Goal: Task Accomplishment & Management: Complete application form

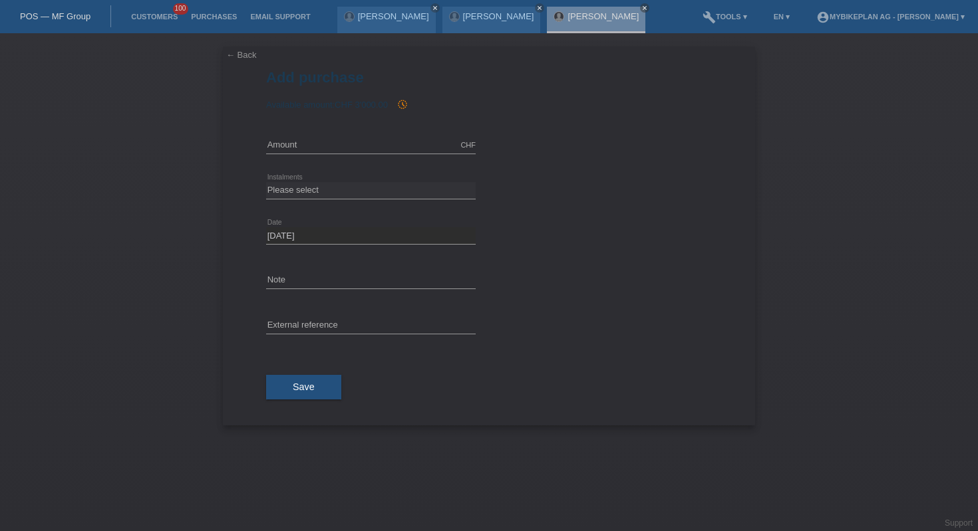
click at [59, 18] on link "POS — MF Group" at bounding box center [55, 16] width 71 height 10
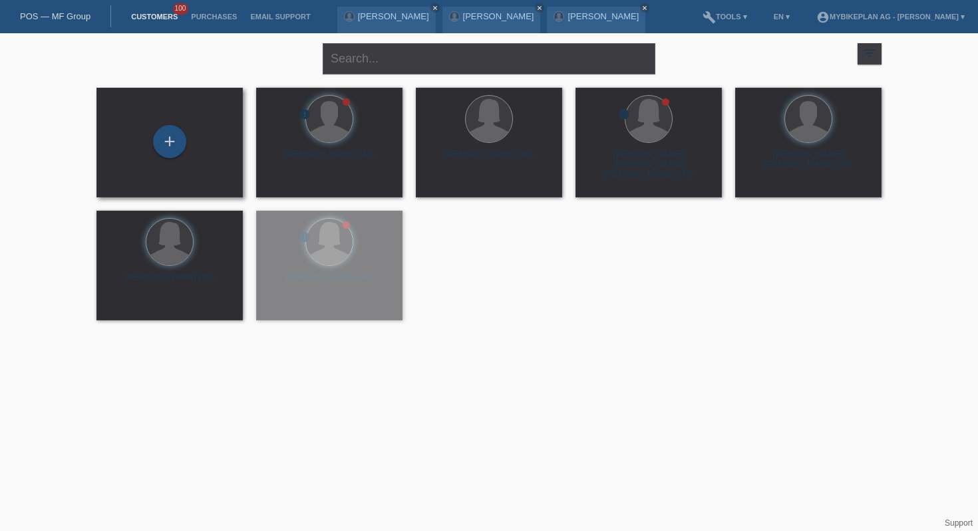
click at [158, 156] on div "+" at bounding box center [169, 142] width 125 height 35
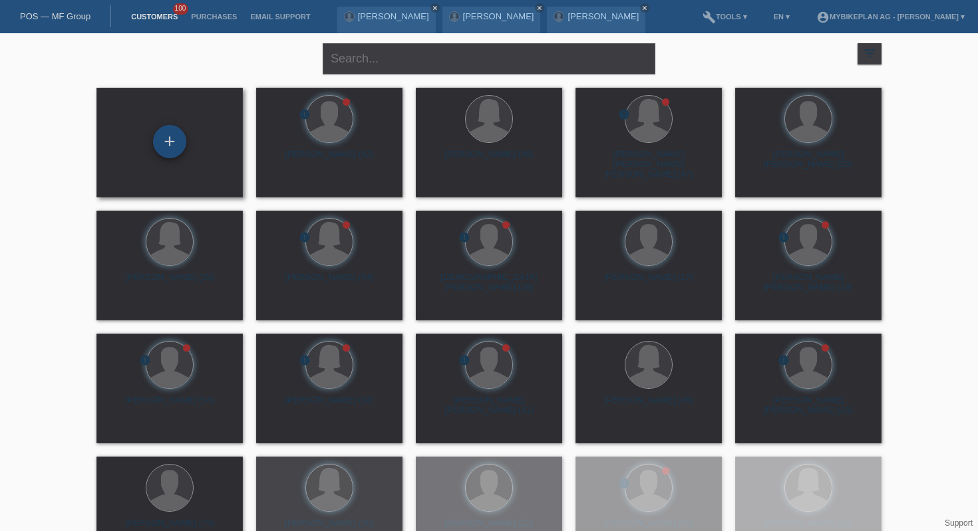
click at [180, 143] on div "+" at bounding box center [169, 141] width 33 height 33
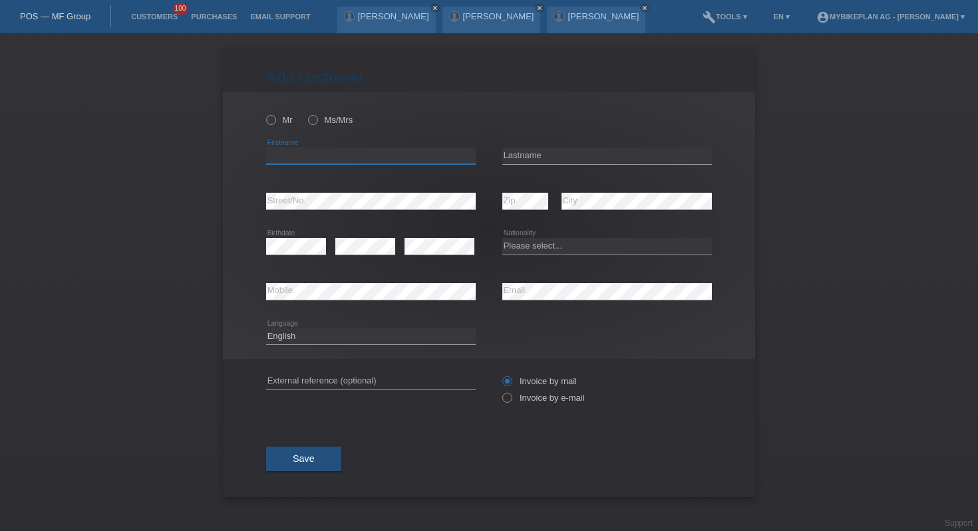
click at [322, 162] on input "text" at bounding box center [371, 156] width 210 height 17
paste input "Noemie"
type input "Noemie"
click at [573, 152] on input "text" at bounding box center [607, 156] width 210 height 17
paste input "[PERSON_NAME]"
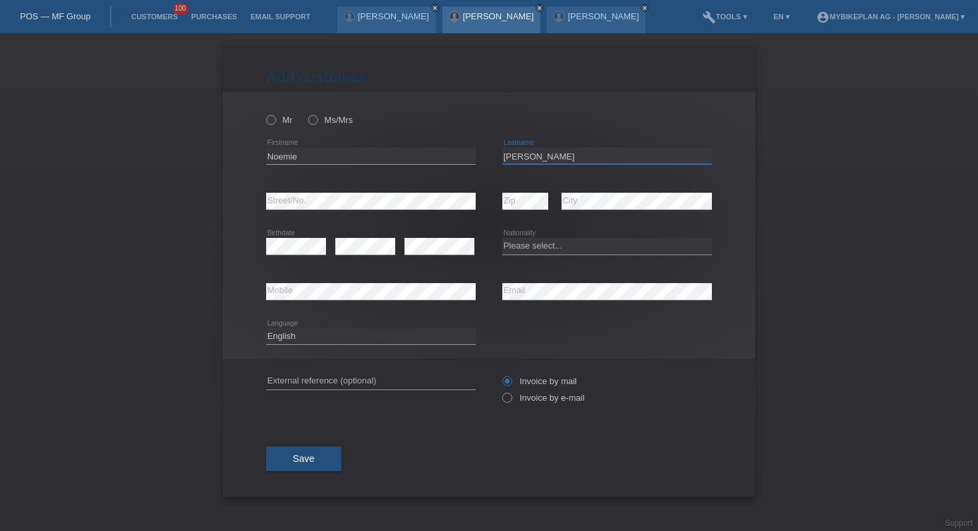
type input "[PERSON_NAME]"
click at [349, 334] on select "Deutsch Français Italiano English" at bounding box center [371, 337] width 210 height 16
select select "fr"
click at [358, 384] on input "text" at bounding box center [371, 381] width 210 height 17
paste input "41619102620"
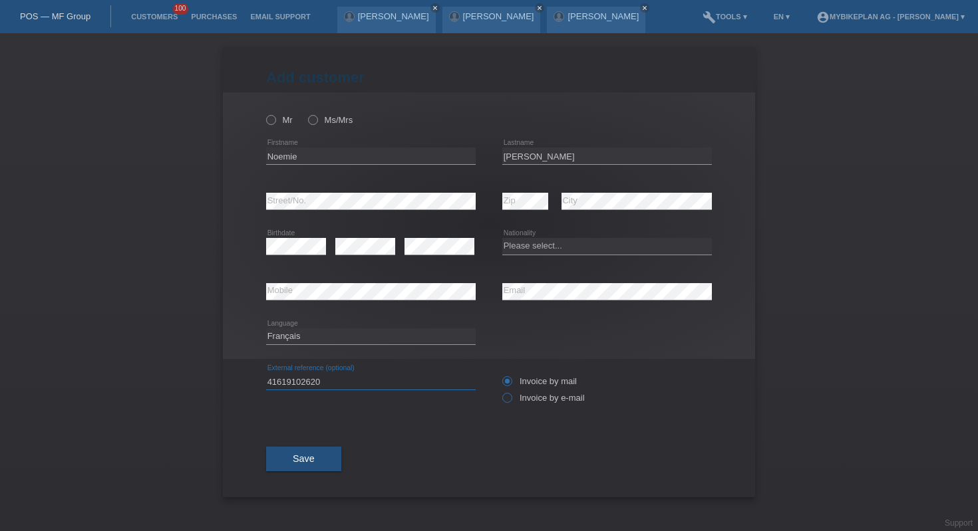
type input "41619102620"
click at [516, 398] on label "Invoice by e-mail" at bounding box center [543, 398] width 82 height 10
click at [511, 398] on input "Invoice by e-mail" at bounding box center [506, 401] width 9 height 17
radio input "true"
click at [279, 117] on label "Mr" at bounding box center [279, 120] width 27 height 10
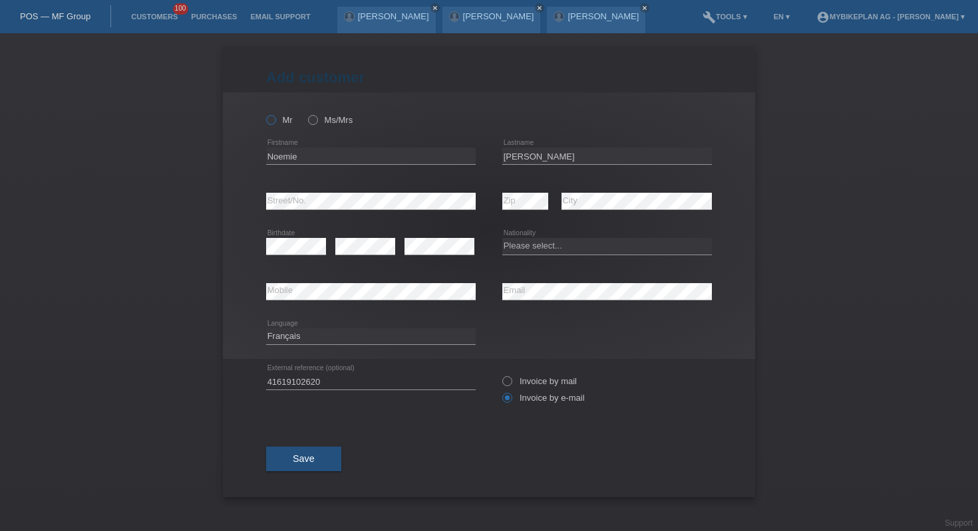
click at [275, 117] on input "Mr" at bounding box center [270, 119] width 9 height 9
radio input "true"
click at [331, 116] on label "Ms/Mrs" at bounding box center [330, 120] width 45 height 10
click at [317, 116] on input "Ms/Mrs" at bounding box center [312, 119] width 9 height 9
radio input "true"
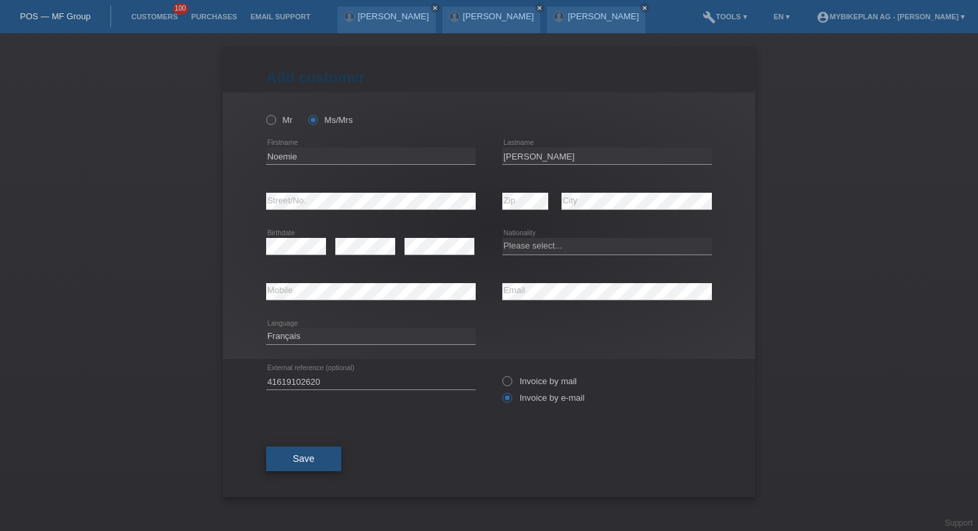
click at [304, 461] on span "Save" at bounding box center [304, 459] width 22 height 11
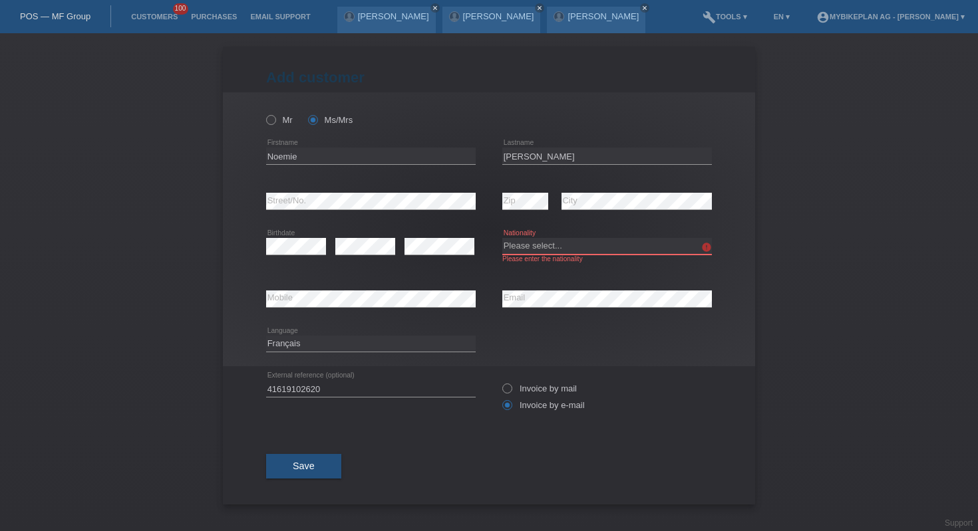
click at [543, 246] on select "Please select... Switzerland Austria Germany Liechtenstein ------------ Afghani…" at bounding box center [607, 246] width 210 height 16
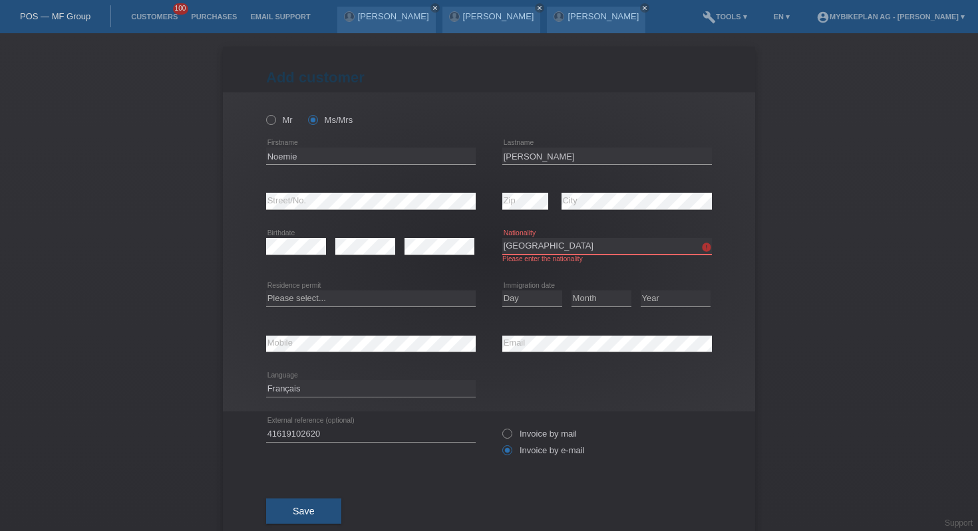
click at [539, 251] on select "Please select... Switzerland Austria Germany Liechtenstein ------------ Afghani…" at bounding box center [607, 246] width 210 height 16
select select "CH"
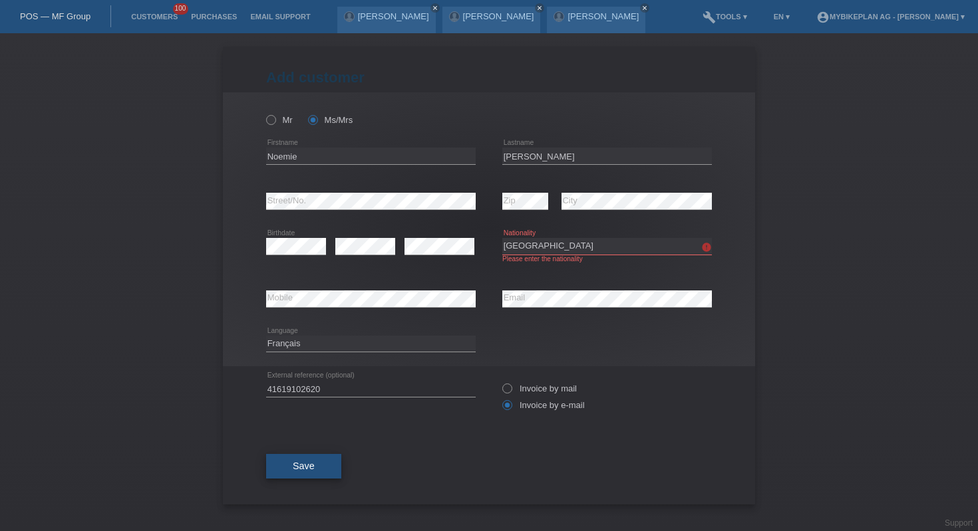
click at [318, 467] on button "Save" at bounding box center [303, 466] width 75 height 25
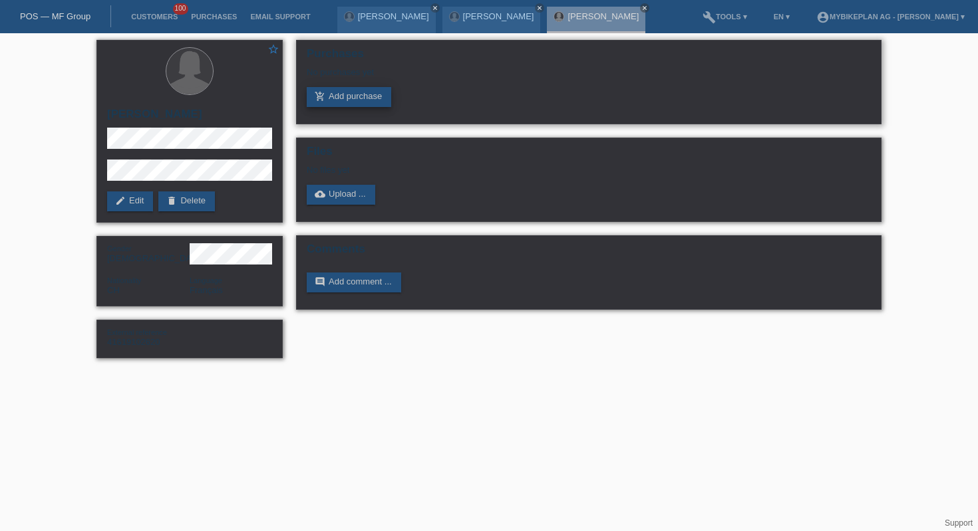
click at [352, 93] on link "add_shopping_cart Add purchase" at bounding box center [349, 97] width 84 height 20
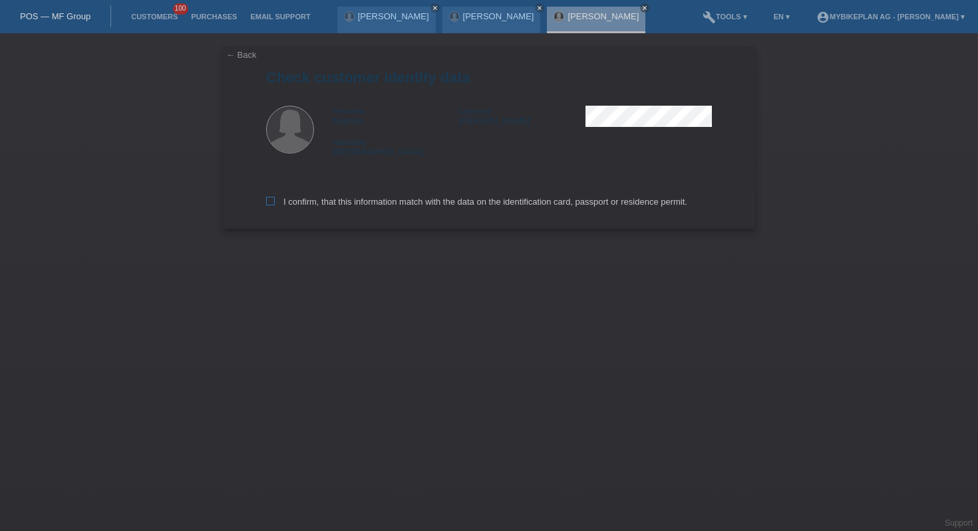
click at [321, 205] on label "I confirm, that this information match with the data on the identification card…" at bounding box center [476, 202] width 421 height 10
click at [275, 205] on input "I confirm, that this information match with the data on the identification card…" at bounding box center [270, 201] width 9 height 9
checkbox input "true"
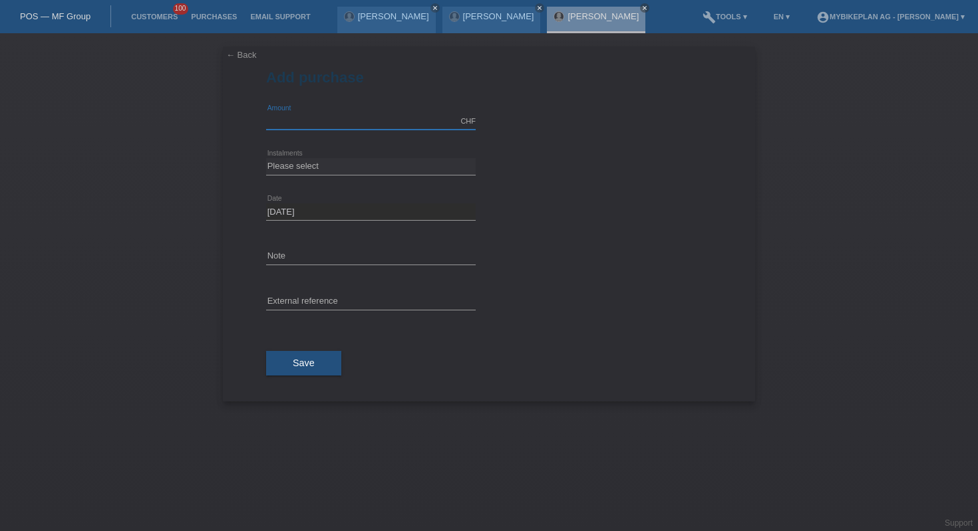
click at [333, 121] on input "text" at bounding box center [371, 121] width 210 height 17
type input "9199.00"
click at [360, 167] on select "Please select 6 instalments 12 instalments 18 instalments 24 instalments 36 ins…" at bounding box center [371, 166] width 210 height 16
select select "487"
click at [347, 304] on input "text" at bounding box center [371, 302] width 210 height 17
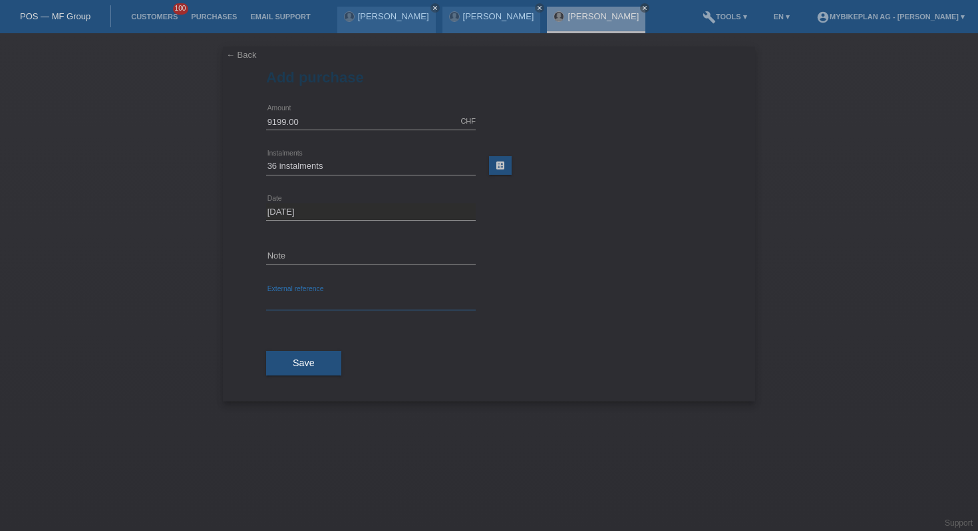
paste input "41619102620"
type input "41619102620"
click at [317, 357] on button "Save" at bounding box center [303, 363] width 75 height 25
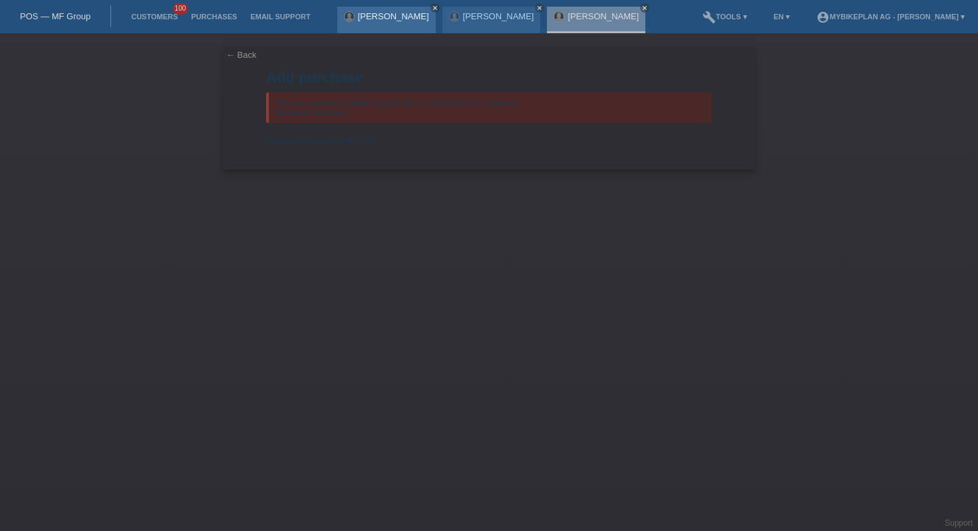
click at [438, 9] on icon "close" at bounding box center [435, 8] width 7 height 7
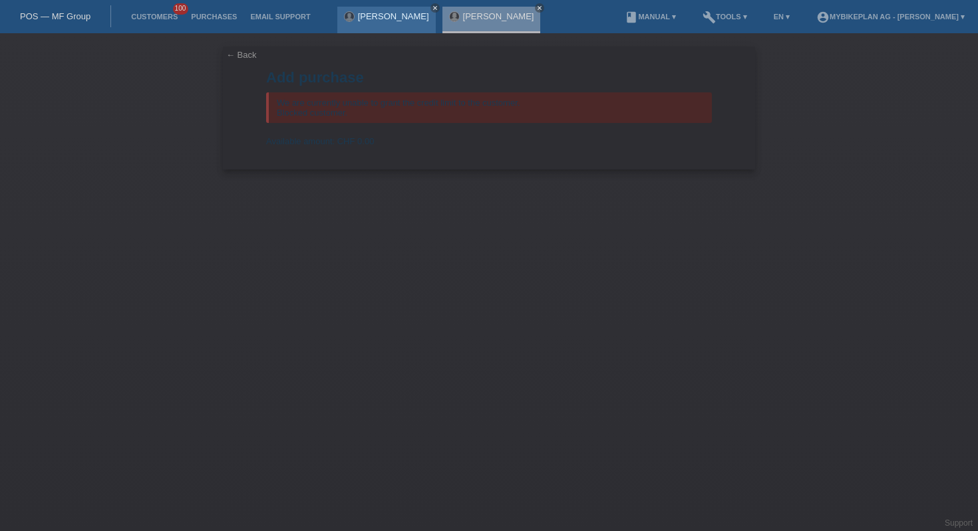
click at [432, 9] on icon "close" at bounding box center [435, 8] width 7 height 7
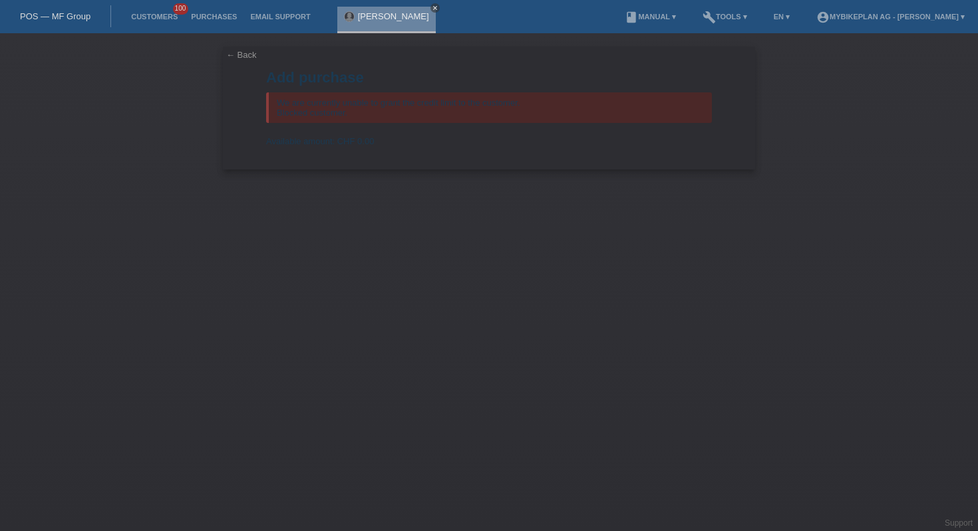
click at [435, 9] on icon "close" at bounding box center [435, 8] width 7 height 7
click at [29, 19] on link "POS — MF Group" at bounding box center [55, 16] width 71 height 10
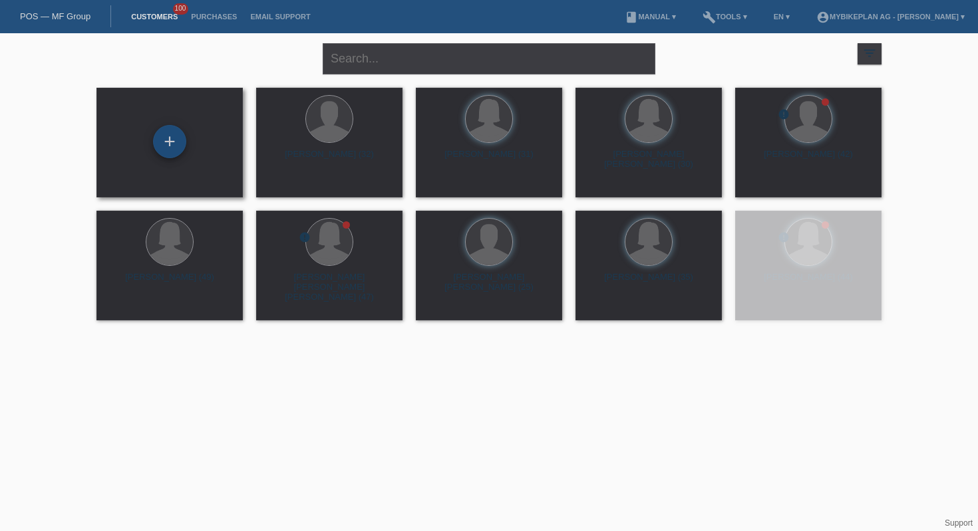
click at [170, 141] on div "+" at bounding box center [169, 141] width 33 height 33
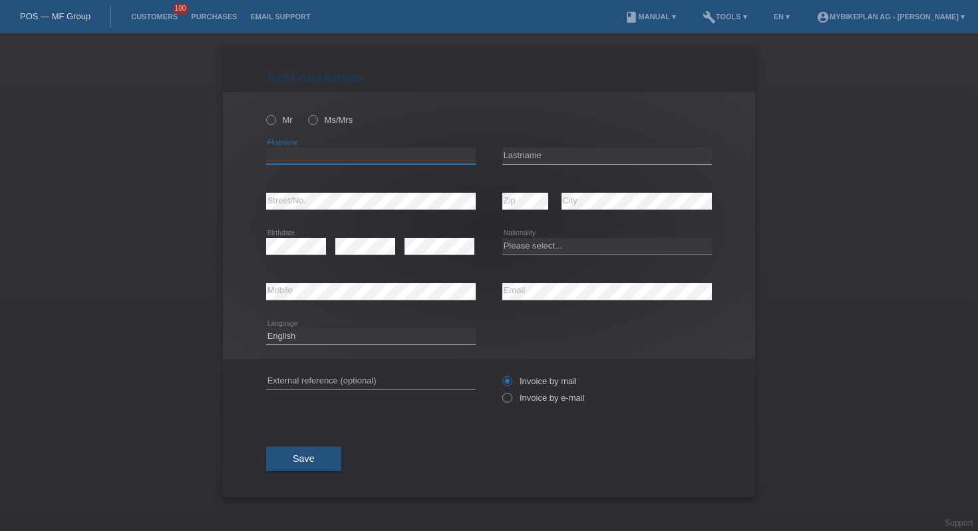
click at [331, 149] on input "text" at bounding box center [371, 156] width 210 height 17
paste input "Dylan"
type input "Dylan"
click at [524, 151] on input "text" at bounding box center [607, 156] width 210 height 17
type input "Henry"
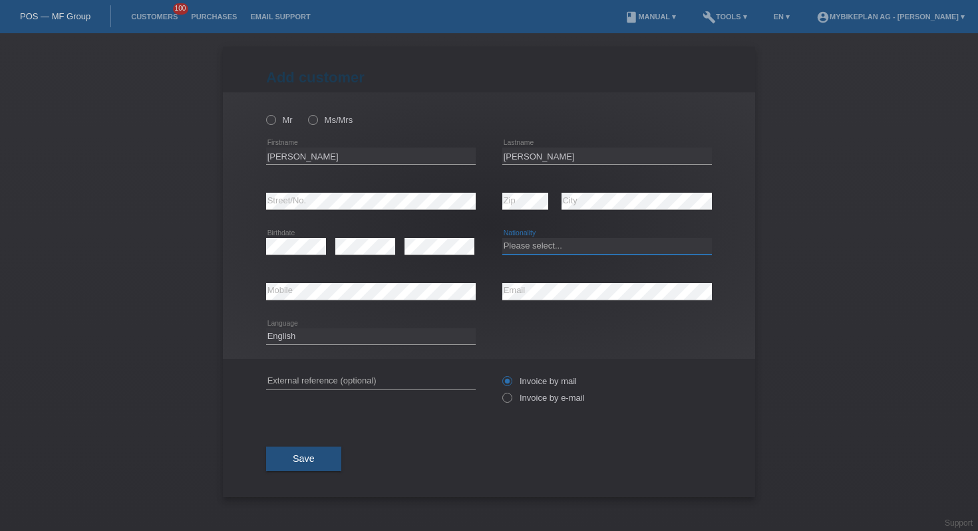
click at [543, 245] on select "Please select... [GEOGRAPHIC_DATA] [GEOGRAPHIC_DATA] [GEOGRAPHIC_DATA] [GEOGRAP…" at bounding box center [607, 246] width 210 height 16
select select "CH"
click at [373, 339] on select "Deutsch Français Italiano English" at bounding box center [371, 337] width 210 height 16
select select "fr"
click at [355, 375] on input "text" at bounding box center [371, 381] width 210 height 17
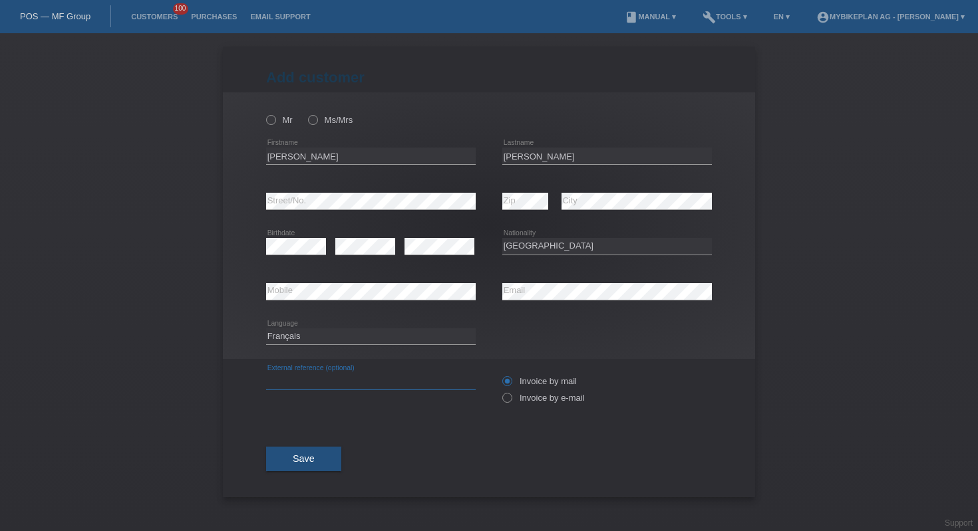
paste input "41621973560"
type input "41621973560"
click at [283, 118] on label "Mr" at bounding box center [279, 120] width 27 height 10
click at [275, 118] on input "Mr" at bounding box center [270, 119] width 9 height 9
radio input "true"
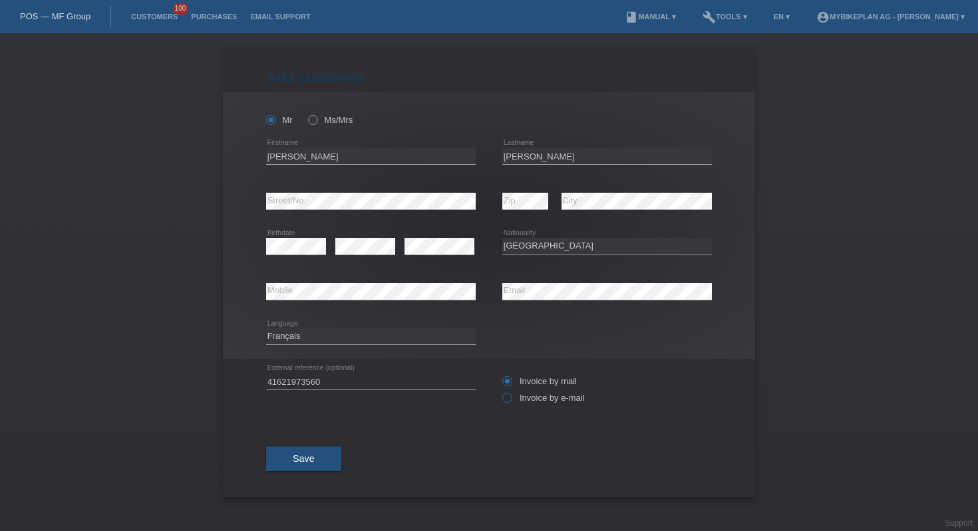
click at [514, 403] on label "Invoice by e-mail" at bounding box center [543, 398] width 82 height 10
click at [511, 405] on input "Invoice by e-mail" at bounding box center [506, 401] width 9 height 17
radio input "true"
click at [321, 462] on button "Save" at bounding box center [303, 459] width 75 height 25
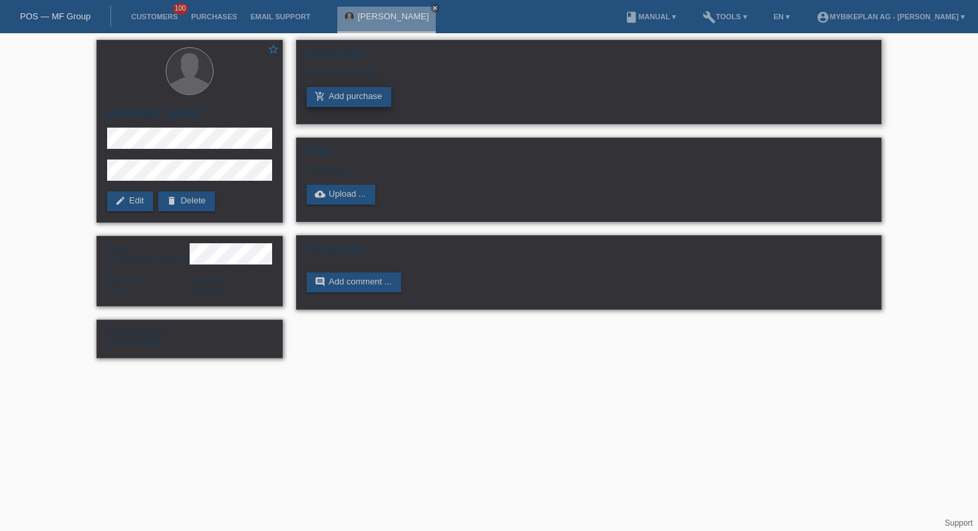
click at [347, 104] on link "add_shopping_cart Add purchase" at bounding box center [349, 97] width 84 height 20
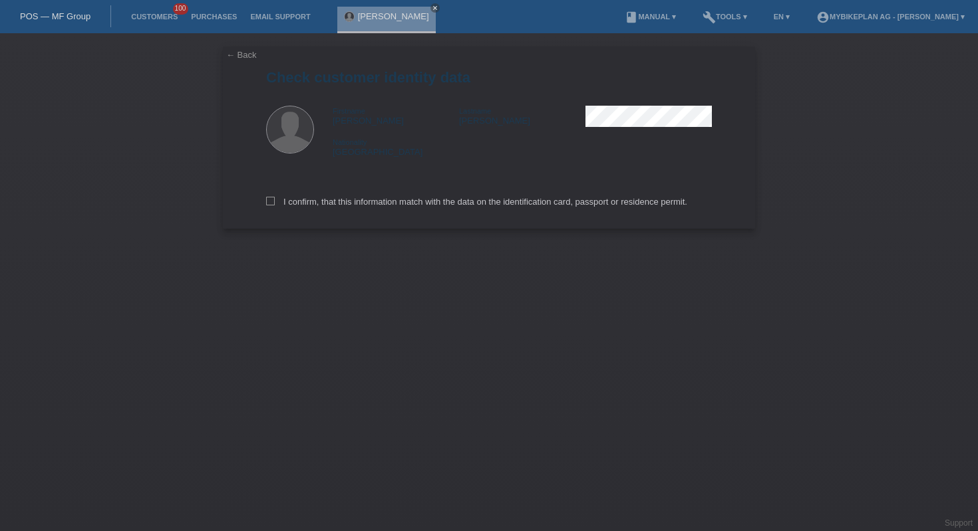
click at [392, 195] on div "I confirm, that this information match with the data on the identification card…" at bounding box center [489, 199] width 446 height 59
click at [388, 202] on label "I confirm, that this information match with the data on the identification card…" at bounding box center [476, 202] width 421 height 10
click at [275, 202] on input "I confirm, that this information match with the data on the identification card…" at bounding box center [270, 201] width 9 height 9
checkbox input "true"
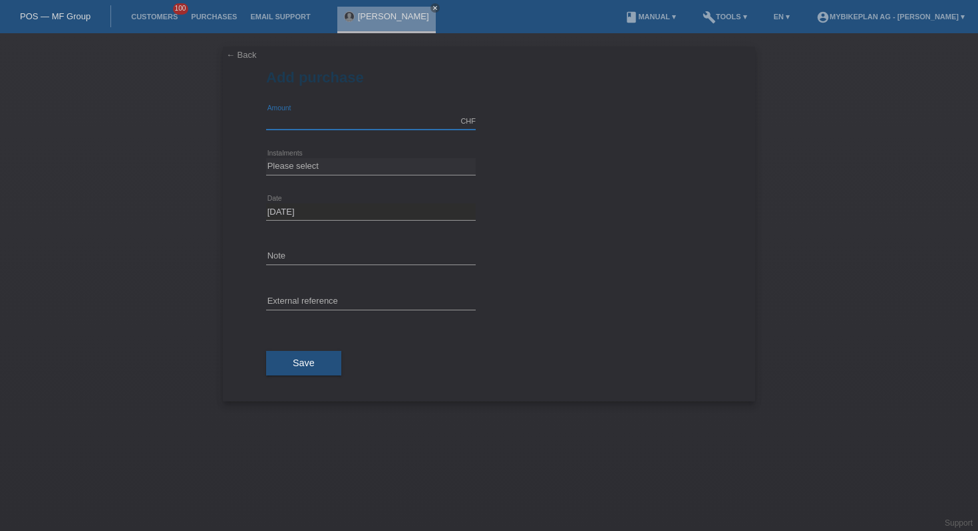
click at [324, 117] on input "text" at bounding box center [371, 121] width 210 height 17
type input "6699.00"
click at [325, 163] on select "Please select 6 instalments 12 instalments 18 instalments 24 instalments 36 ins…" at bounding box center [371, 166] width 210 height 16
select select "487"
click at [375, 301] on input "text" at bounding box center [371, 302] width 210 height 17
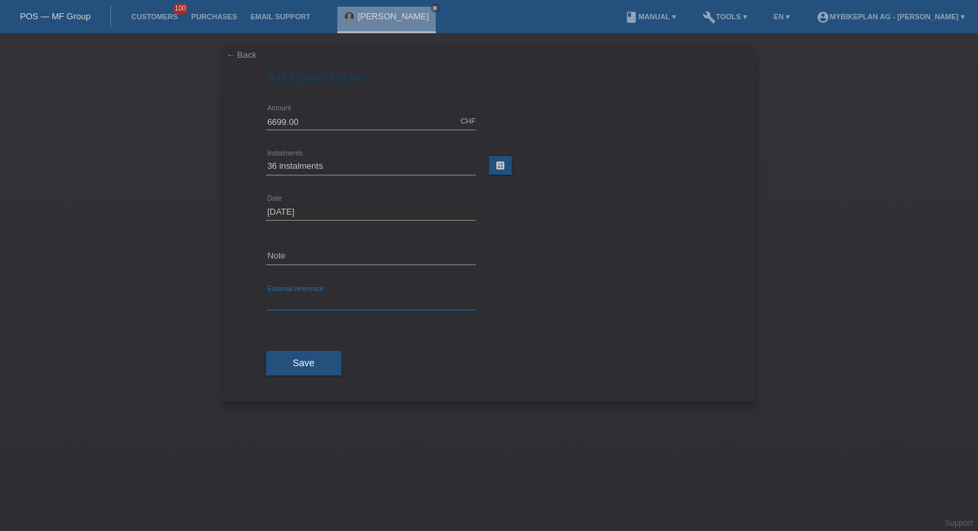
paste input "41621973560"
type input "41621973560"
click at [302, 363] on span "Save" at bounding box center [304, 363] width 22 height 11
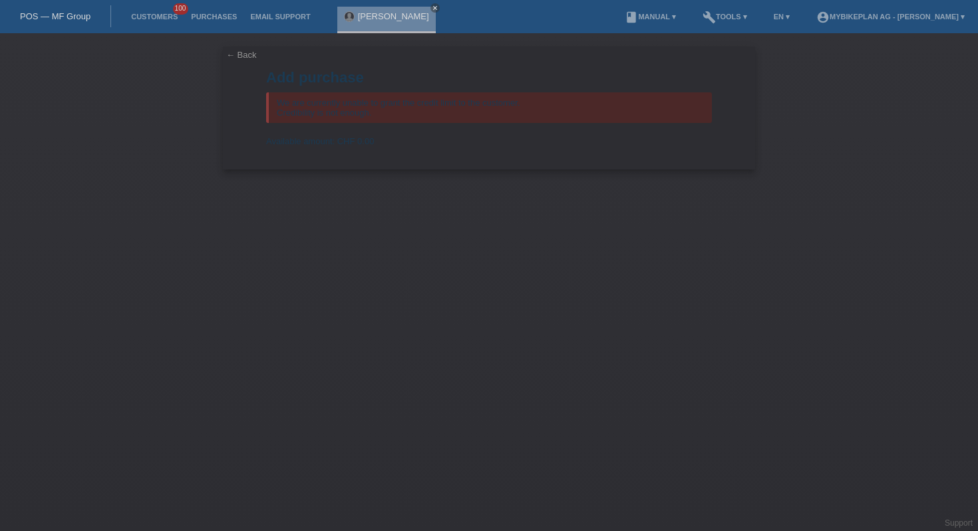
click at [37, 17] on link "POS — MF Group" at bounding box center [55, 16] width 71 height 10
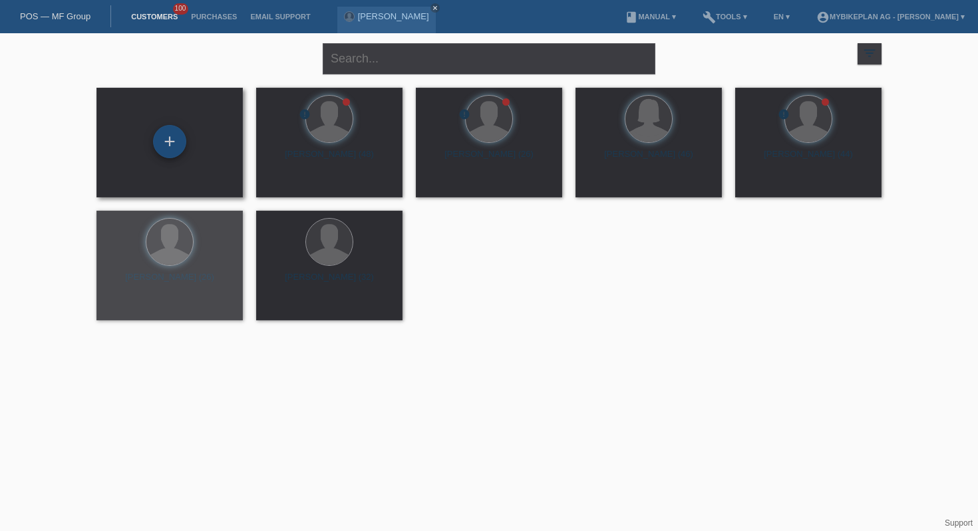
click at [162, 131] on div "+" at bounding box center [169, 141] width 33 height 33
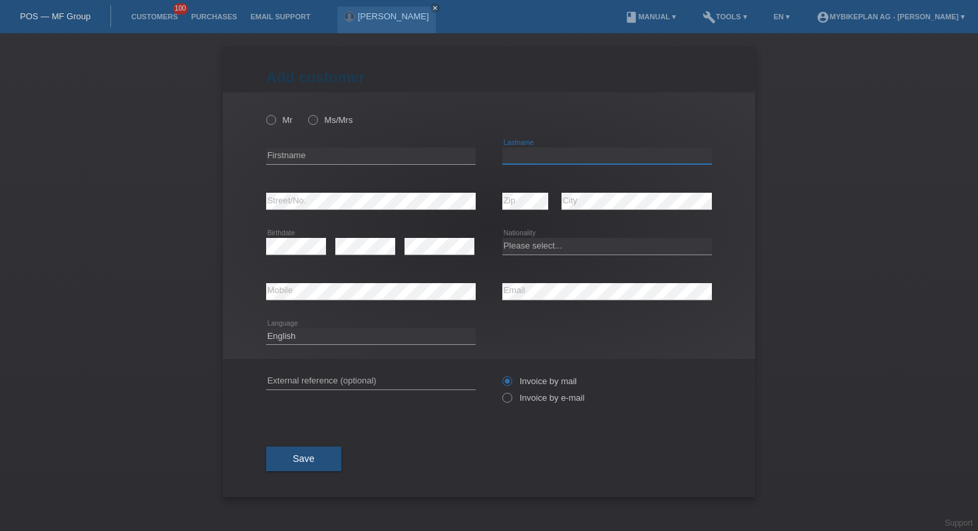
click at [531, 150] on input "text" at bounding box center [607, 156] width 210 height 17
paste input "[PERSON_NAME] [PERSON_NAME]"
type input "[PERSON_NAME] [PERSON_NAME]"
click at [320, 155] on input "text" at bounding box center [371, 156] width 210 height 17
paste input "[PERSON_NAME]"
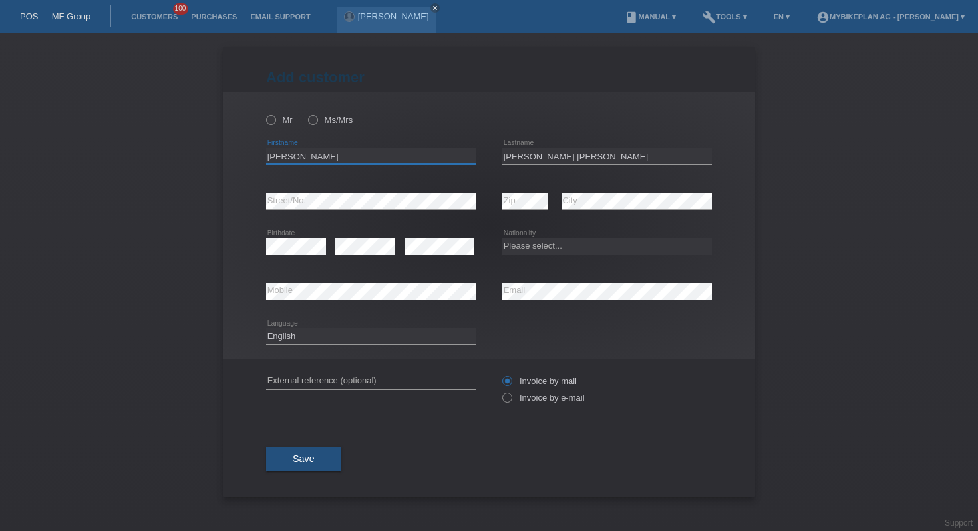
type input "[PERSON_NAME]"
click at [353, 210] on icon at bounding box center [371, 210] width 210 height 1
click at [264, 113] on icon at bounding box center [264, 113] width 0 height 0
click at [269, 123] on input "Mr" at bounding box center [270, 119] width 9 height 9
radio input "true"
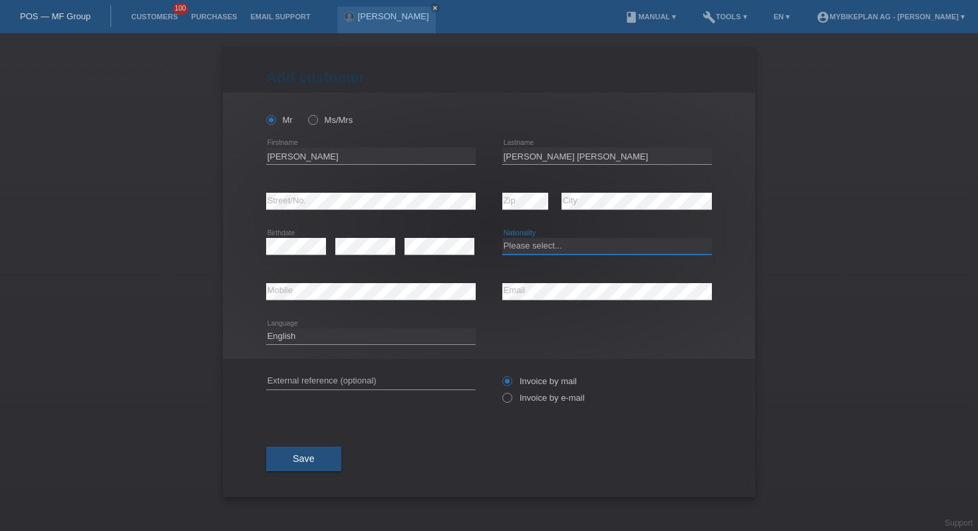
click at [527, 245] on select "Please select... [GEOGRAPHIC_DATA] [GEOGRAPHIC_DATA] [GEOGRAPHIC_DATA] [GEOGRAP…" at bounding box center [607, 246] width 210 height 16
select select "PT"
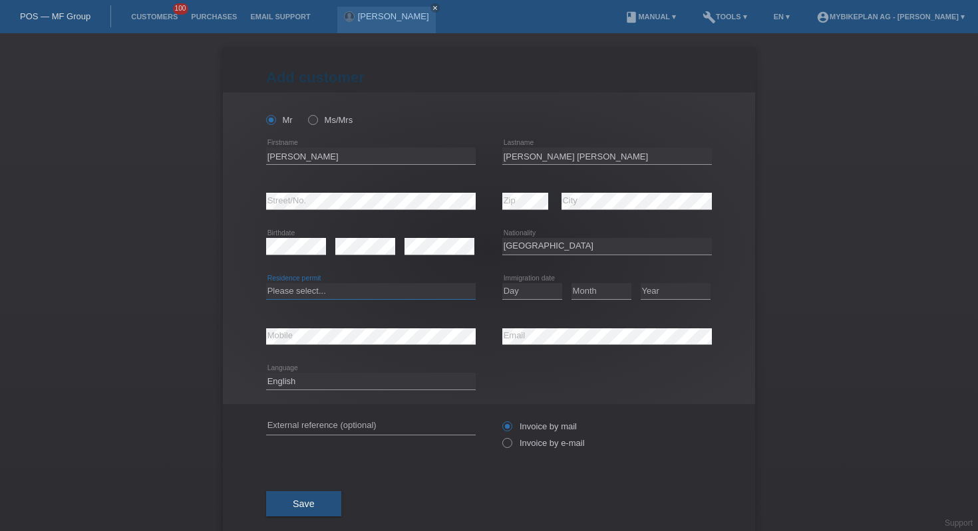
click at [403, 295] on select "Please select... C B B - Refugee status Other" at bounding box center [371, 291] width 210 height 16
select select "B"
click at [516, 289] on select "Day 01 02 03 04 05 06 07 08 09 10 11" at bounding box center [532, 291] width 60 height 16
select select "01"
click at [602, 289] on select "Month 01 02 03 04 05 06 07 08 09 10 11" at bounding box center [601, 291] width 60 height 16
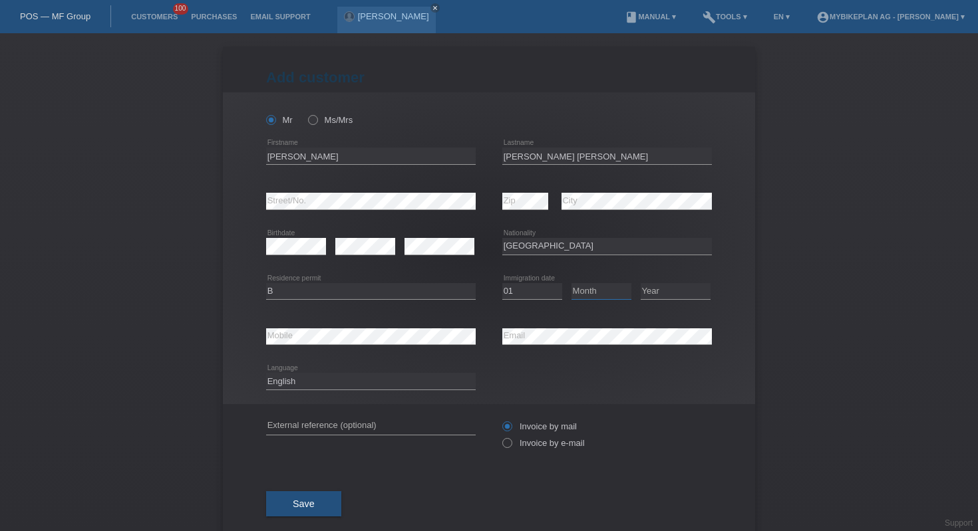
select select "02"
click at [663, 291] on select "Year [DATE] 2024 2023 2022 2021 2020 2019 2018 2017 2016 2015 2014 2013 2012 20…" at bounding box center [676, 291] width 70 height 16
select select "2016"
click at [336, 391] on div "Deutsch Français Italiano English error Language" at bounding box center [371, 381] width 210 height 45
click at [339, 381] on select "Deutsch Français Italiano English" at bounding box center [371, 381] width 210 height 16
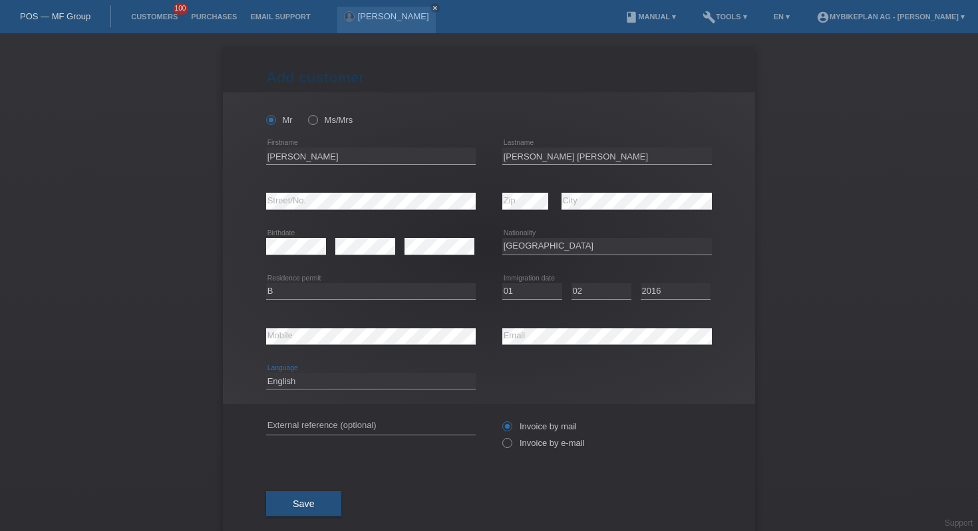
select select "fr"
click at [348, 426] on input "text" at bounding box center [371, 426] width 210 height 17
paste input "41629457197"
type input "41629457197"
click at [500, 436] on icon at bounding box center [500, 436] width 0 height 0
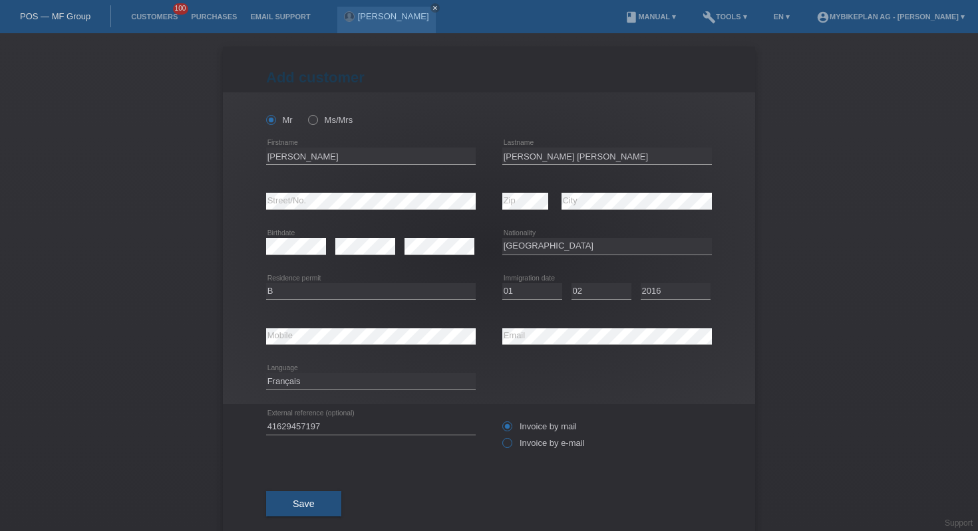
click at [510, 446] on input "Invoice by e-mail" at bounding box center [506, 446] width 9 height 17
radio input "true"
click at [306, 509] on span "Save" at bounding box center [304, 504] width 22 height 11
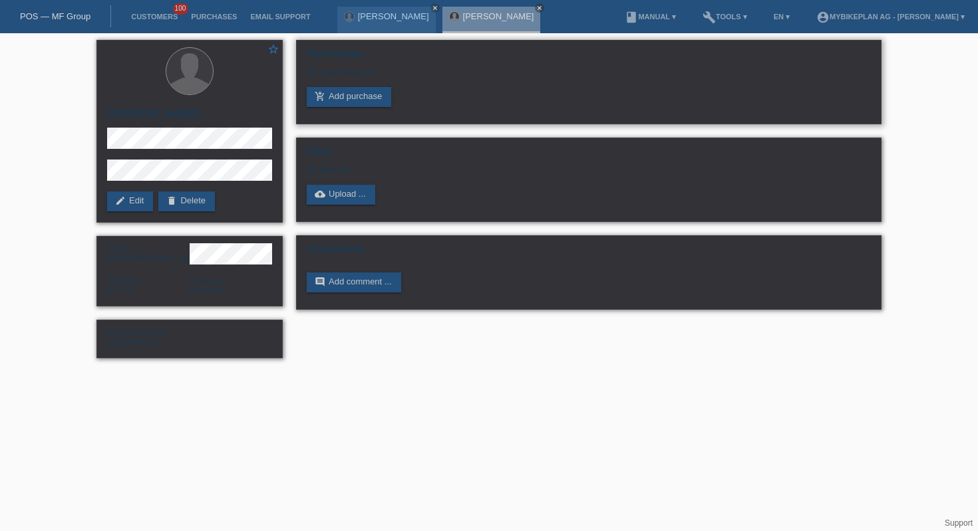
click at [329, 110] on div "Purchases No purchases yet add_shopping_cart Add purchase" at bounding box center [588, 82] width 585 height 84
click at [336, 98] on link "add_shopping_cart Add purchase" at bounding box center [349, 97] width 84 height 20
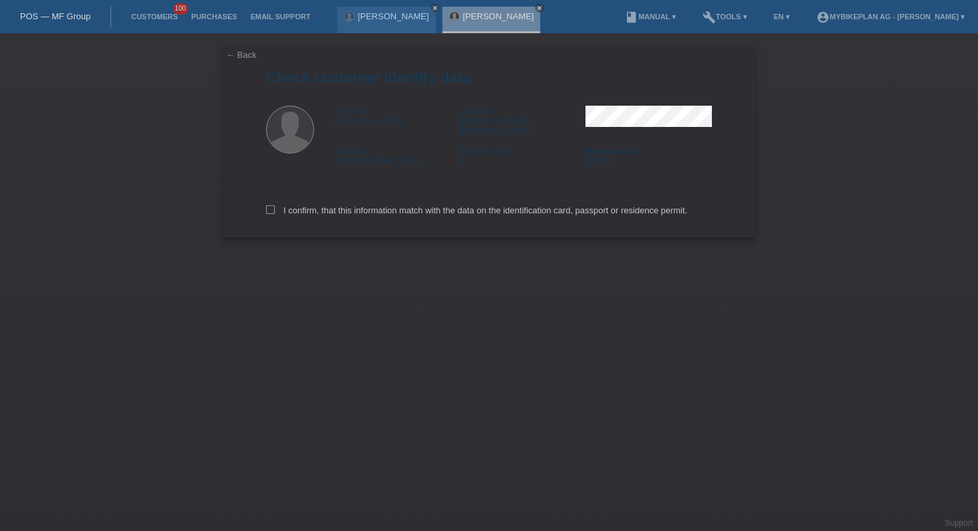
click at [354, 212] on div "I confirm, that this information match with the data on the identification card…" at bounding box center [489, 208] width 446 height 59
click at [357, 206] on label "I confirm, that this information match with the data on the identification card…" at bounding box center [476, 211] width 421 height 10
click at [275, 206] on input "I confirm, that this information match with the data on the identification card…" at bounding box center [270, 210] width 9 height 9
checkbox input "true"
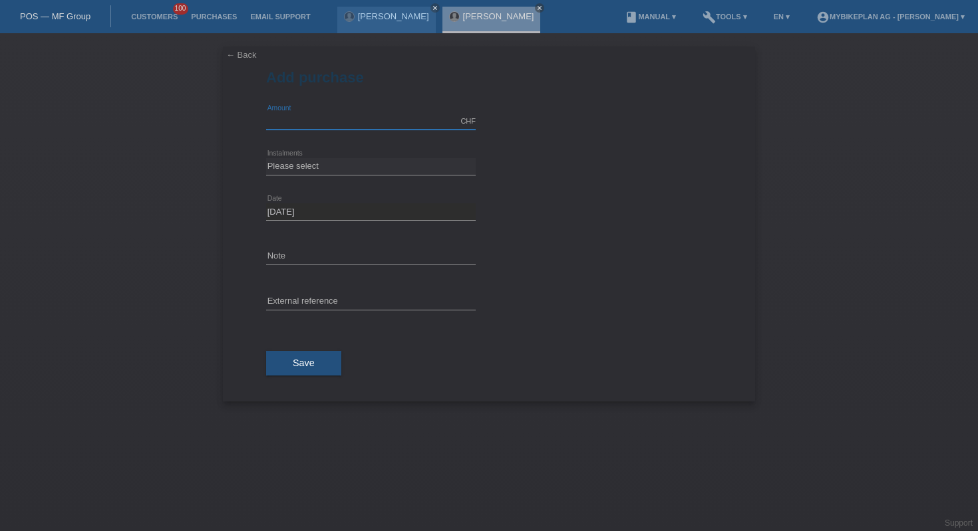
click at [344, 124] on input "text" at bounding box center [371, 121] width 210 height 17
type input "3300.00"
click at [359, 169] on select "Please select 6 instalments 12 instalments 18 instalments 24 instalments 36 ins…" at bounding box center [371, 166] width 210 height 16
select select "487"
click at [346, 303] on input "text" at bounding box center [371, 302] width 210 height 17
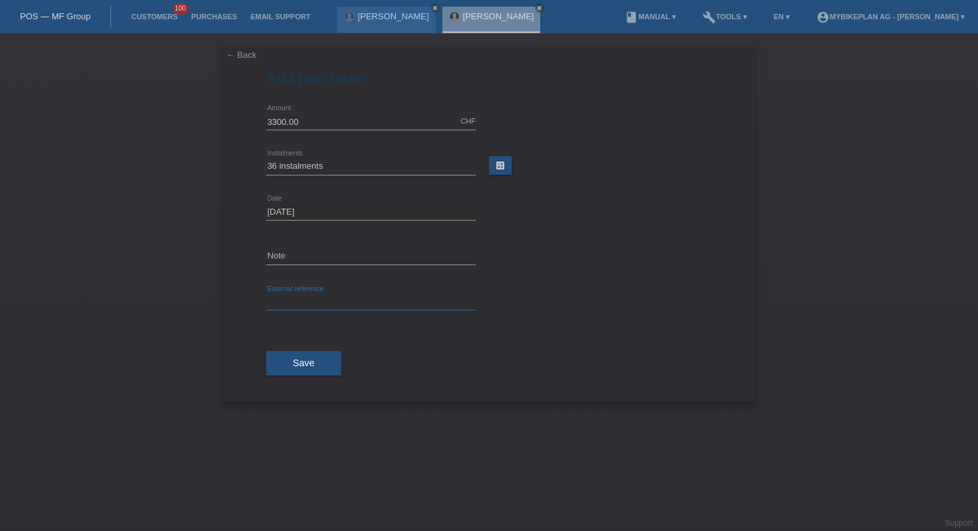
paste input "41629457197"
type input "41629457197"
click at [326, 355] on button "Save" at bounding box center [303, 363] width 75 height 25
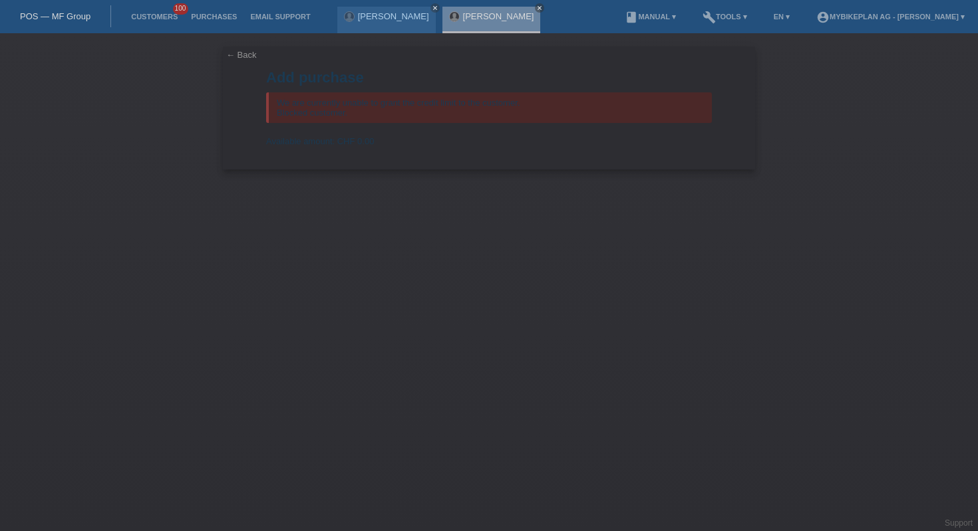
click at [51, 21] on link "POS — MF Group" at bounding box center [55, 16] width 71 height 10
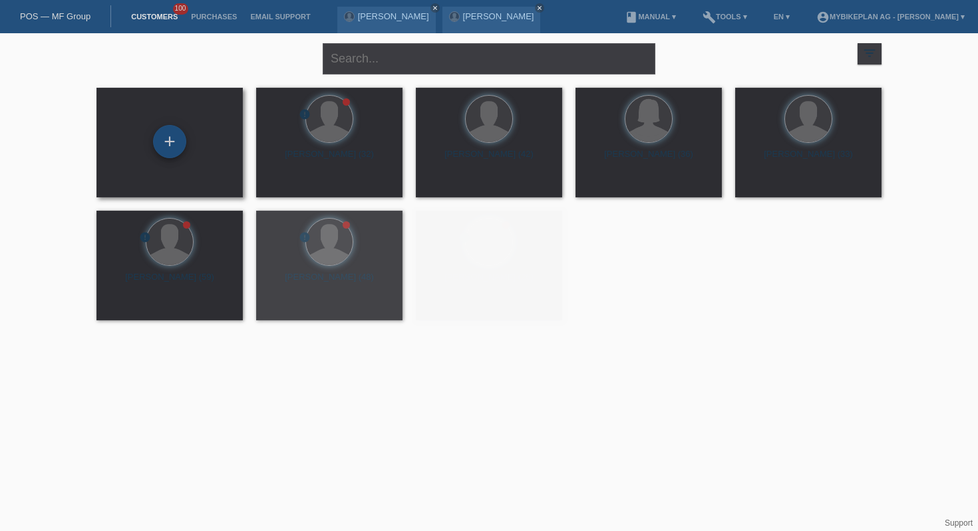
click at [176, 142] on div "+" at bounding box center [169, 141] width 33 height 33
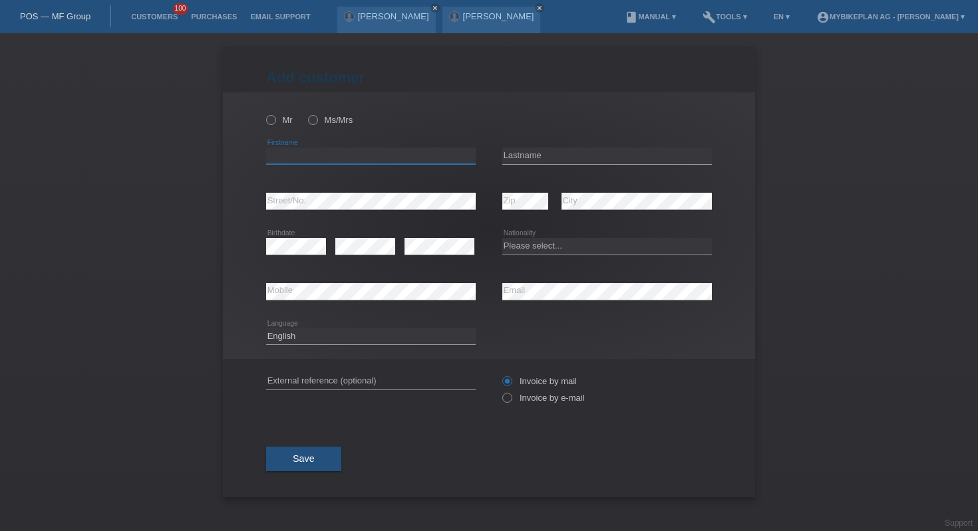
click at [333, 148] on input "text" at bounding box center [371, 156] width 210 height 17
paste input "[PERSON_NAME] [PERSON_NAME]"
type input "[PERSON_NAME] [PERSON_NAME]"
click at [590, 150] on input "text" at bounding box center [607, 156] width 210 height 17
paste input "Figueiredo Moreira"
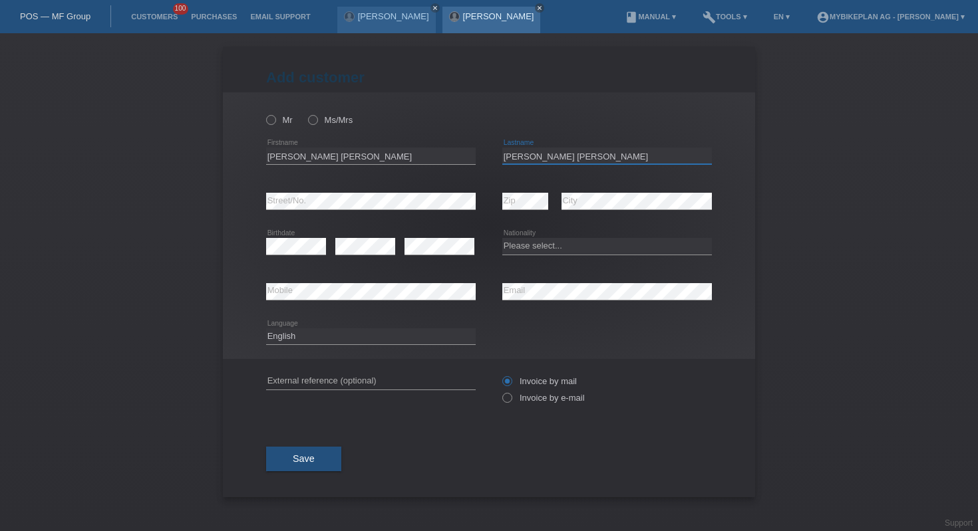
type input "Figueiredo Moreira"
click at [331, 165] on icon at bounding box center [371, 164] width 210 height 1
click at [331, 160] on input "Figueiredo Moreira" at bounding box center [371, 156] width 210 height 17
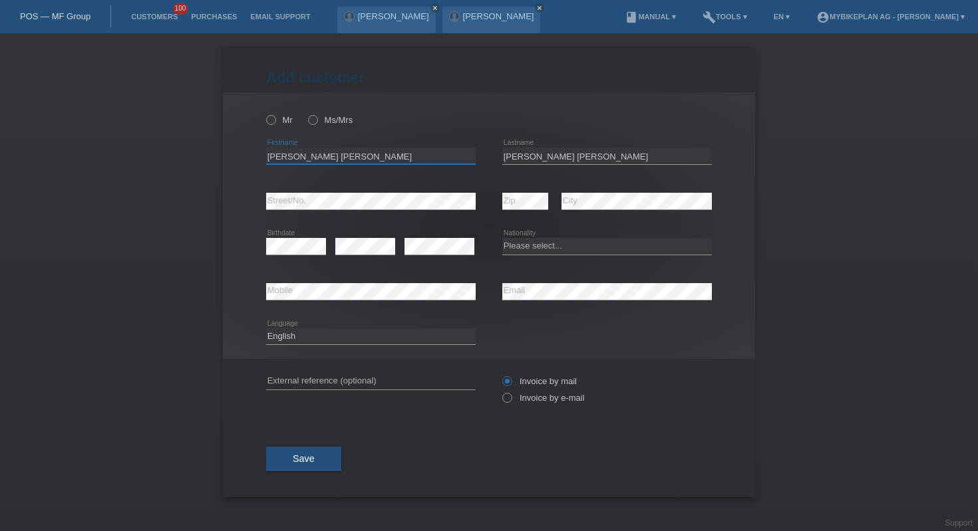
click at [331, 160] on input "Figueiredo Moreira" at bounding box center [371, 156] width 210 height 17
paste input "Carlos filipe"
type input "Carlos filipe"
click at [408, 210] on div "error Street/No." at bounding box center [371, 201] width 210 height 17
click at [526, 247] on select "Please select... Switzerland Austria Germany Liechtenstein ------------ Afghani…" at bounding box center [607, 246] width 210 height 16
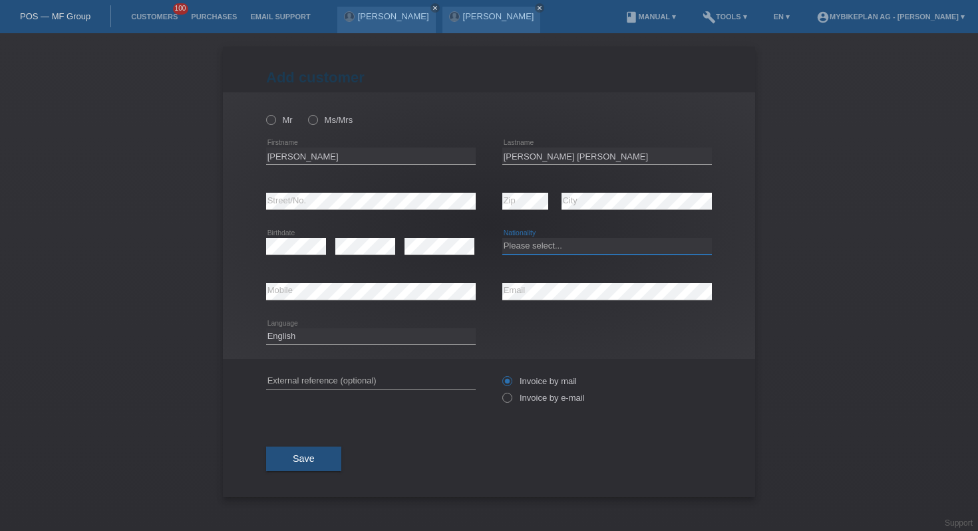
select select "PT"
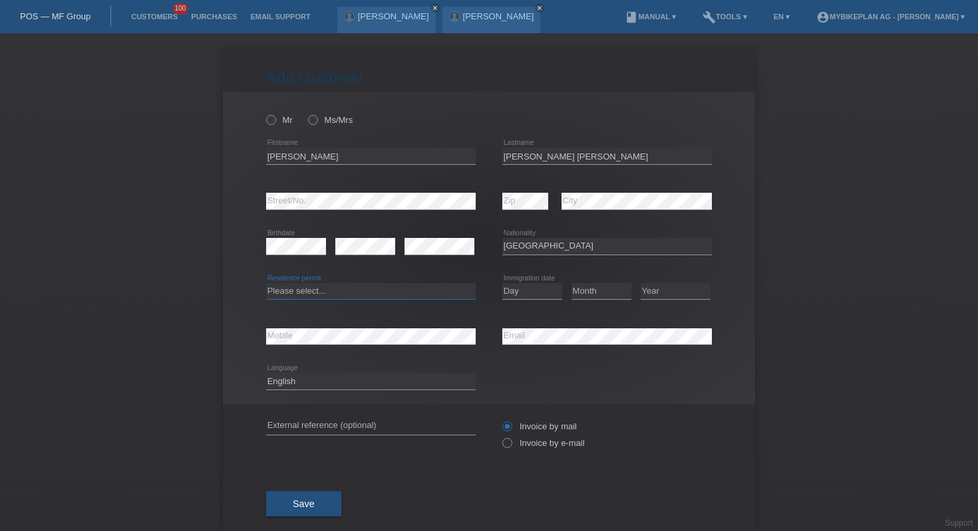
click at [353, 290] on select "Please select... C B B - Refugee status Other" at bounding box center [371, 291] width 210 height 16
select select "B"
click at [528, 292] on select "Day 01 02 03 04 05 06 07 08 09 10 11" at bounding box center [532, 291] width 60 height 16
select select "01"
click at [603, 294] on select "Month 01 02 03 04 05 06 07 08 09 10 11" at bounding box center [601, 291] width 60 height 16
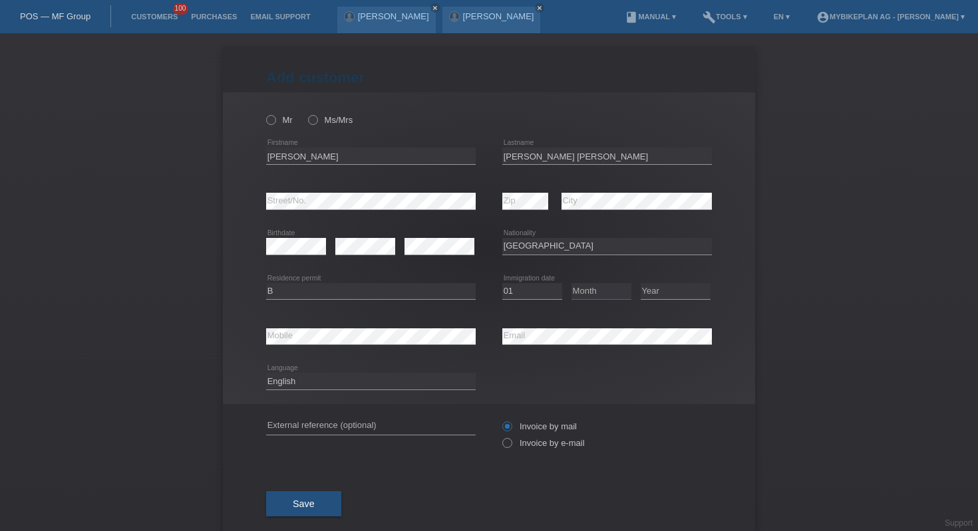
select select "03"
click at [663, 291] on select "Year 2025 2024 2023 2022 2021 2020 2019 2018 2017 2016 2015 2014 2013 2012 2011…" at bounding box center [676, 291] width 70 height 16
select select "2008"
click at [367, 428] on input "text" at bounding box center [371, 426] width 210 height 17
paste input "41641665131"
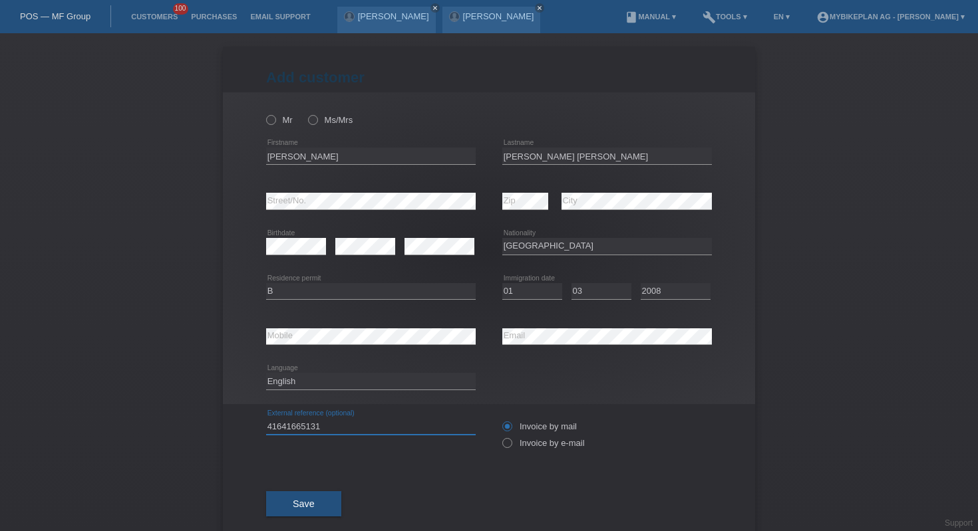
type input "41641665131"
click at [520, 450] on div "Invoice by mail Invoice by e-mail" at bounding box center [607, 434] width 210 height 33
click at [500, 436] on icon at bounding box center [500, 436] width 0 height 0
click at [507, 448] on input "Invoice by e-mail" at bounding box center [506, 446] width 9 height 17
radio input "true"
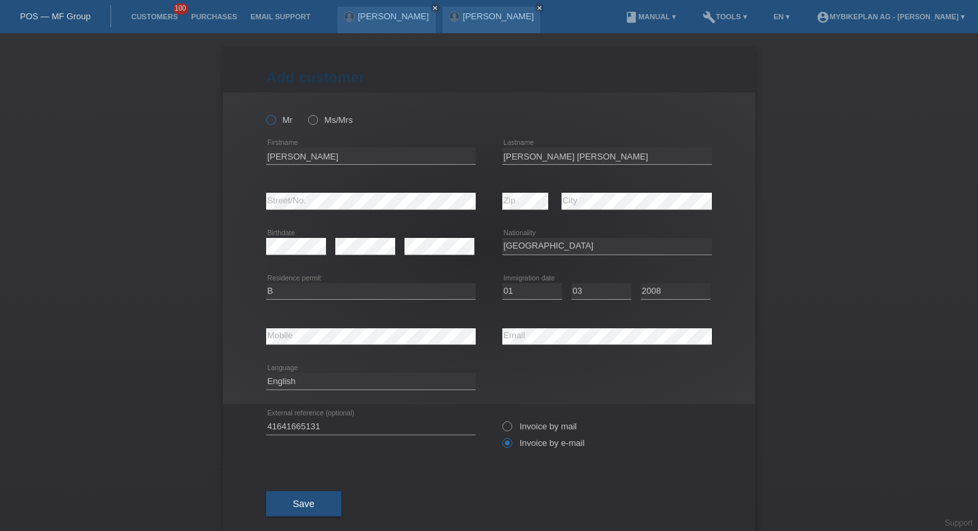
click at [264, 113] on icon at bounding box center [264, 113] width 0 height 0
click at [275, 123] on input "Mr" at bounding box center [270, 119] width 9 height 9
radio input "true"
click at [321, 505] on button "Save" at bounding box center [303, 504] width 75 height 25
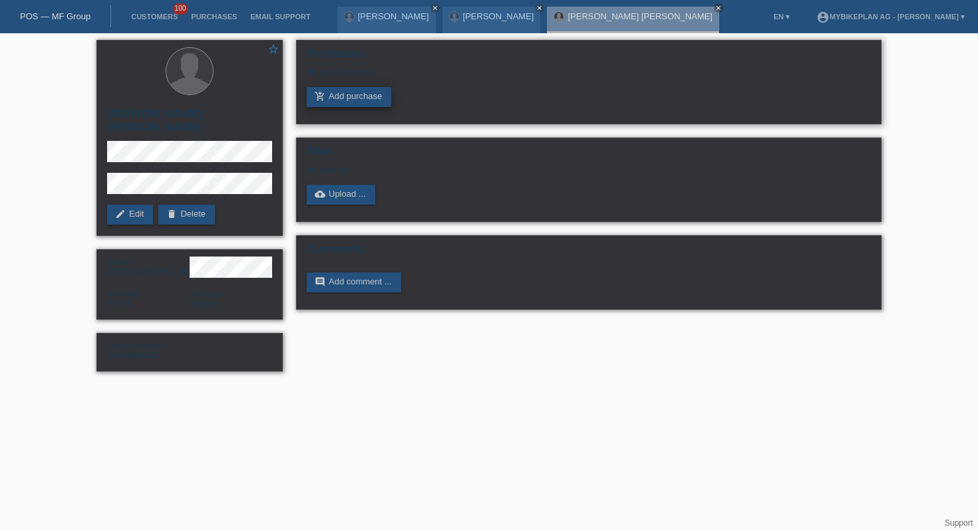
click at [348, 98] on link "add_shopping_cart Add purchase" at bounding box center [349, 97] width 84 height 20
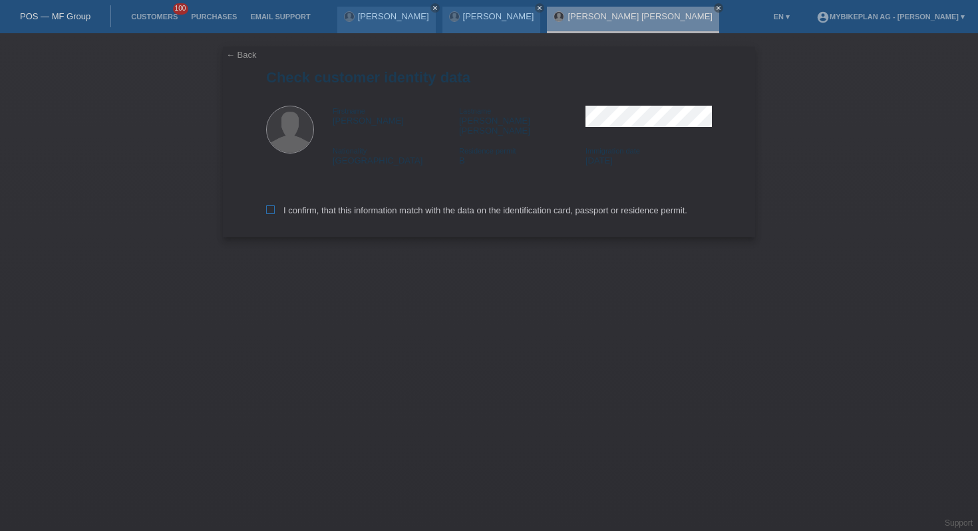
click at [368, 206] on label "I confirm, that this information match with the data on the identification card…" at bounding box center [476, 211] width 421 height 10
click at [275, 206] on input "I confirm, that this information match with the data on the identification card…" at bounding box center [270, 210] width 9 height 9
checkbox input "true"
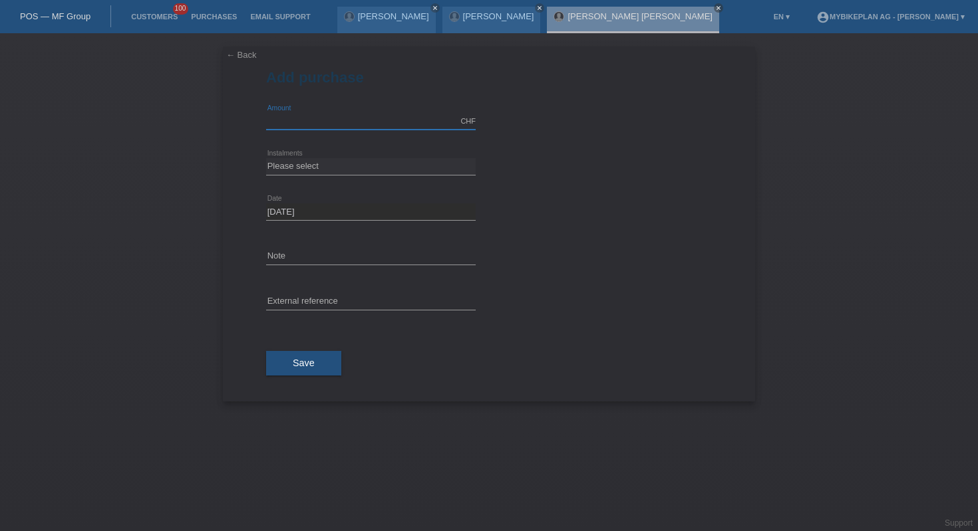
click at [290, 116] on input "text" at bounding box center [371, 121] width 210 height 17
type input "4999.00"
click at [316, 167] on select "Please select 6 instalments 12 instalments 18 instalments 24 instalments 36 ins…" at bounding box center [371, 166] width 210 height 16
select select "487"
click at [330, 304] on input "text" at bounding box center [371, 302] width 210 height 17
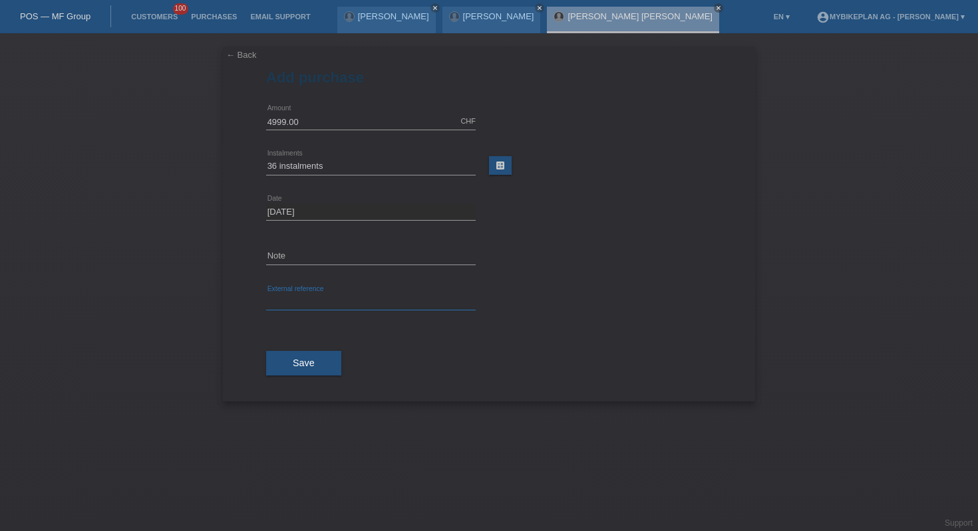
paste input "41641665131"
type input "41641665131"
click at [318, 371] on button "Save" at bounding box center [303, 363] width 75 height 25
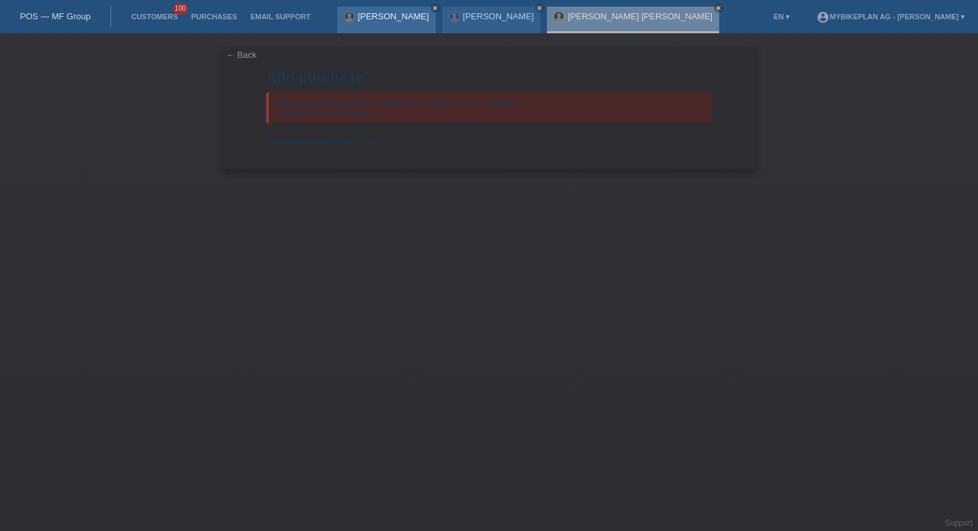
click at [432, 7] on icon "close" at bounding box center [435, 8] width 7 height 7
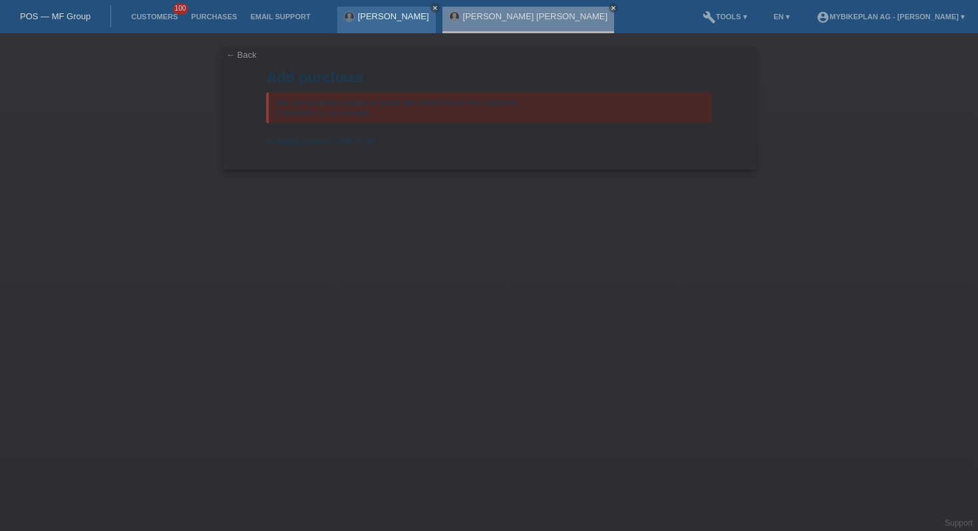
click at [438, 6] on icon "close" at bounding box center [435, 8] width 7 height 7
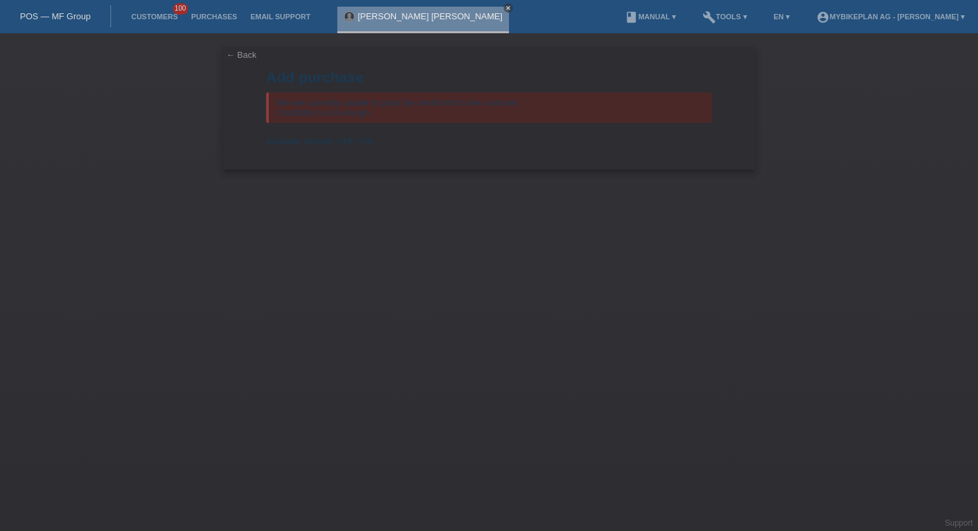
click at [505, 8] on icon "close" at bounding box center [508, 8] width 7 height 7
click at [63, 12] on link "POS — MF Group" at bounding box center [55, 16] width 71 height 10
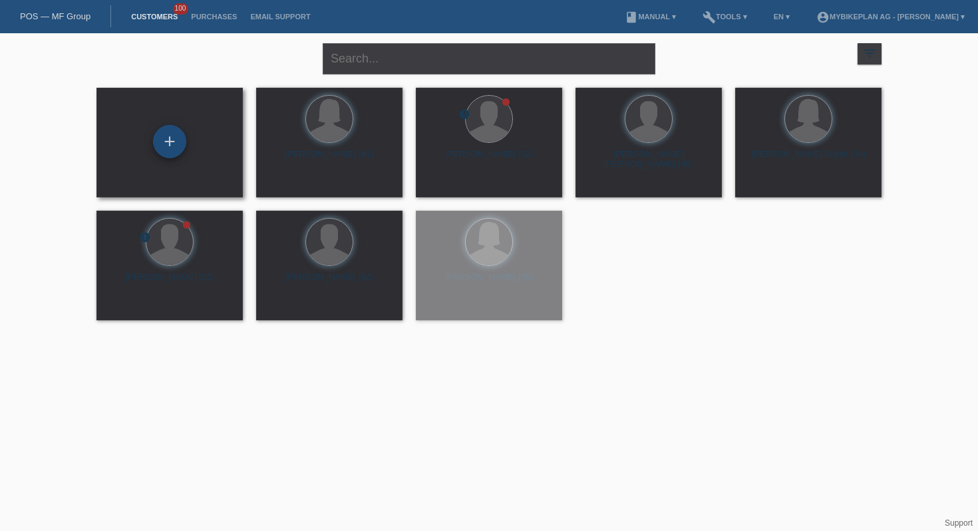
click at [184, 142] on div "+" at bounding box center [169, 141] width 33 height 33
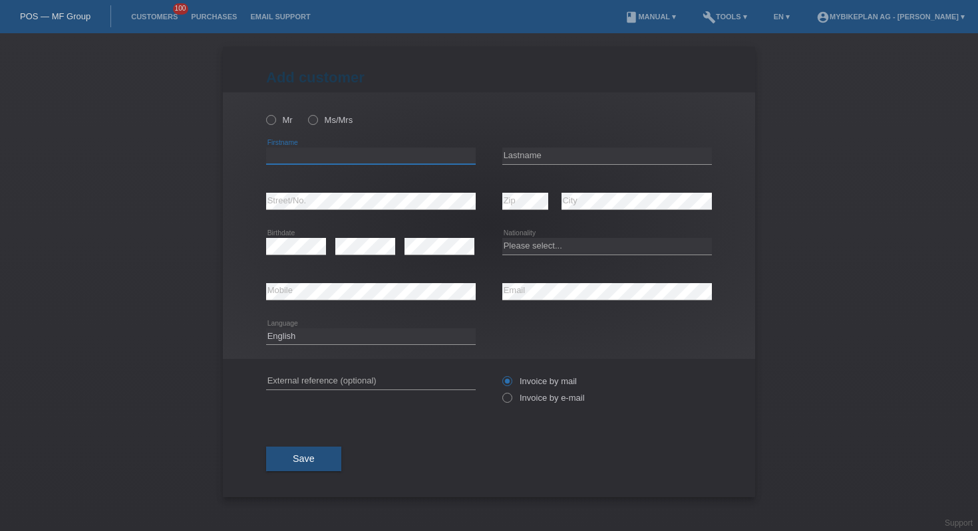
click at [307, 163] on input "text" at bounding box center [371, 156] width 210 height 17
paste input "[PERSON_NAME]"
type input "Ovidiu"
click at [547, 152] on input "text" at bounding box center [607, 156] width 210 height 17
paste input "Ovidiu Covaliuc"
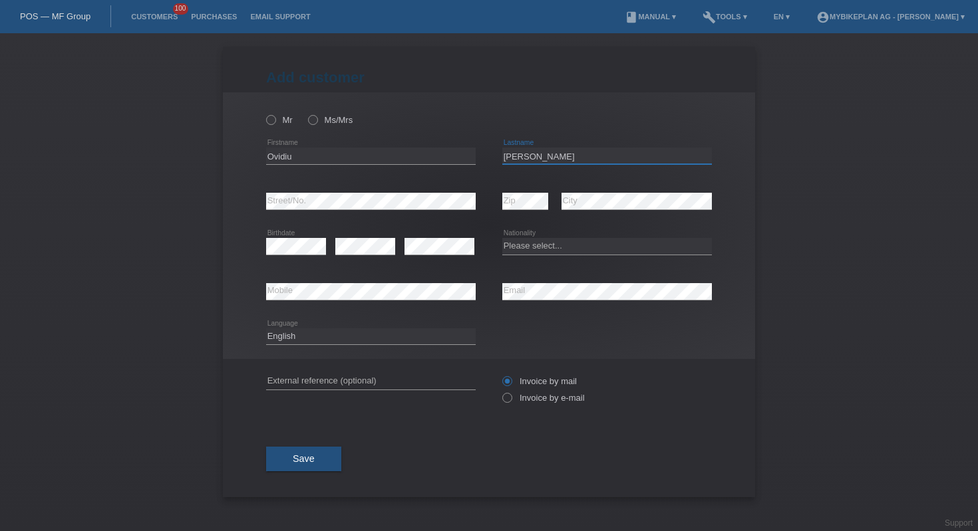
click at [529, 156] on input "Ovidiu Covaliuc" at bounding box center [607, 156] width 210 height 17
type input "Covaliuc"
click at [299, 255] on div "error Birthdate" at bounding box center [296, 246] width 60 height 45
click at [550, 249] on select "Please select... Switzerland Austria Germany Liechtenstein ------------ Afghani…" at bounding box center [607, 246] width 210 height 16
select select "CH"
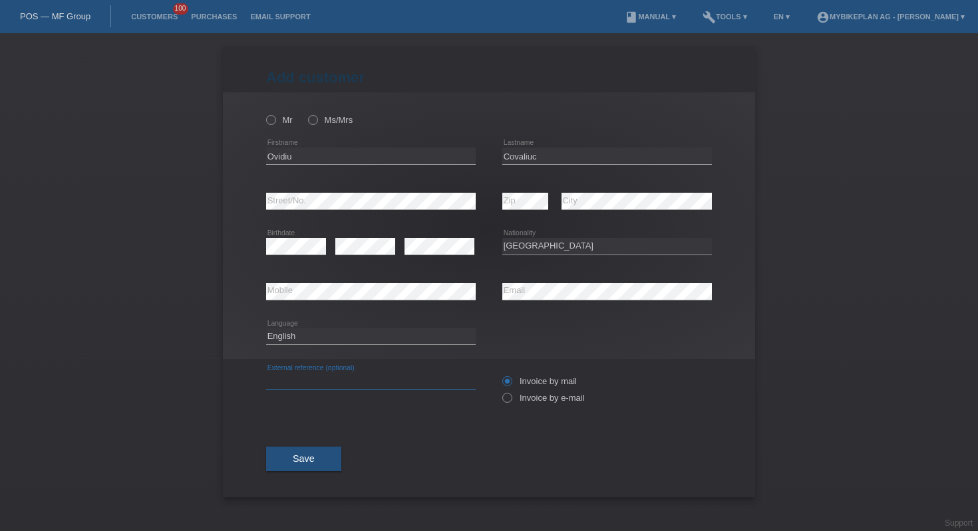
click at [369, 386] on input "text" at bounding box center [371, 381] width 210 height 17
paste input "41643263873"
type input "41643263873"
click at [513, 397] on label "Invoice by e-mail" at bounding box center [543, 398] width 82 height 10
click at [511, 397] on input "Invoice by e-mail" at bounding box center [506, 401] width 9 height 17
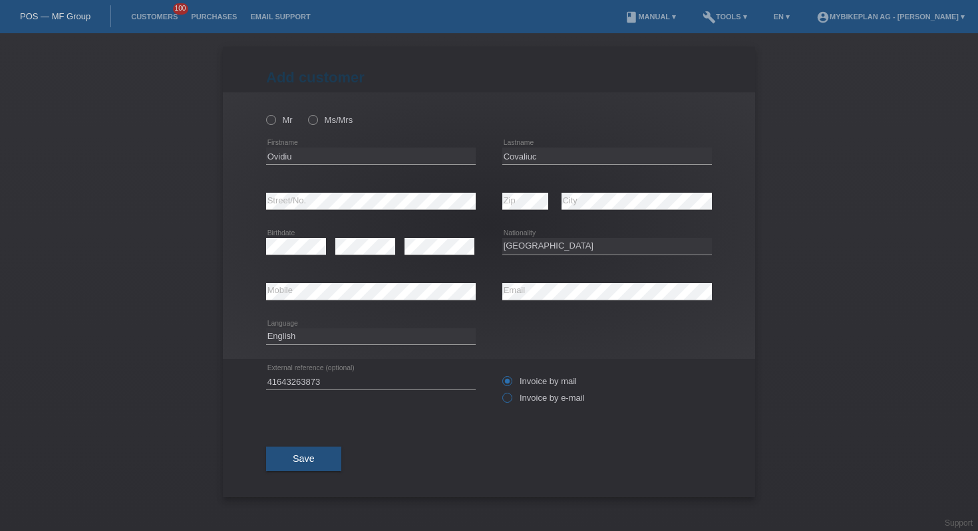
radio input "true"
click at [268, 113] on div "Mr Ms/Mrs" at bounding box center [371, 119] width 210 height 27
click at [264, 113] on icon at bounding box center [264, 113] width 0 height 0
click at [268, 120] on input "Mr" at bounding box center [270, 119] width 9 height 9
radio input "true"
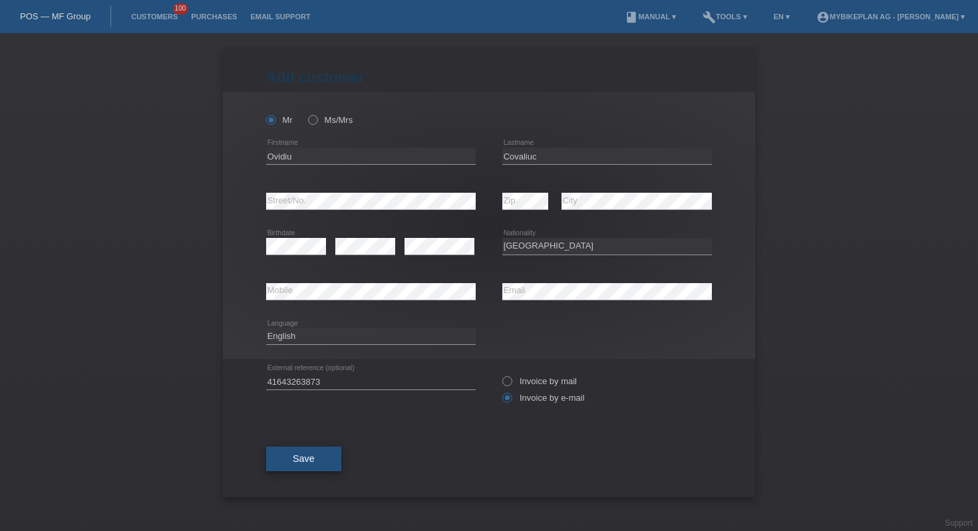
click at [293, 461] on span "Save" at bounding box center [304, 459] width 22 height 11
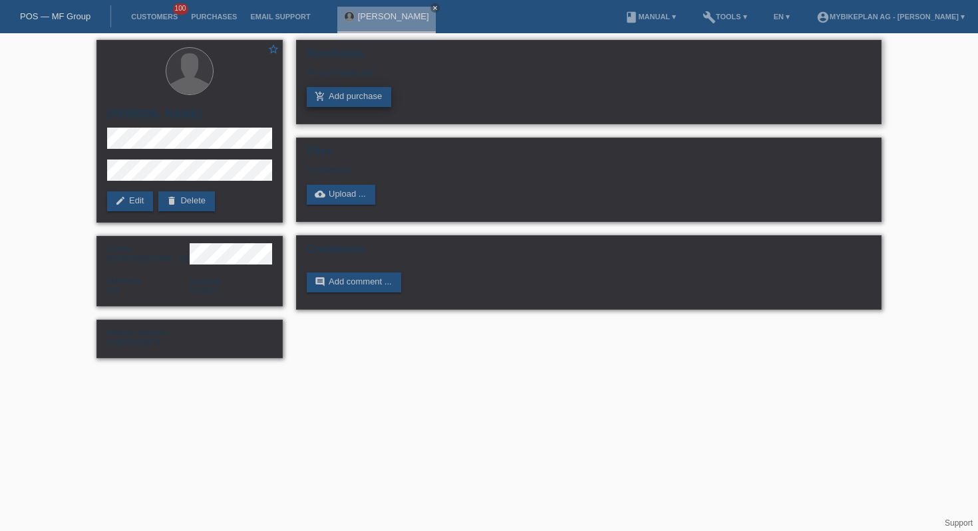
click at [339, 104] on link "add_shopping_cart Add purchase" at bounding box center [349, 97] width 84 height 20
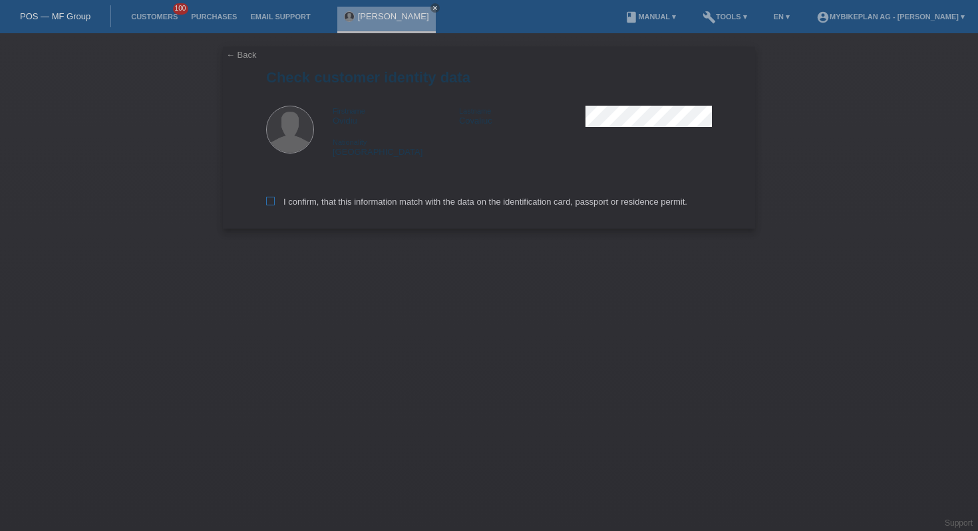
click at [341, 201] on label "I confirm, that this information match with the data on the identification card…" at bounding box center [476, 202] width 421 height 10
click at [275, 201] on input "I confirm, that this information match with the data on the identification card…" at bounding box center [270, 201] width 9 height 9
checkbox input "true"
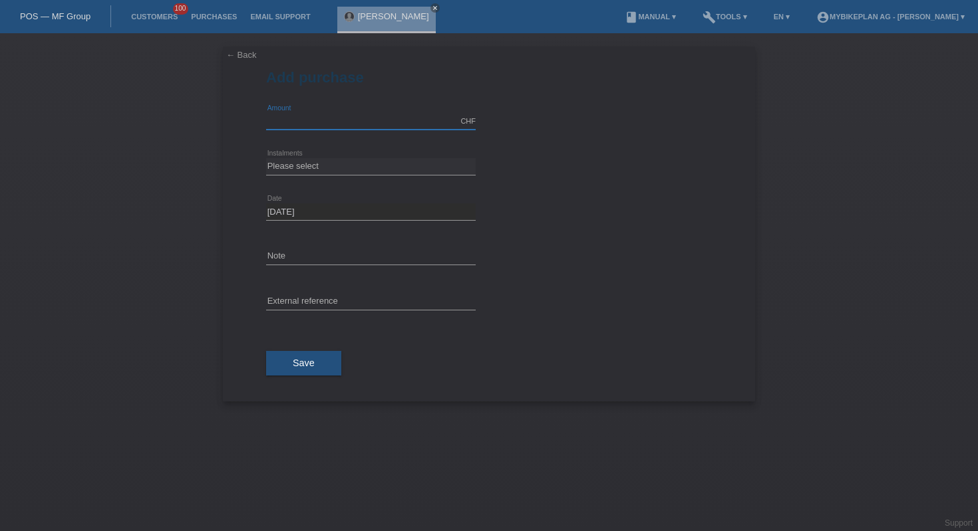
click at [373, 125] on input "text" at bounding box center [371, 121] width 210 height 17
type input "6374.00"
click at [376, 158] on select "Please select 6 instalments 12 instalments 18 instalments 24 instalments 36 ins…" at bounding box center [371, 166] width 210 height 16
select select "487"
click at [339, 299] on input "text" at bounding box center [371, 302] width 210 height 17
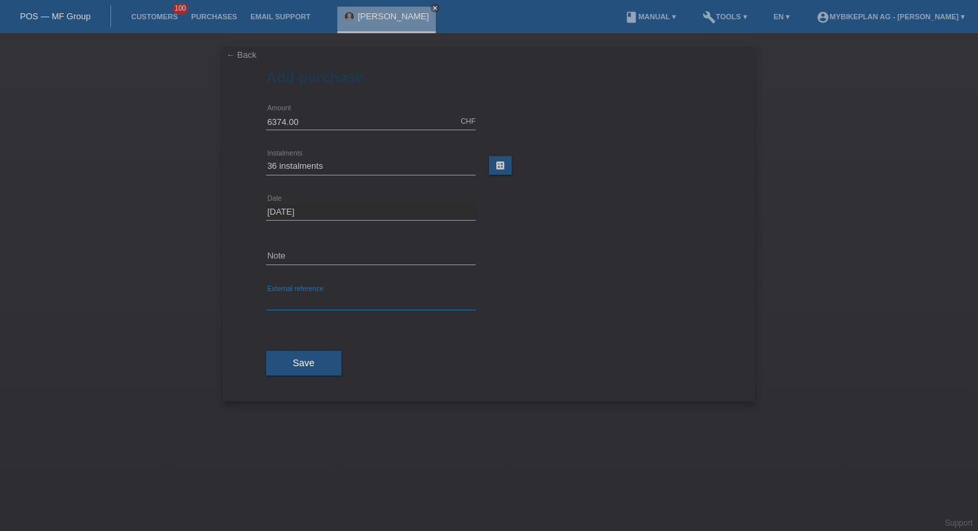
paste input "41643263873"
type input "41643263873"
click at [327, 375] on button "Save" at bounding box center [303, 363] width 75 height 25
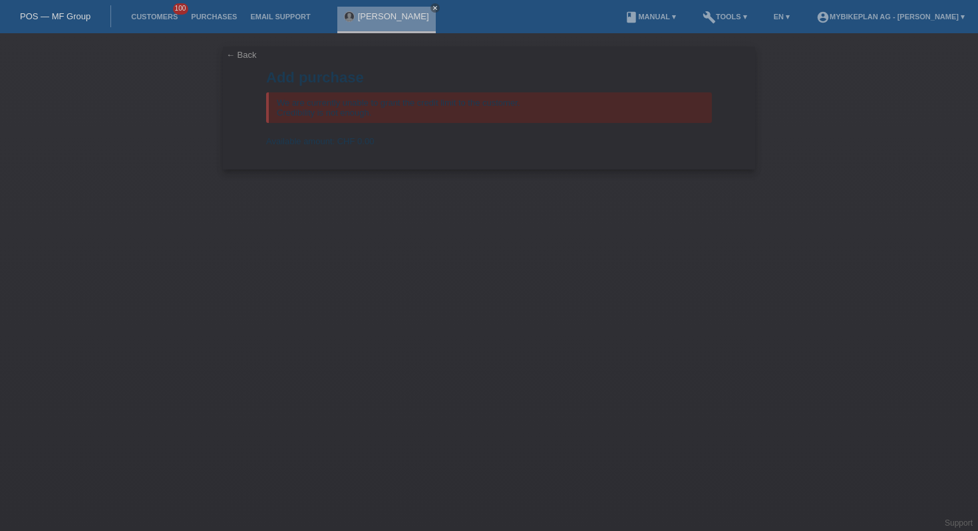
click at [58, 21] on link "POS — MF Group" at bounding box center [55, 16] width 71 height 10
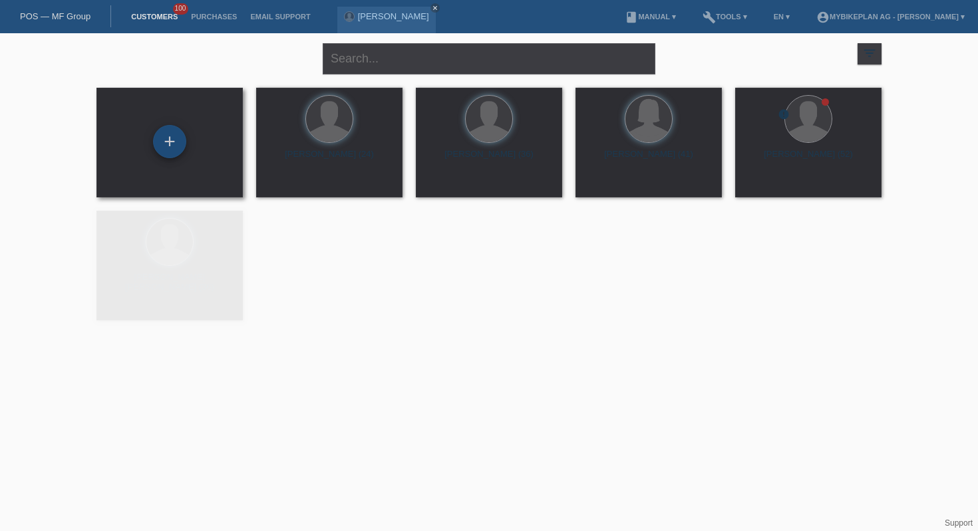
click at [168, 138] on div "+" at bounding box center [169, 141] width 33 height 33
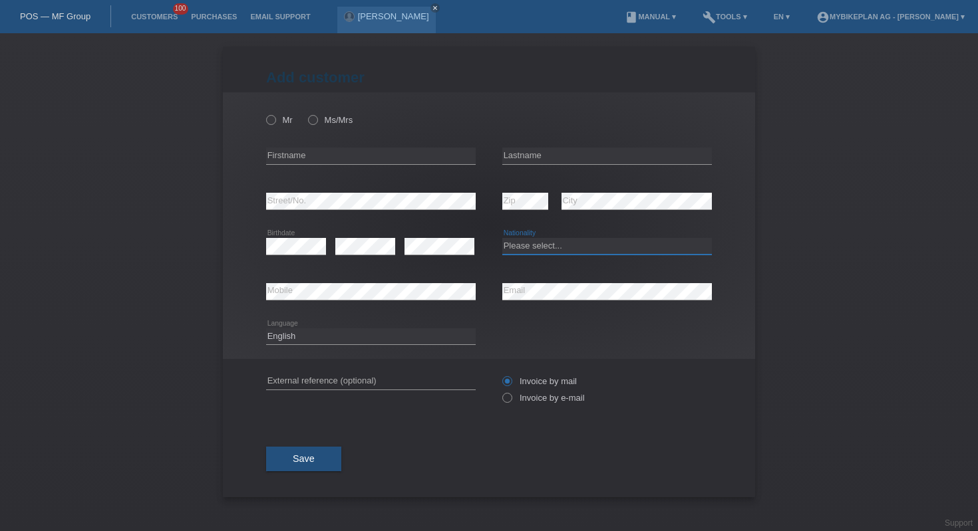
click at [537, 247] on select "Please select... [GEOGRAPHIC_DATA] [GEOGRAPHIC_DATA] [GEOGRAPHIC_DATA] [GEOGRAP…" at bounding box center [607, 246] width 210 height 16
select select "CH"
click at [410, 157] on input "text" at bounding box center [371, 156] width 210 height 17
paste input "[PERSON_NAME]"
type input "[PERSON_NAME]"
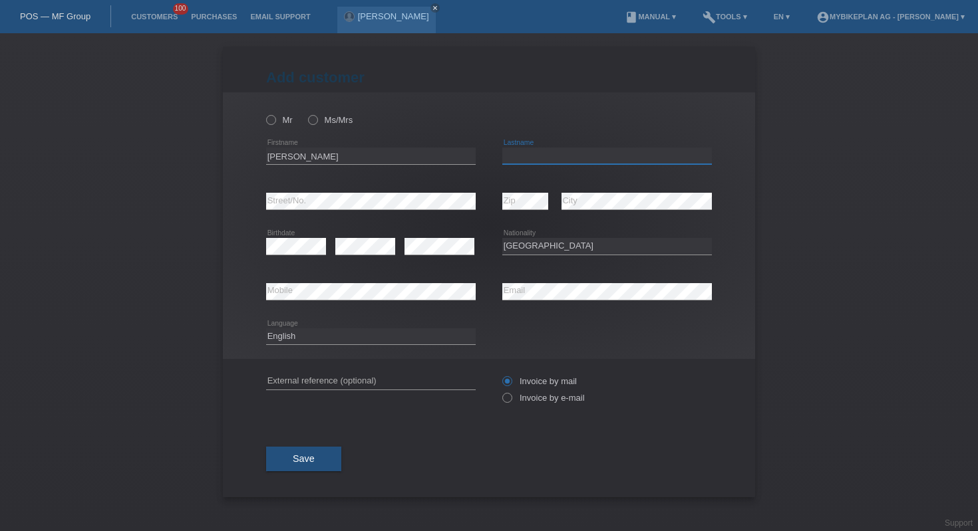
click at [549, 158] on input "text" at bounding box center [607, 156] width 210 height 17
paste input "[PERSON_NAME]"
type input "[PERSON_NAME]"
click at [336, 384] on input "text" at bounding box center [371, 381] width 210 height 17
paste input "41644753822"
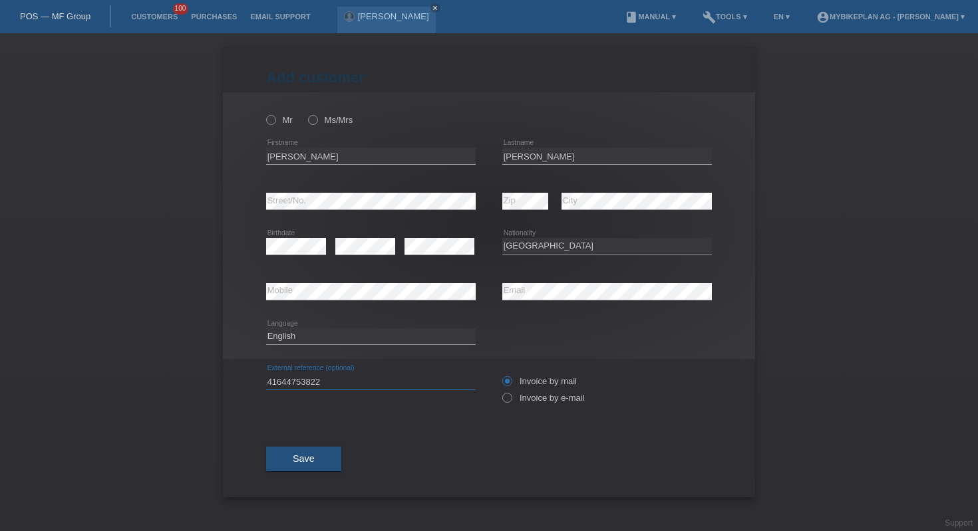
type input "41644753822"
click at [342, 343] on select "Deutsch Français Italiano English" at bounding box center [371, 337] width 210 height 16
select select "fr"
click at [282, 125] on label "Mr" at bounding box center [279, 120] width 27 height 10
click at [275, 124] on input "Mr" at bounding box center [270, 119] width 9 height 9
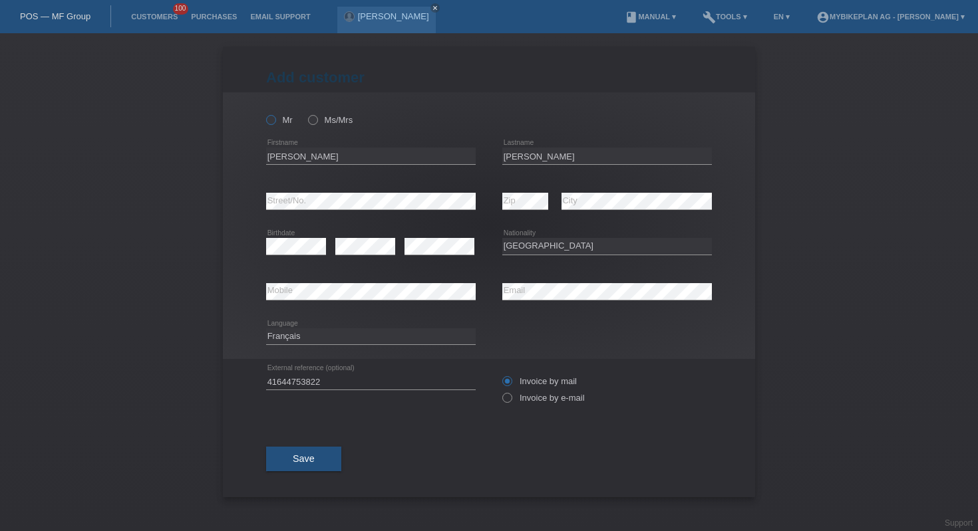
radio input "true"
click at [500, 391] on icon at bounding box center [500, 391] width 0 height 0
click at [511, 402] on input "Invoice by e-mail" at bounding box center [506, 401] width 9 height 17
radio input "true"
click at [317, 464] on button "Save" at bounding box center [303, 459] width 75 height 25
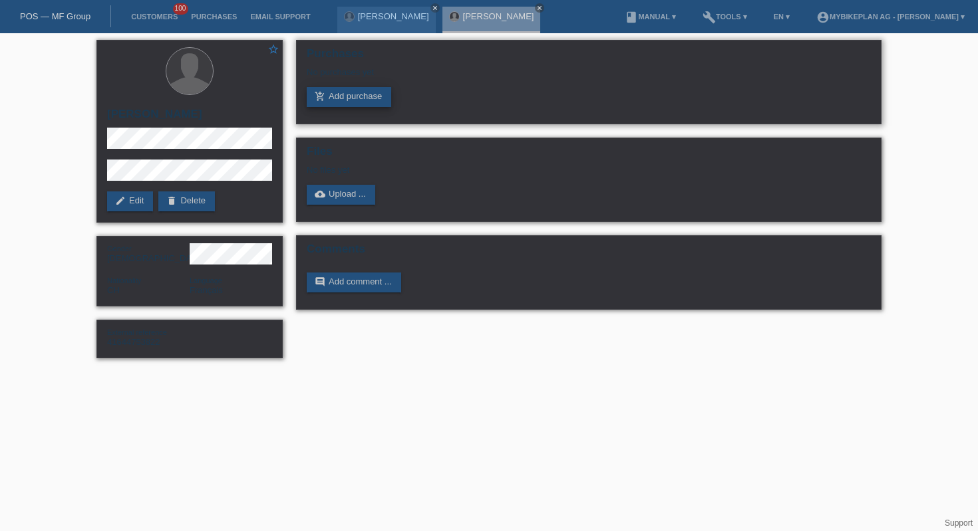
click at [346, 104] on link "add_shopping_cart Add purchase" at bounding box center [349, 97] width 84 height 20
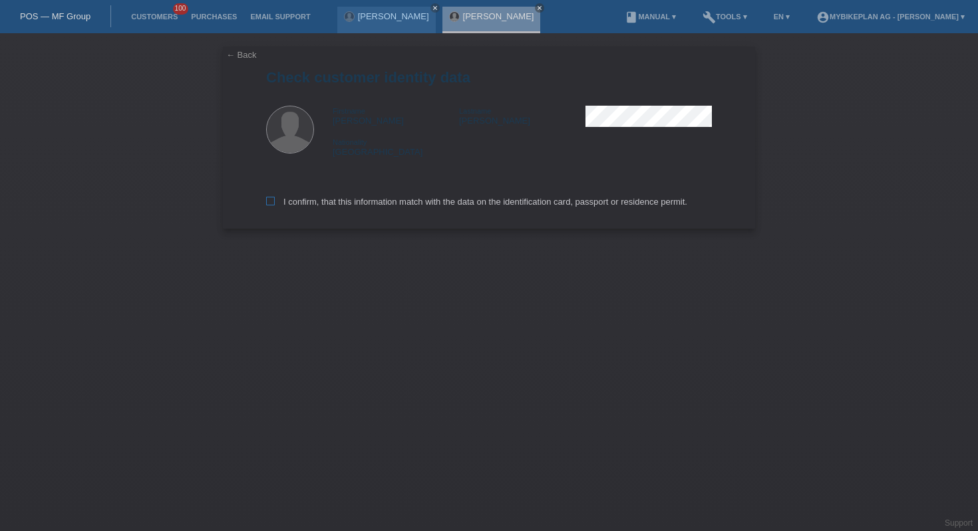
click at [333, 202] on label "I confirm, that this information match with the data on the identification card…" at bounding box center [476, 202] width 421 height 10
click at [275, 202] on input "I confirm, that this information match with the data on the identification card…" at bounding box center [270, 201] width 9 height 9
checkbox input "true"
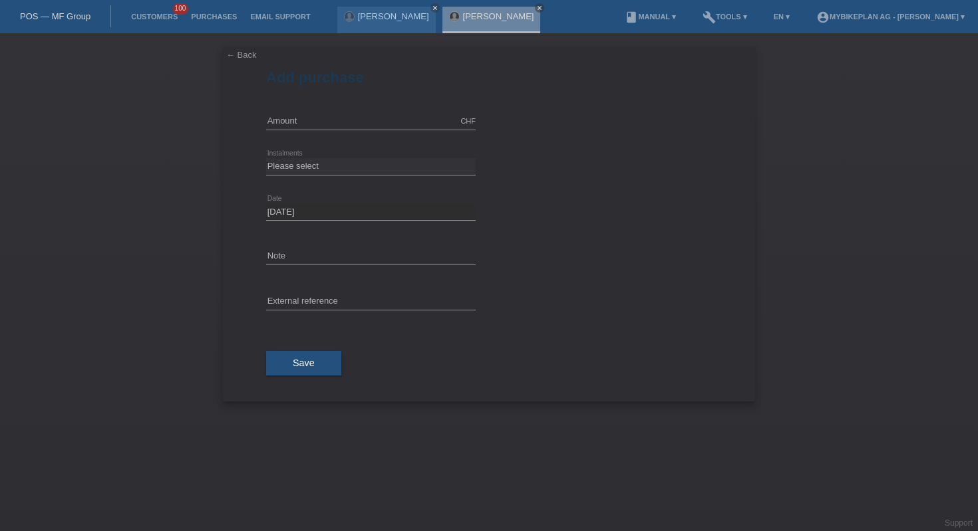
click at [349, 130] on icon at bounding box center [371, 130] width 210 height 1
click at [350, 120] on input "text" at bounding box center [371, 121] width 210 height 17
type input "7999.00"
click at [371, 172] on select "Please select 6 instalments 12 instalments 18 instalments 24 instalments 36 ins…" at bounding box center [371, 166] width 210 height 16
select select "488"
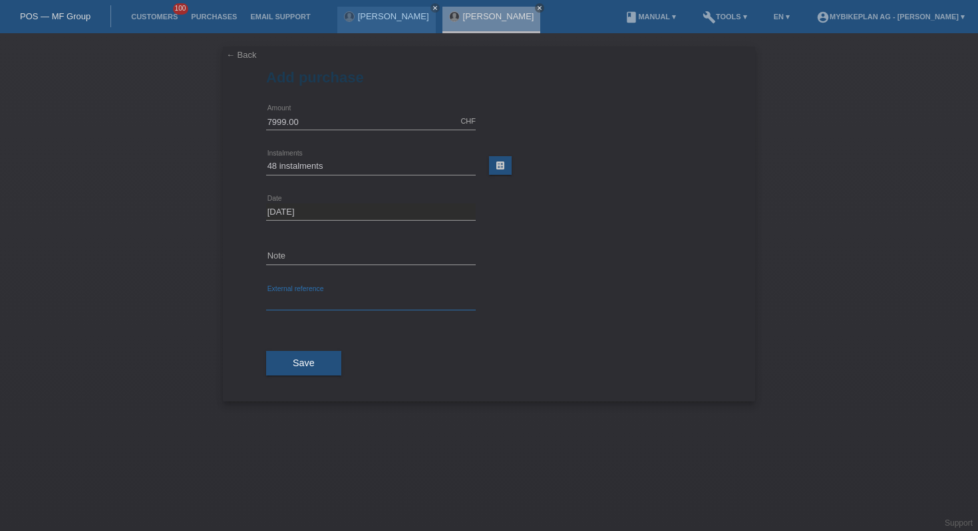
click at [330, 304] on input "text" at bounding box center [371, 302] width 210 height 17
paste input "41644753822"
type input "41644753822"
click at [297, 374] on button "Save" at bounding box center [303, 363] width 75 height 25
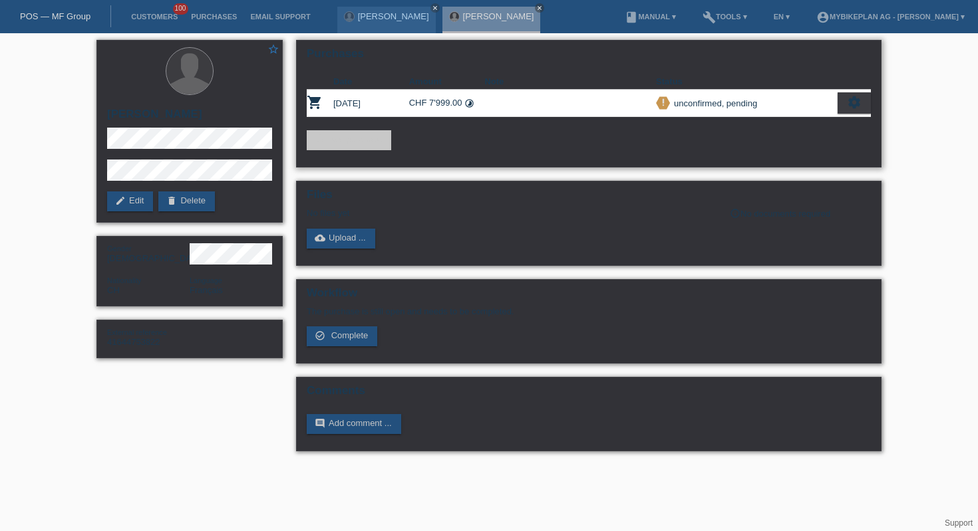
click at [847, 102] on icon "settings" at bounding box center [854, 102] width 15 height 15
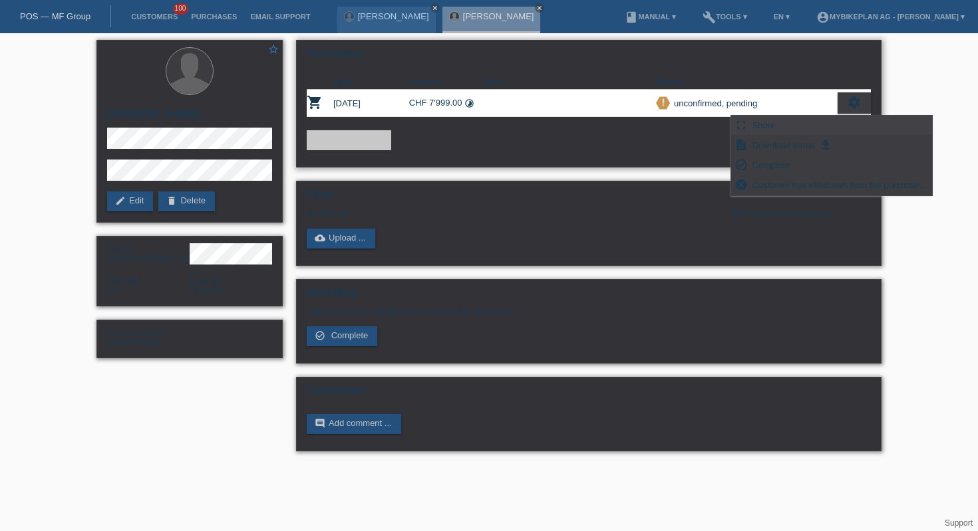
click at [767, 124] on span "Show" at bounding box center [763, 125] width 26 height 16
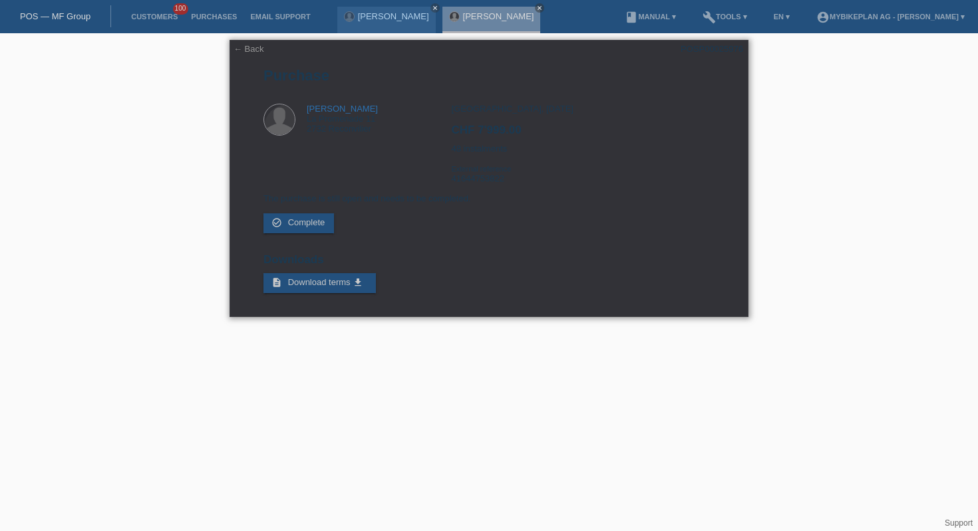
click at [706, 50] on div "POSP00025976" at bounding box center [711, 49] width 63 height 10
copy div "POSP00025976"
click at [430, 9] on link "close" at bounding box center [434, 7] width 9 height 9
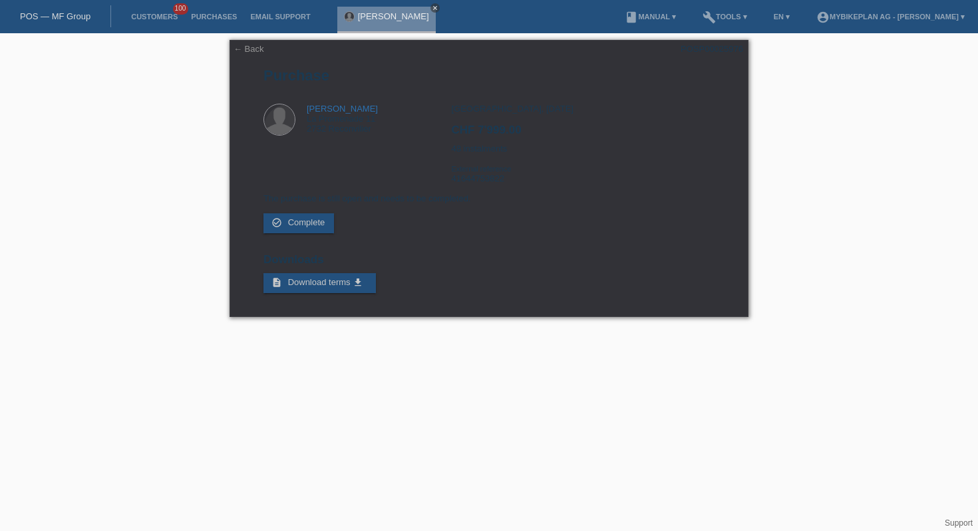
click at [432, 7] on icon "close" at bounding box center [435, 8] width 7 height 7
click at [60, 19] on link "POS — MF Group" at bounding box center [55, 16] width 71 height 10
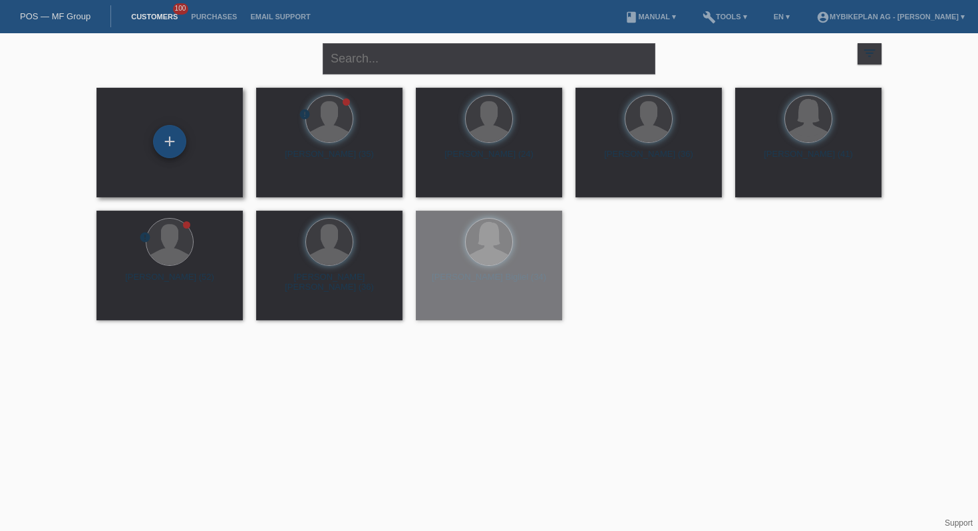
click at [165, 137] on div "+" at bounding box center [169, 141] width 33 height 33
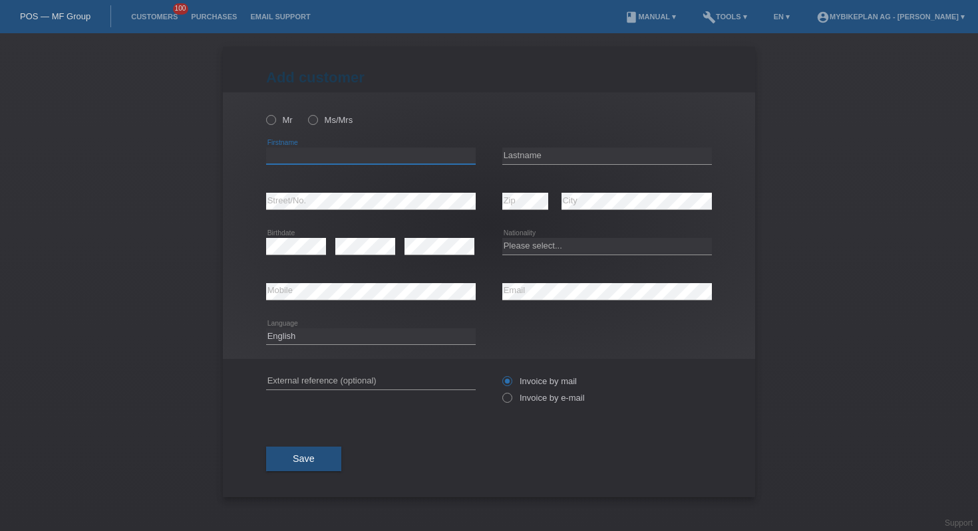
click at [377, 158] on input "text" at bounding box center [371, 156] width 210 height 17
paste input "[PERSON_NAME]"
type input "[PERSON_NAME]"
click at [539, 155] on input "text" at bounding box center [607, 156] width 210 height 17
paste input "Paroz"
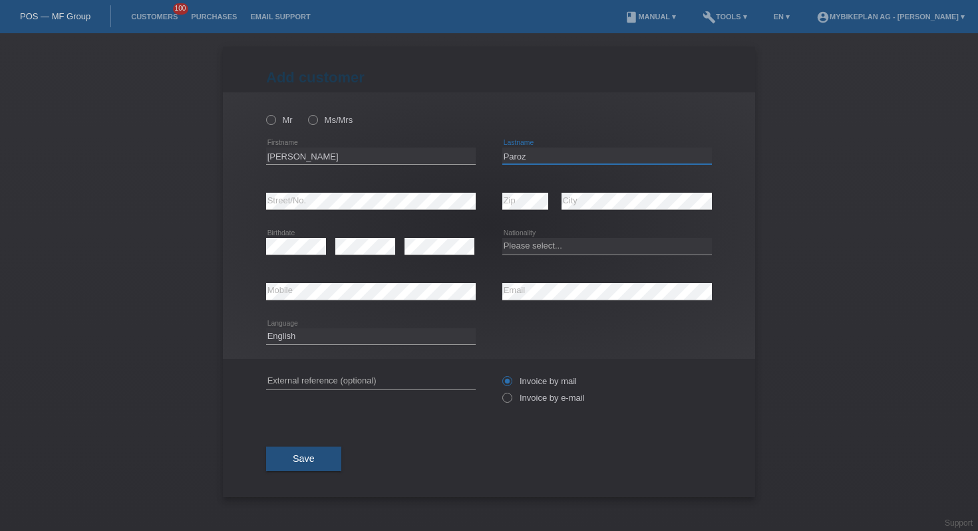
type input "Paroz"
click at [552, 241] on select "Please select... [GEOGRAPHIC_DATA] [GEOGRAPHIC_DATA] [GEOGRAPHIC_DATA] [GEOGRAP…" at bounding box center [607, 246] width 210 height 16
click at [531, 244] on select "Please select... [GEOGRAPHIC_DATA] [GEOGRAPHIC_DATA] [GEOGRAPHIC_DATA] [GEOGRAP…" at bounding box center [607, 246] width 210 height 16
select select "CH"
click at [330, 383] on input "text" at bounding box center [371, 381] width 210 height 17
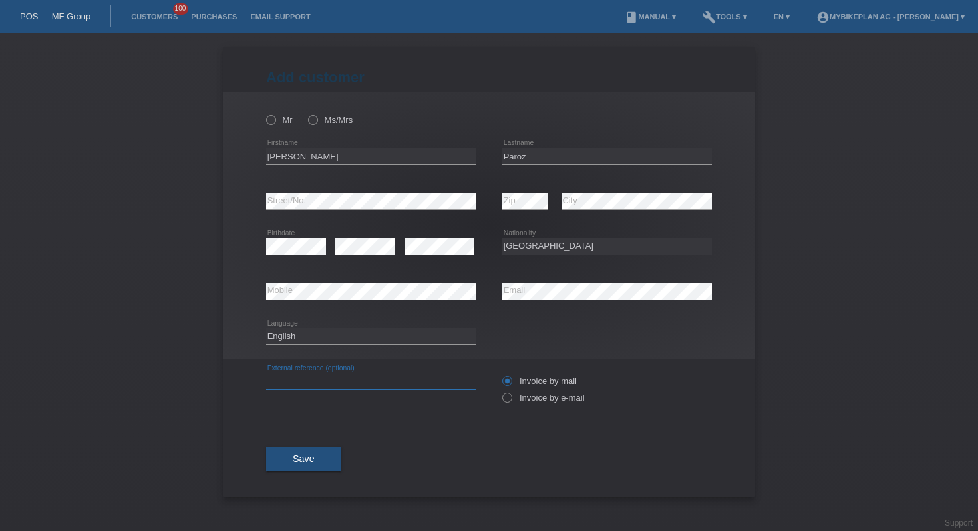
paste input "41645857885"
type input "41645857885"
click at [365, 336] on select "Deutsch Français Italiano English" at bounding box center [371, 337] width 210 height 16
select select "fr"
click at [520, 397] on label "Invoice by e-mail" at bounding box center [543, 398] width 82 height 10
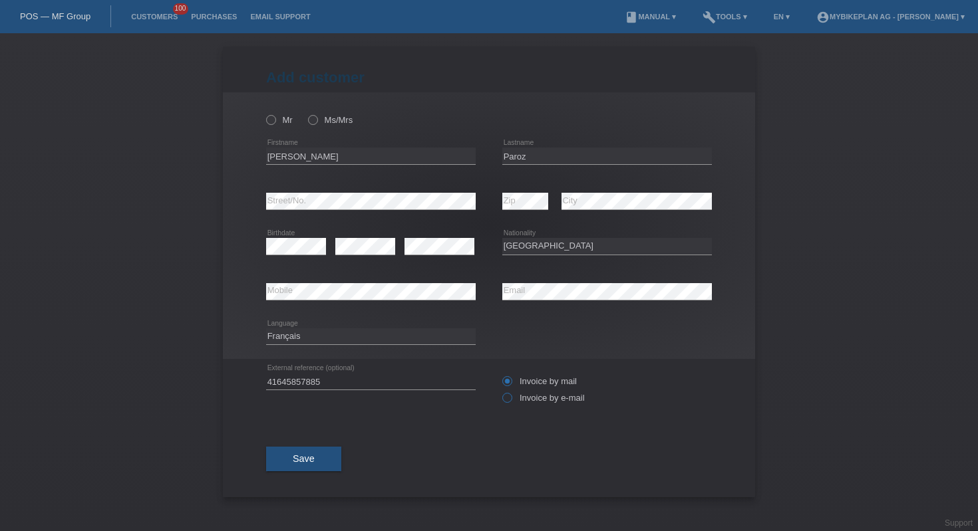
click at [511, 397] on input "Invoice by e-mail" at bounding box center [506, 401] width 9 height 17
radio input "true"
click at [265, 124] on div "Mr Ms/[PERSON_NAME] error Firstname" at bounding box center [489, 225] width 532 height 267
click at [264, 113] on icon at bounding box center [264, 113] width 0 height 0
click at [272, 122] on input "Mr" at bounding box center [270, 119] width 9 height 9
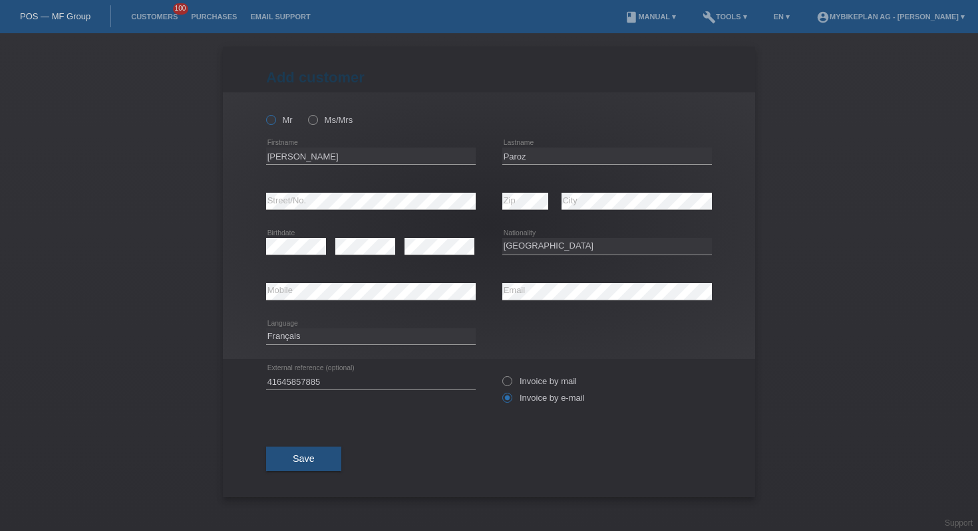
radio input "true"
click at [303, 464] on span "Save" at bounding box center [304, 459] width 22 height 11
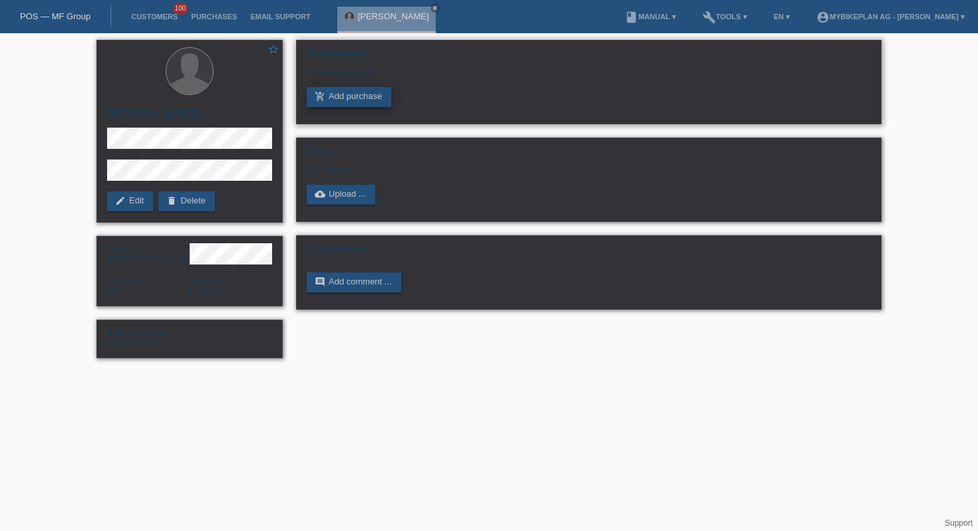
click at [367, 104] on link "add_shopping_cart Add purchase" at bounding box center [349, 97] width 84 height 20
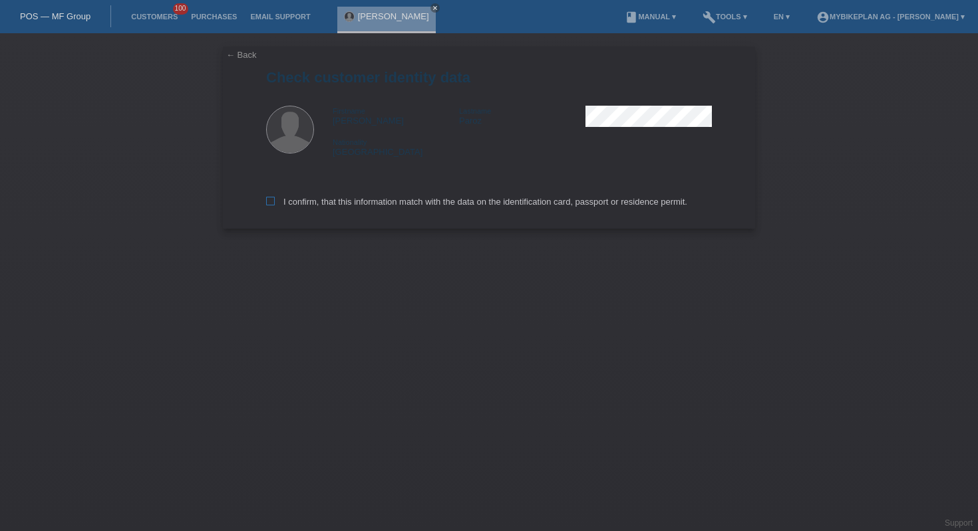
click at [351, 202] on label "I confirm, that this information match with the data on the identification card…" at bounding box center [476, 202] width 421 height 10
click at [275, 202] on input "I confirm, that this information match with the data on the identification card…" at bounding box center [270, 201] width 9 height 9
checkbox input "true"
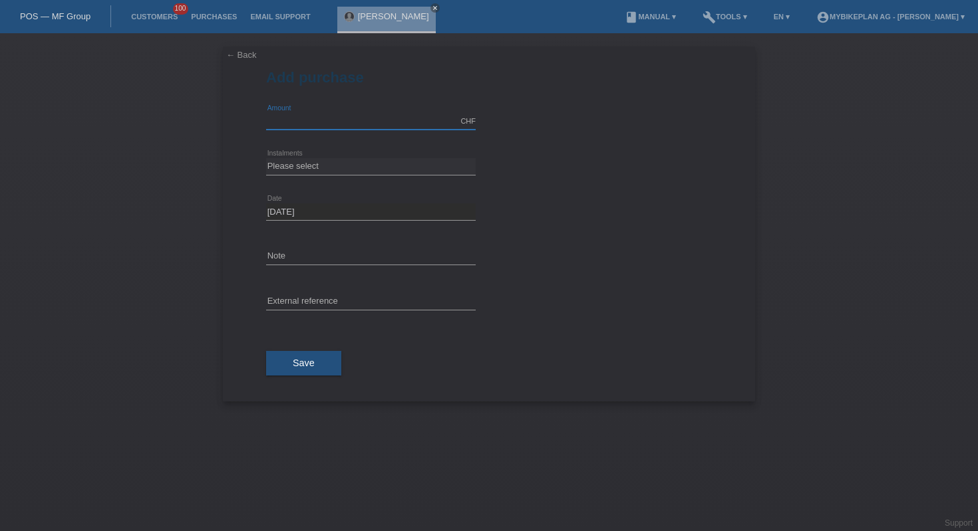
click at [317, 126] on input "text" at bounding box center [371, 121] width 210 height 17
type input "5299.00"
click at [345, 172] on select "Please select 6 instalments 12 instalments 18 instalments 24 instalments 36 ins…" at bounding box center [371, 166] width 210 height 16
select select "487"
click at [331, 293] on div "error External reference" at bounding box center [371, 302] width 210 height 45
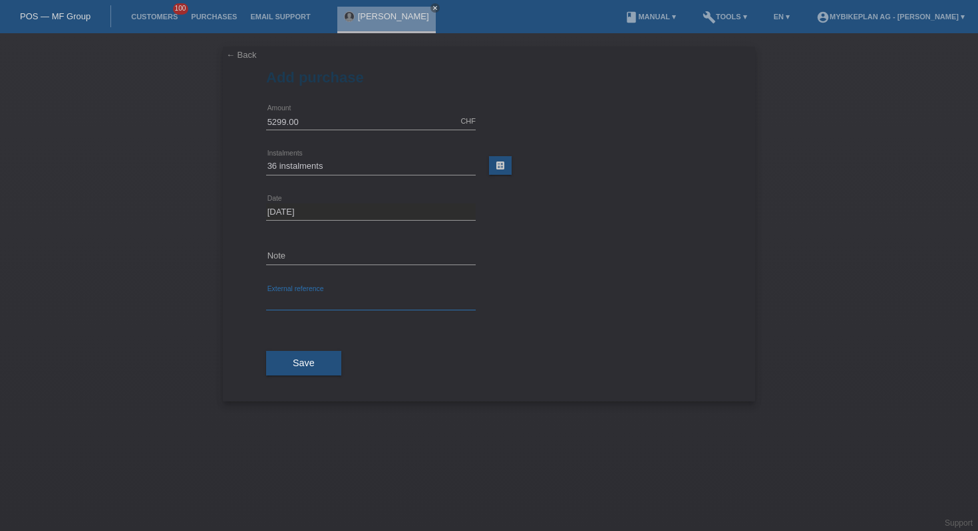
click at [331, 296] on input "text" at bounding box center [371, 302] width 210 height 17
paste input "41645857885"
type input "41645857885"
click at [341, 168] on select "Please select 6 instalments 12 instalments 18 instalments 24 instalments 36 ins…" at bounding box center [371, 166] width 210 height 16
select select "488"
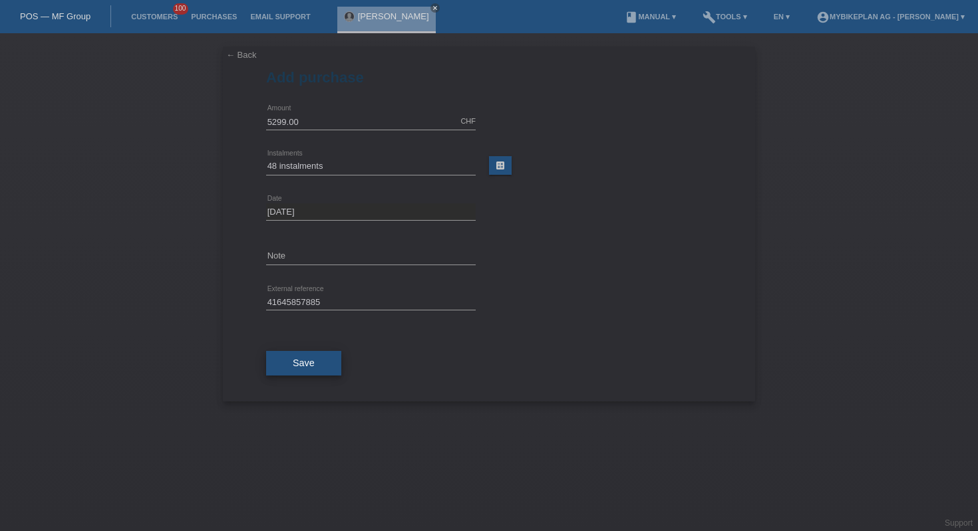
click at [304, 354] on button "Save" at bounding box center [303, 363] width 75 height 25
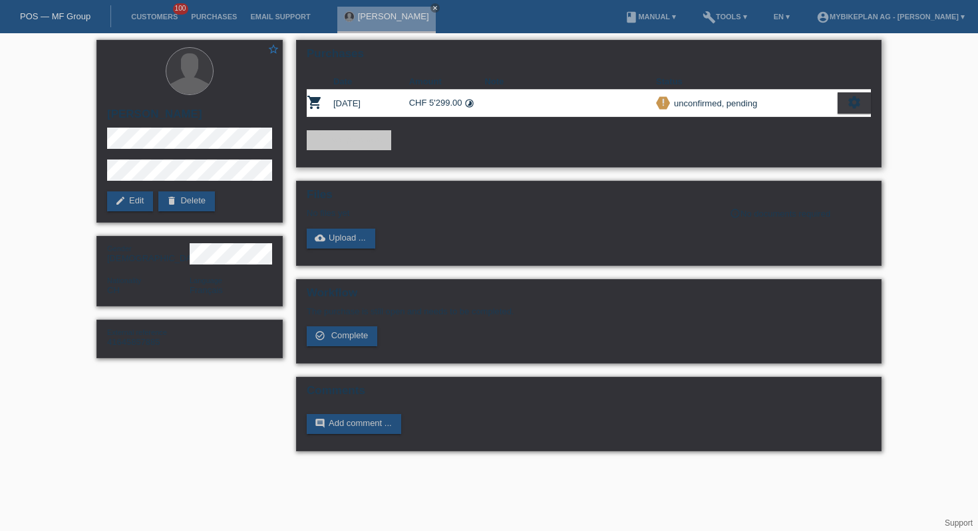
click at [857, 104] on icon "settings" at bounding box center [854, 102] width 15 height 15
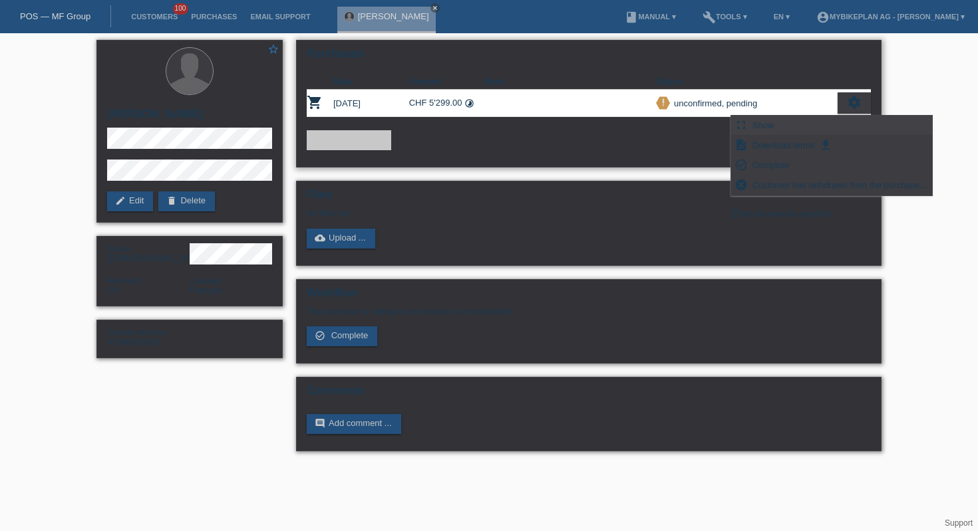
click at [769, 122] on span "Show" at bounding box center [763, 125] width 26 height 16
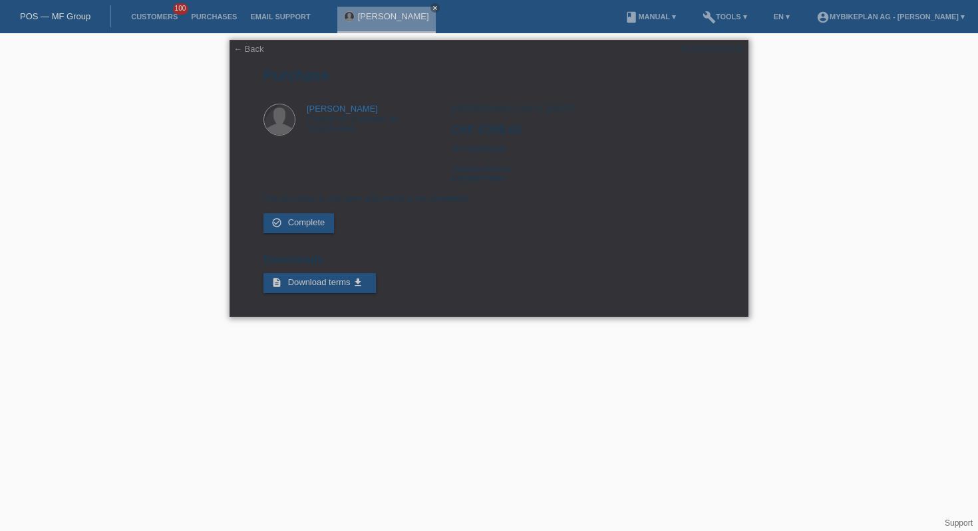
click at [696, 42] on div "← Back POSP00025979 Purchase Gil Paroz Chemin du Compois 16 2533 Evilard CHF 5'…" at bounding box center [488, 178] width 519 height 277
click at [698, 51] on div "POSP00025979" at bounding box center [711, 49] width 63 height 10
copy div "POSP00025979"
click at [432, 5] on icon "close" at bounding box center [435, 8] width 7 height 7
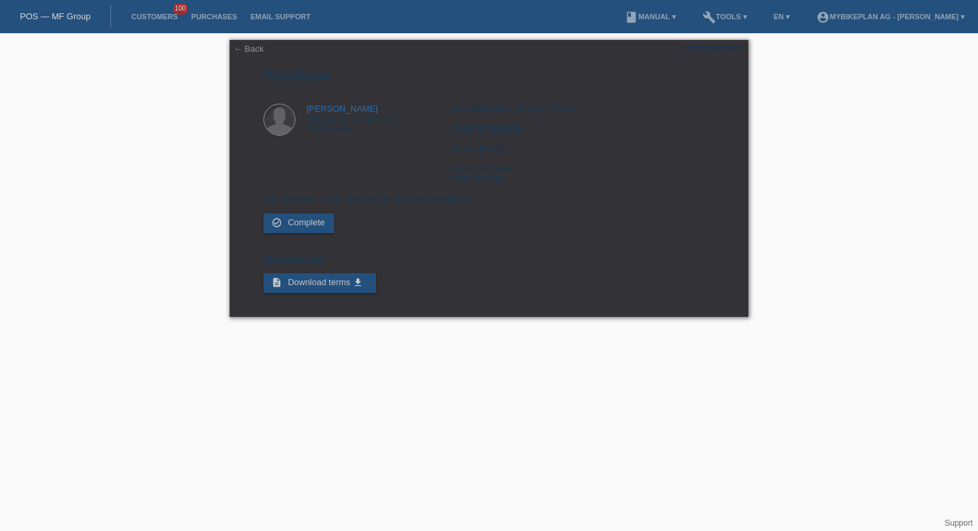
click at [46, 13] on link "POS — MF Group" at bounding box center [55, 16] width 71 height 10
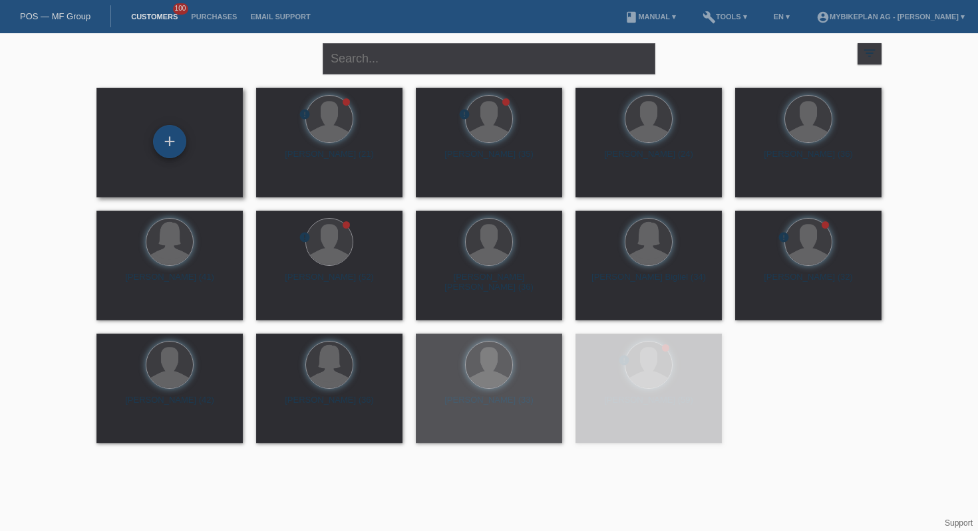
click at [164, 142] on div "+" at bounding box center [169, 141] width 33 height 33
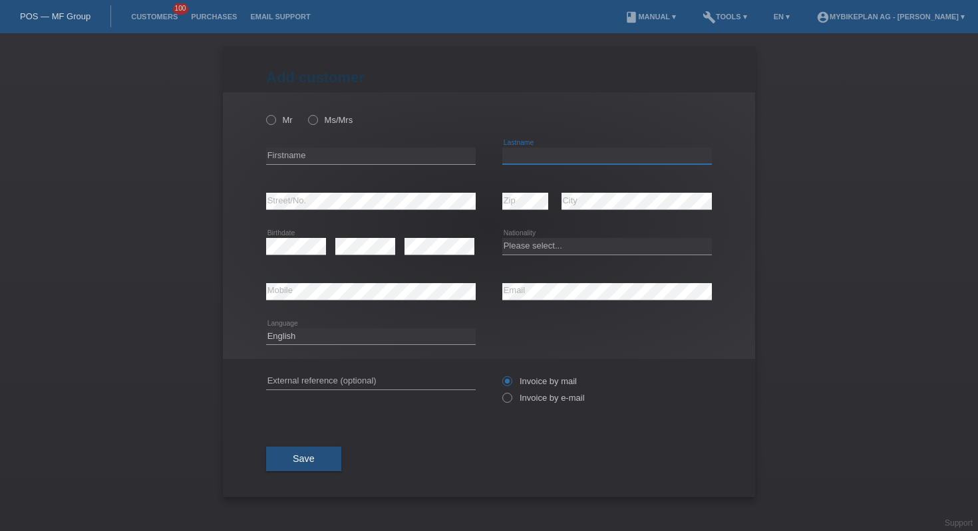
click at [544, 158] on input "text" at bounding box center [607, 156] width 210 height 17
paste input "[PERSON_NAME]"
type input "[PERSON_NAME]"
click at [325, 154] on input "text" at bounding box center [371, 156] width 210 height 17
paste input "[PERSON_NAME]"
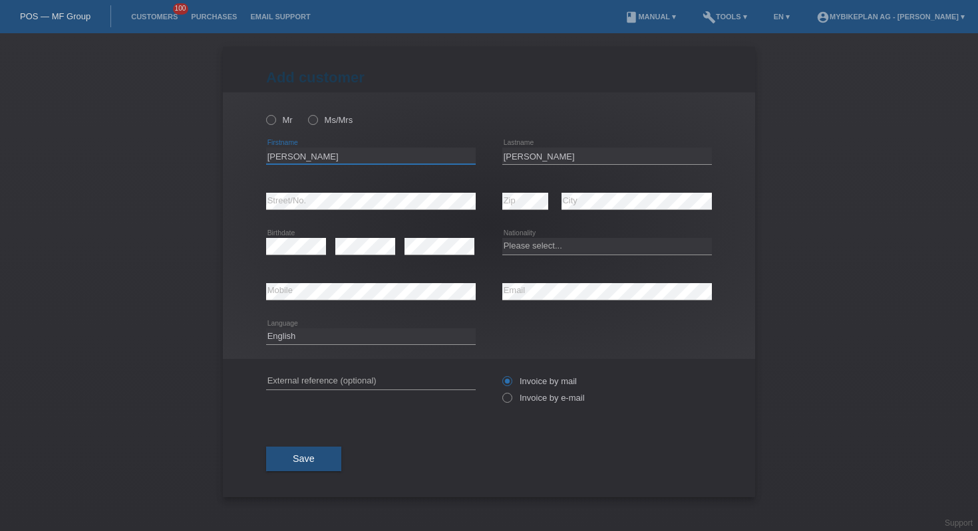
type input "[PERSON_NAME]"
click at [615, 0] on html "POS — MF Group Customers 100 Purchases Email Support menu account_circle" at bounding box center [489, 16] width 978 height 33
click at [564, 249] on select "Please select... Switzerland Austria Germany Liechtenstein ------------ Afghani…" at bounding box center [607, 246] width 210 height 16
click at [537, 249] on select "Please select... Switzerland Austria Germany Liechtenstein ------------ Afghani…" at bounding box center [607, 246] width 210 height 16
select select "CH"
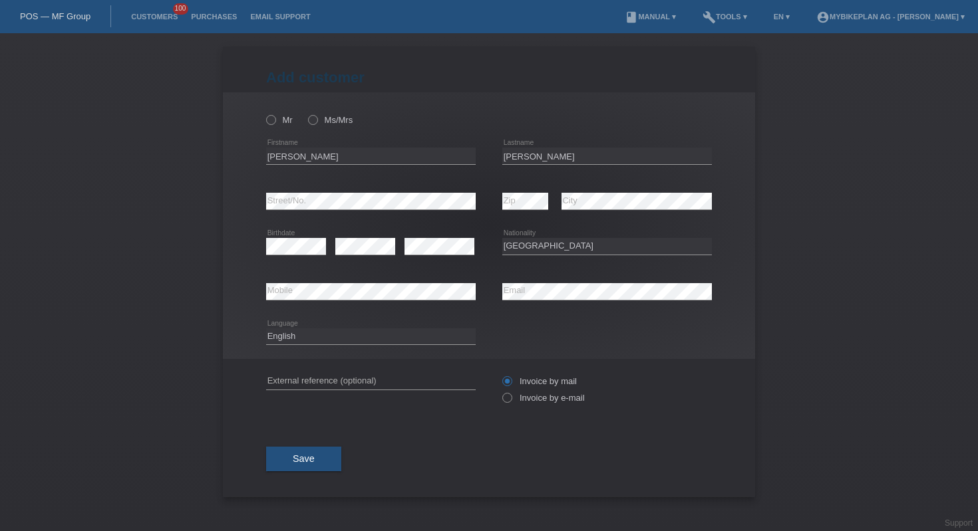
click at [512, 279] on div "error Email" at bounding box center [607, 291] width 210 height 45
click at [345, 384] on input "text" at bounding box center [371, 381] width 210 height 17
paste input "41645674513"
type input "41645674513"
click at [345, 336] on select "Deutsch Français Italiano English" at bounding box center [371, 337] width 210 height 16
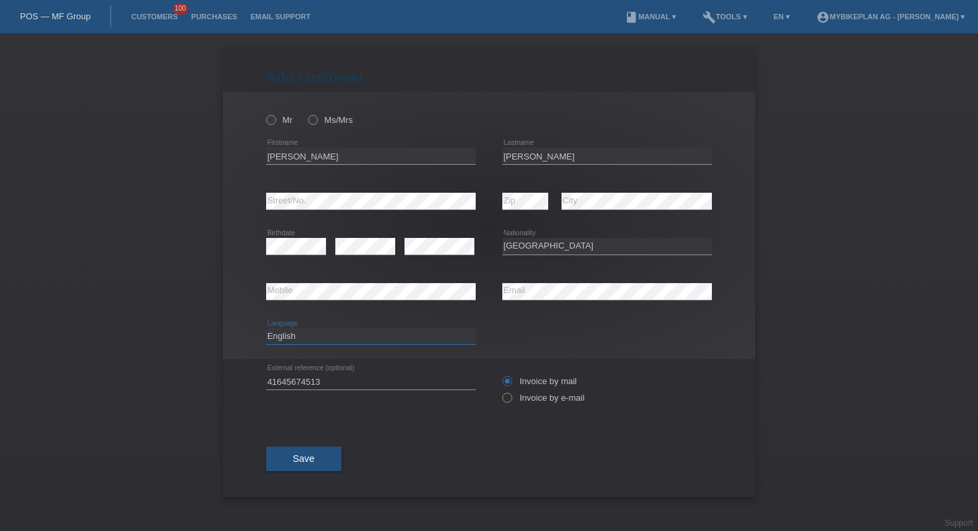
select select "fr"
click at [291, 118] on label "Mr" at bounding box center [279, 120] width 27 height 10
click at [275, 118] on input "Mr" at bounding box center [270, 119] width 9 height 9
radio input "true"
click at [500, 391] on icon at bounding box center [500, 391] width 0 height 0
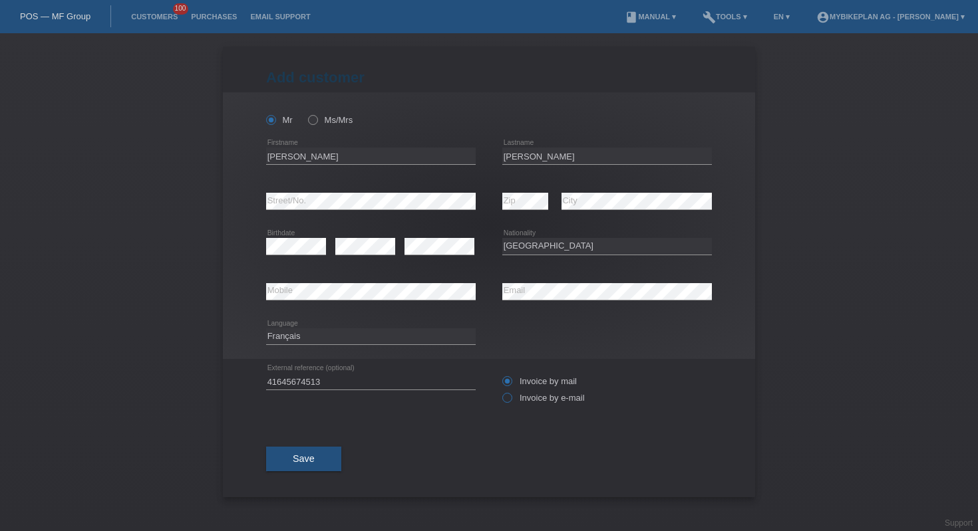
click at [509, 398] on input "Invoice by e-mail" at bounding box center [506, 401] width 9 height 17
radio input "true"
click at [291, 469] on button "Save" at bounding box center [303, 459] width 75 height 25
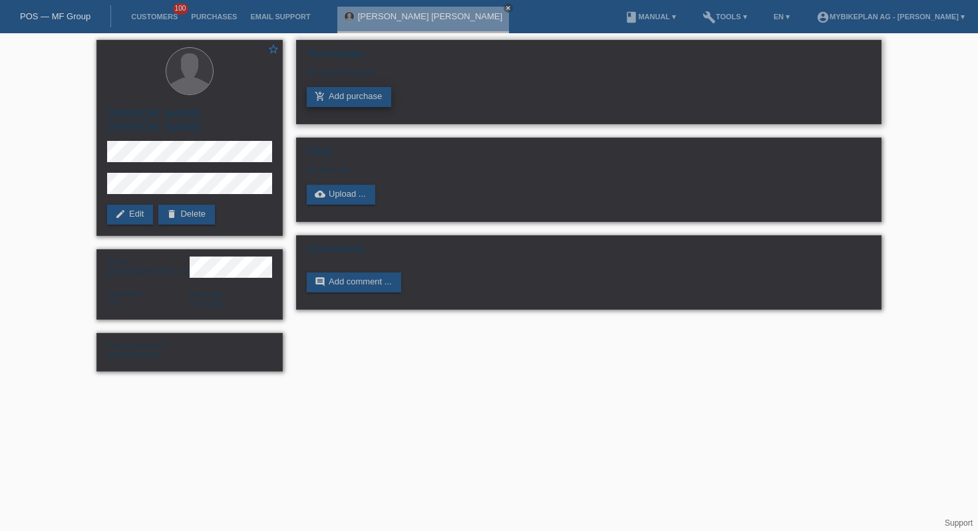
click at [338, 97] on link "add_shopping_cart Add purchase" at bounding box center [349, 97] width 84 height 20
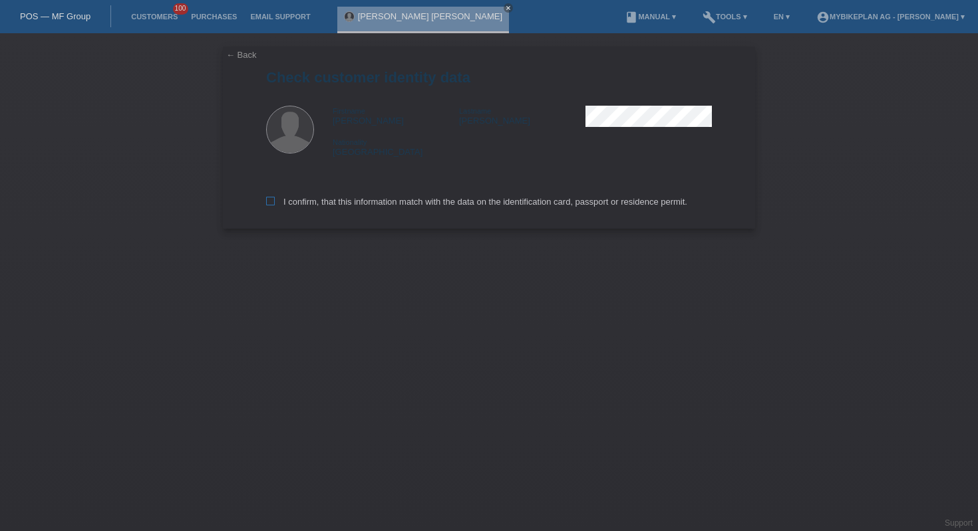
click at [394, 204] on label "I confirm, that this information match with the data on the identification card…" at bounding box center [476, 202] width 421 height 10
click at [275, 204] on input "I confirm, that this information match with the data on the identification card…" at bounding box center [270, 201] width 9 height 9
checkbox input "true"
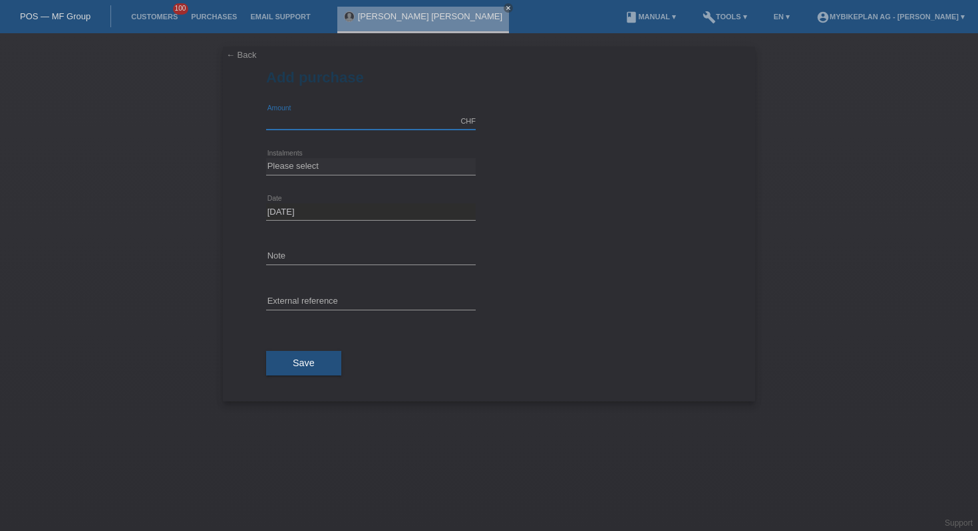
click at [384, 123] on input "text" at bounding box center [371, 121] width 210 height 17
type input "6222.00"
click at [367, 164] on select "Please select 6 instalments 12 instalments 18 instalments 24 instalments 36 ins…" at bounding box center [371, 166] width 210 height 16
select select "487"
click at [380, 299] on input "text" at bounding box center [371, 302] width 210 height 17
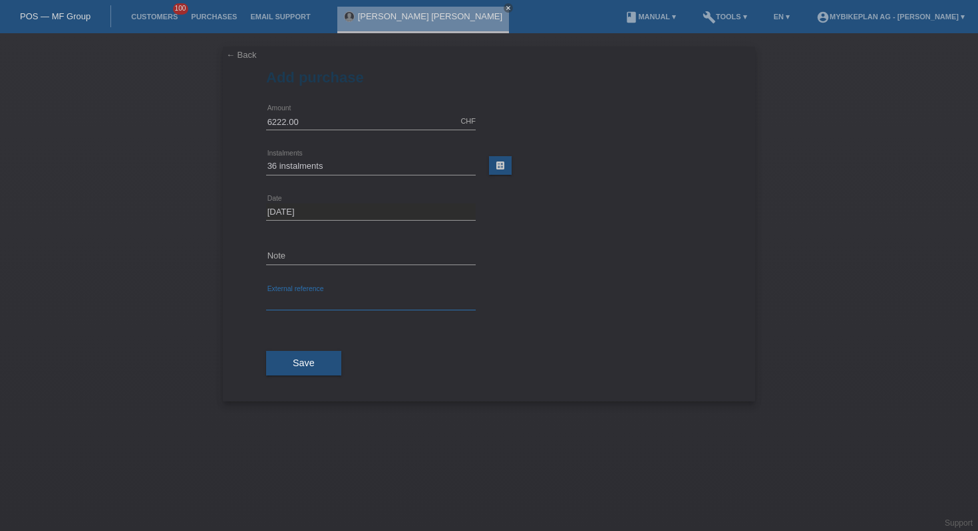
paste input "41645674513"
type input "41645674513"
click at [309, 362] on span "Save" at bounding box center [304, 363] width 22 height 11
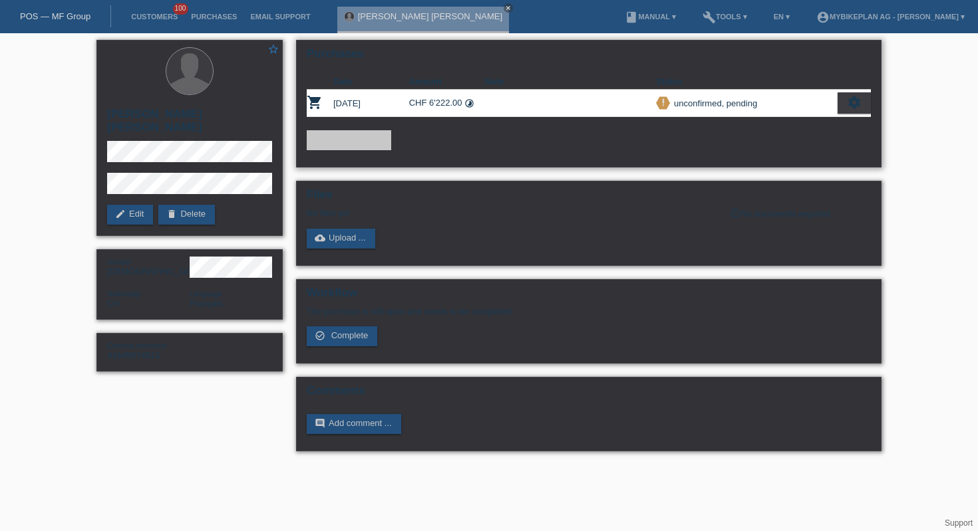
click at [869, 99] on div "settings" at bounding box center [853, 102] width 33 height 21
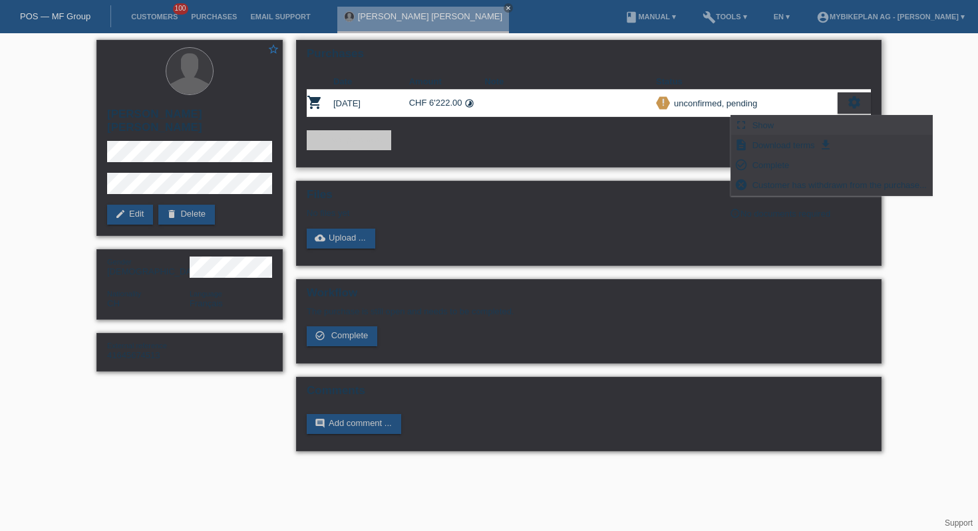
click at [764, 124] on span "Show" at bounding box center [763, 125] width 26 height 16
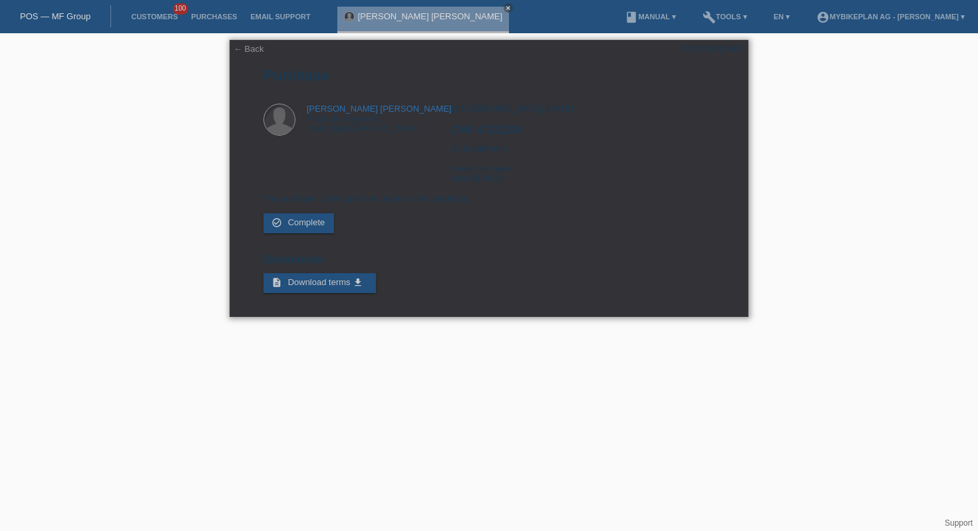
click at [717, 44] on div "POSP00025981" at bounding box center [711, 49] width 63 height 10
copy div "POSP00025981"
click at [55, 19] on link "POS — MF Group" at bounding box center [55, 16] width 71 height 10
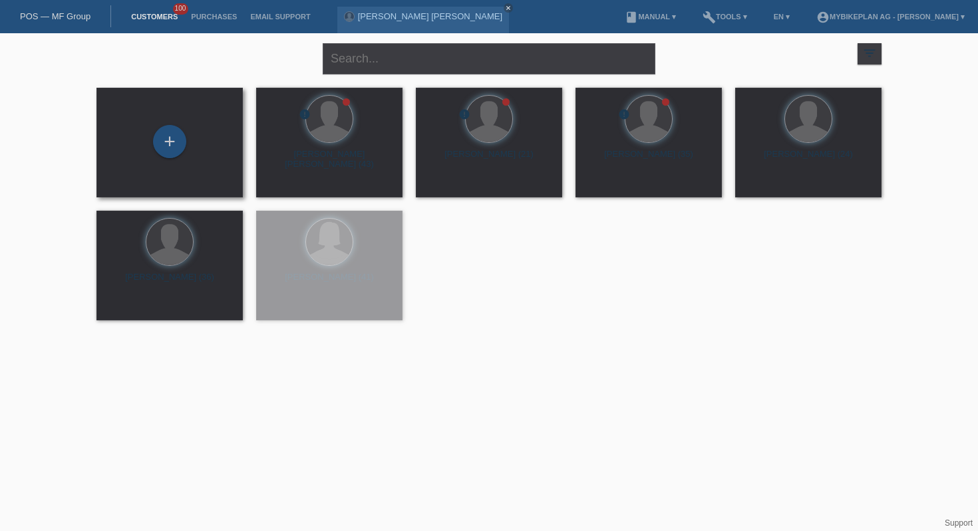
click at [148, 141] on div "+" at bounding box center [169, 142] width 125 height 35
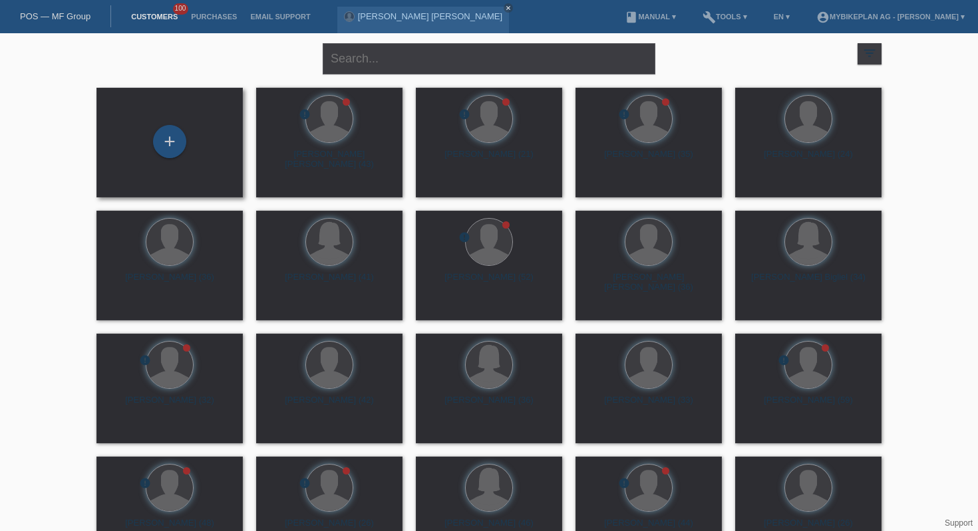
click at [196, 130] on div "+" at bounding box center [169, 142] width 125 height 35
click at [172, 142] on div "+" at bounding box center [169, 141] width 33 height 33
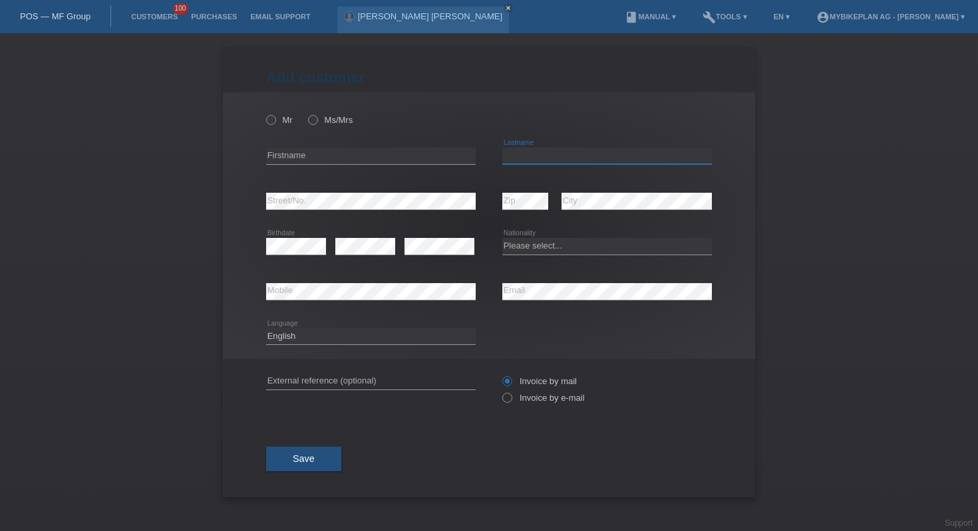
click at [541, 158] on input "text" at bounding box center [607, 156] width 210 height 17
paste input "Rui"
type input "R"
click at [393, 154] on input "text" at bounding box center [371, 156] width 210 height 17
paste input "[PERSON_NAME]"
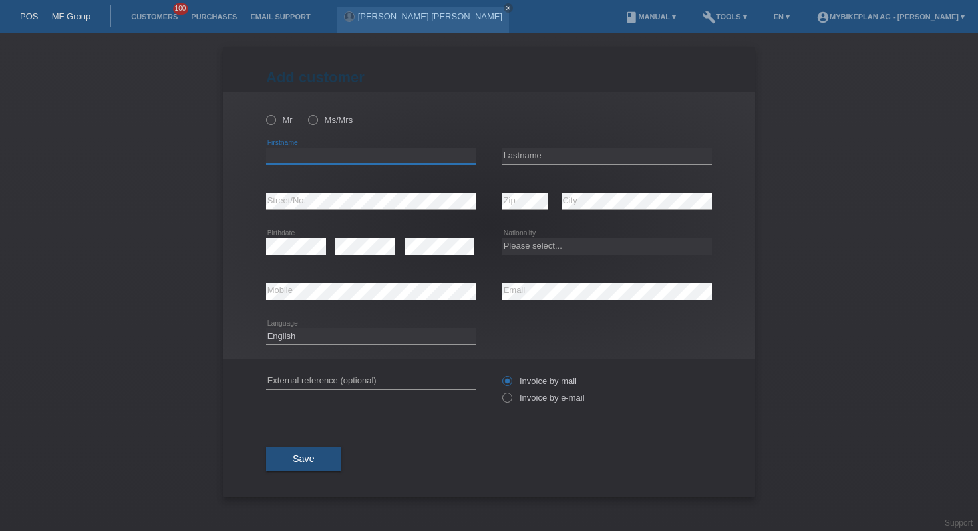
type input "[PERSON_NAME]"
click at [407, 156] on input "[PERSON_NAME]" at bounding box center [371, 156] width 210 height 17
click at [557, 158] on input "text" at bounding box center [607, 156] width 210 height 17
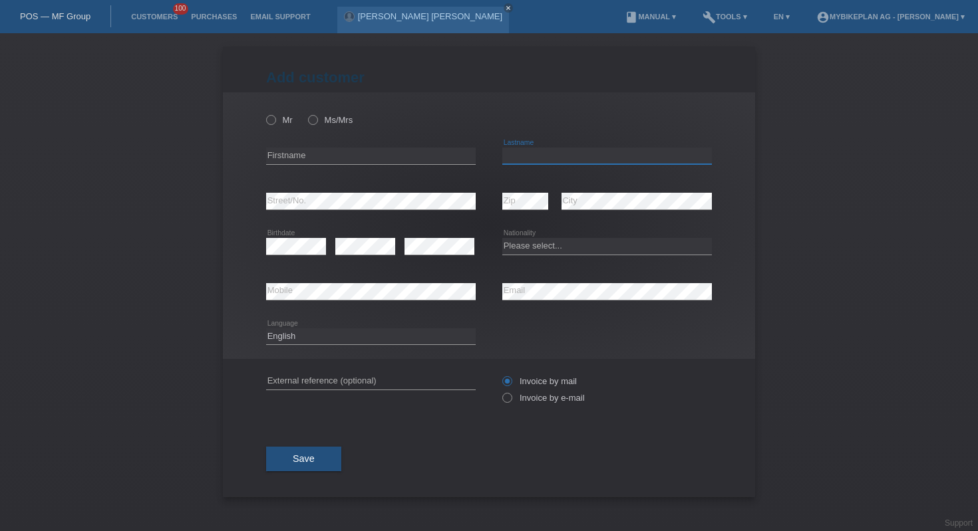
paste input "[PERSON_NAME]"
type input "[PERSON_NAME]"
click at [367, 148] on div "error Firstname" at bounding box center [371, 156] width 210 height 45
click at [369, 160] on input "text" at bounding box center [371, 156] width 210 height 17
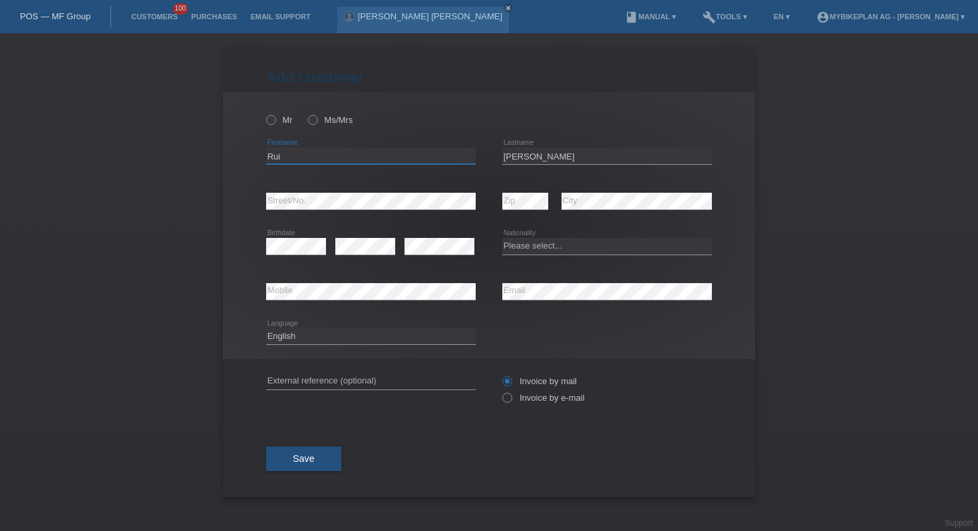
type input "Rui"
click at [545, 247] on select "Please select... Switzerland Austria Germany Liechtenstein ------------ Afghani…" at bounding box center [607, 246] width 210 height 16
select select "CH"
click at [347, 333] on select "Deutsch Français Italiano English" at bounding box center [371, 337] width 210 height 16
select select "fr"
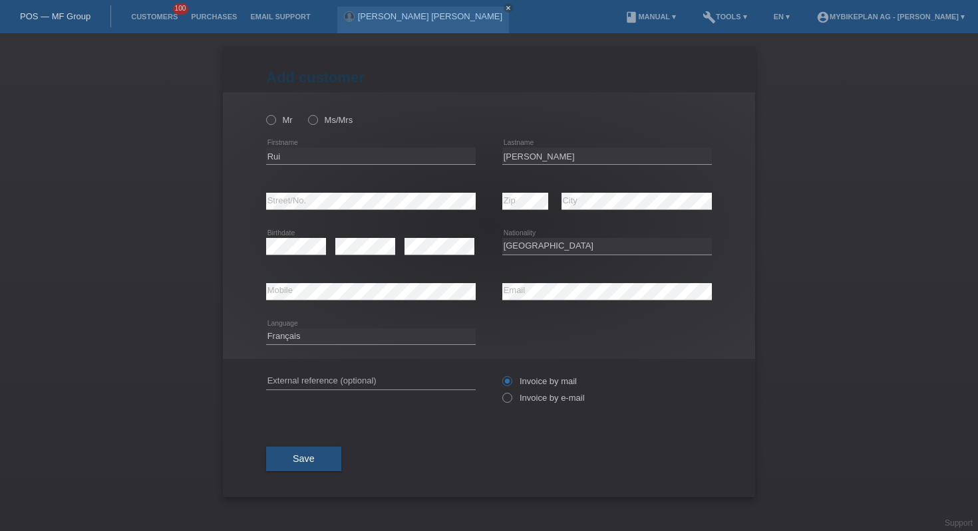
click at [335, 370] on div "error External reference (optional)" at bounding box center [371, 381] width 210 height 45
click at [343, 380] on input "text" at bounding box center [371, 381] width 210 height 17
paste input "41646531122"
type input "41646531122"
click at [521, 398] on label "Invoice by e-mail" at bounding box center [543, 398] width 82 height 10
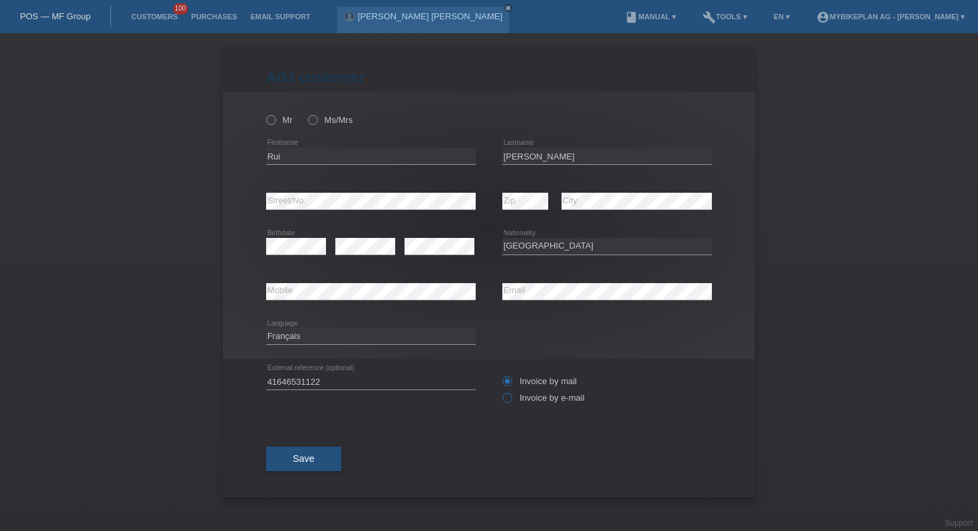
click at [511, 398] on input "Invoice by e-mail" at bounding box center [506, 401] width 9 height 17
radio input "true"
click at [264, 113] on icon at bounding box center [264, 113] width 0 height 0
click at [273, 124] on input "Mr" at bounding box center [270, 119] width 9 height 9
radio input "true"
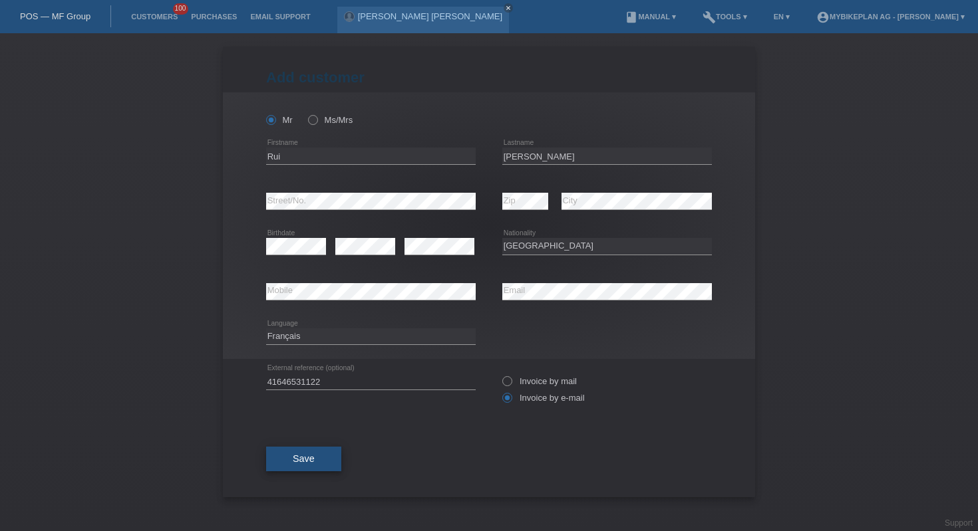
click at [313, 458] on span "Save" at bounding box center [304, 459] width 22 height 11
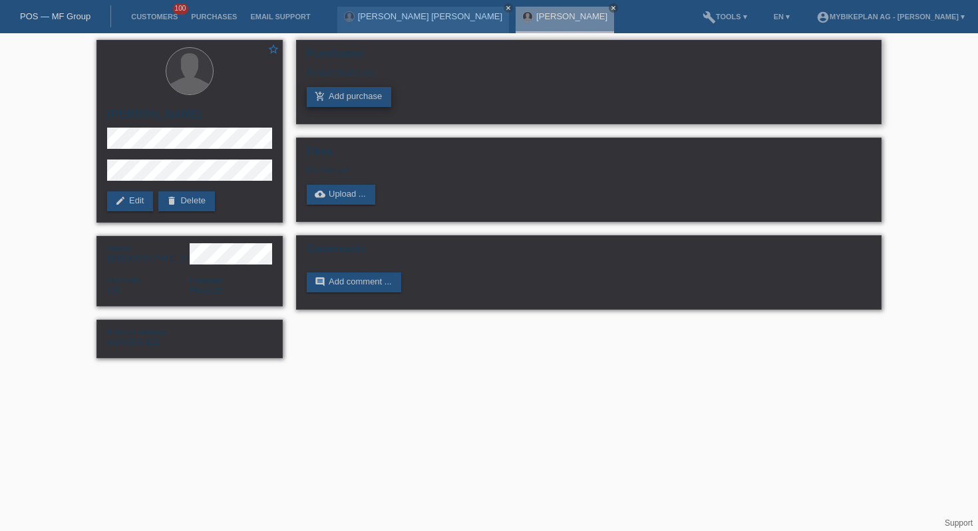
click at [355, 89] on link "add_shopping_cart Add purchase" at bounding box center [349, 97] width 84 height 20
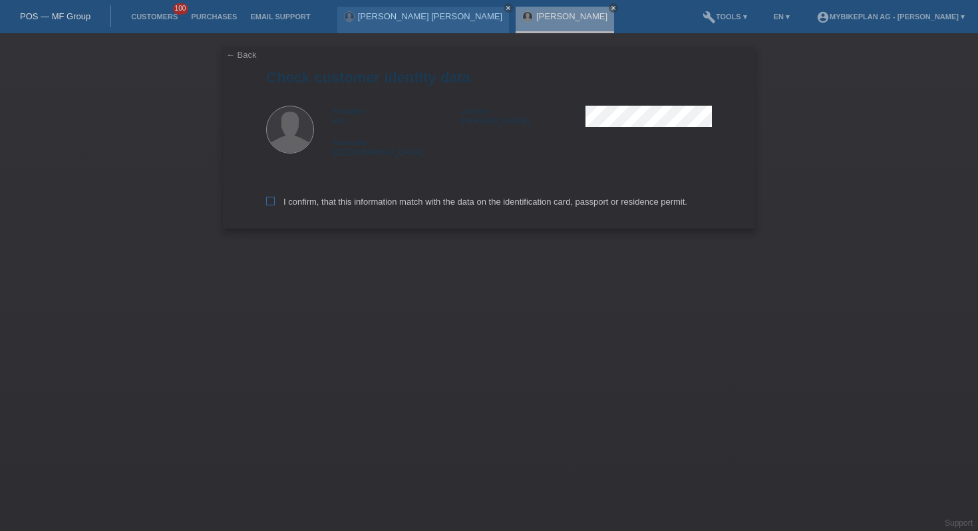
click at [416, 207] on label "I confirm, that this information match with the data on the identification card…" at bounding box center [476, 202] width 421 height 10
click at [275, 206] on input "I confirm, that this information match with the data on the identification card…" at bounding box center [270, 201] width 9 height 9
checkbox input "true"
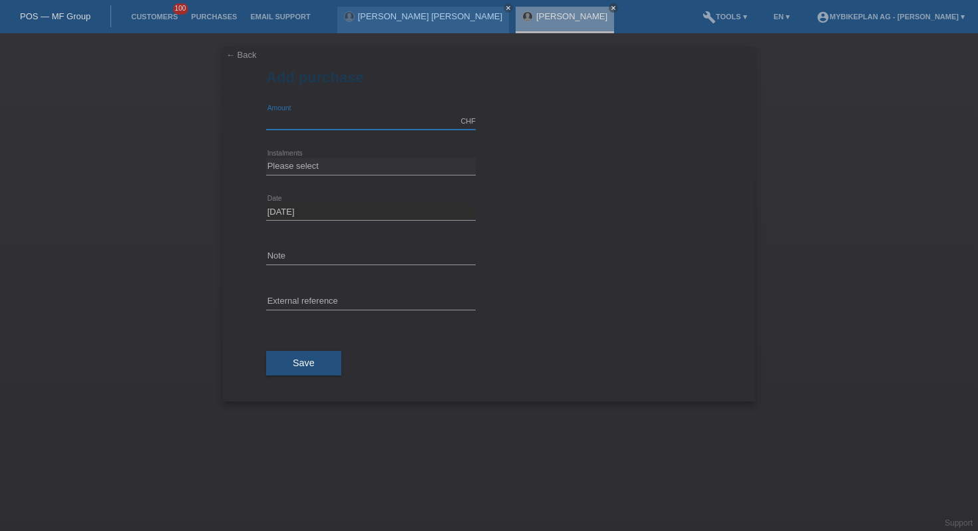
click at [396, 124] on input "text" at bounding box center [371, 121] width 210 height 17
type input "5299.00"
click at [347, 168] on select "Please select 6 instalments 12 instalments 18 instalments 24 instalments 36 ins…" at bounding box center [371, 166] width 210 height 16
select select "487"
click at [322, 307] on input "text" at bounding box center [371, 302] width 210 height 17
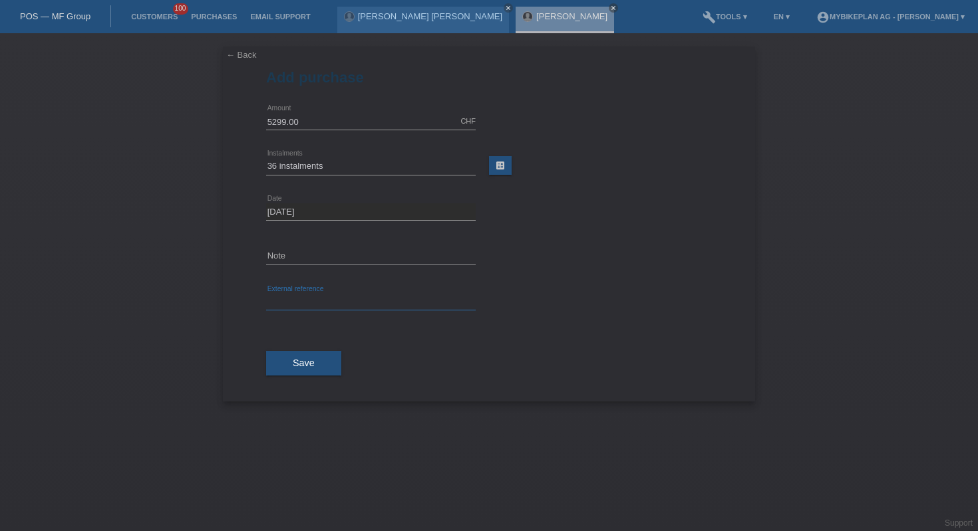
paste input "41646531122"
type input "41646531122"
click at [323, 361] on button "Save" at bounding box center [303, 363] width 75 height 25
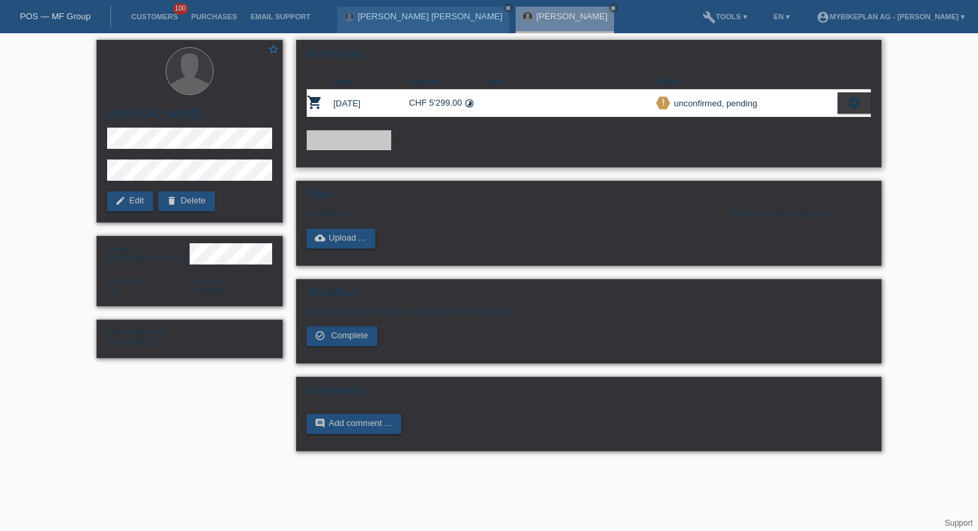
click at [859, 103] on icon "settings" at bounding box center [854, 102] width 15 height 15
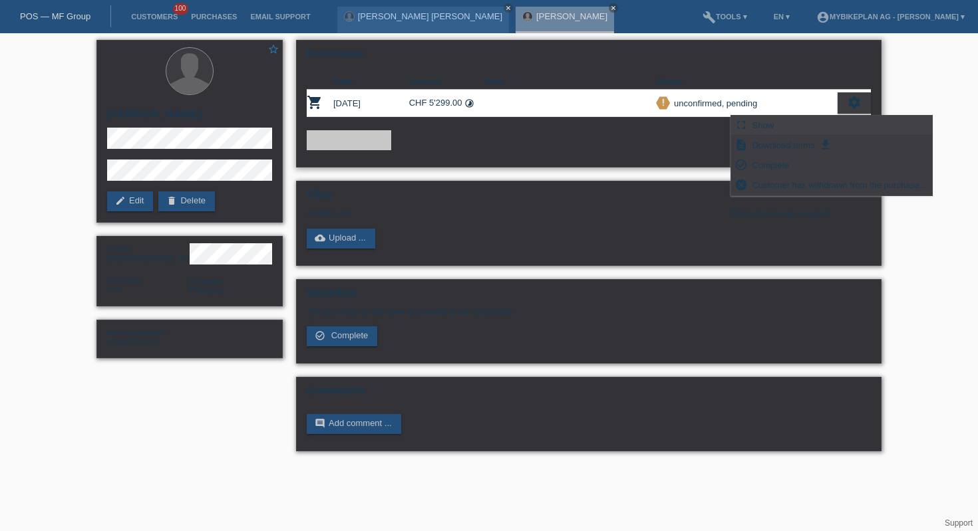
click at [775, 128] on span "Show" at bounding box center [763, 125] width 26 height 16
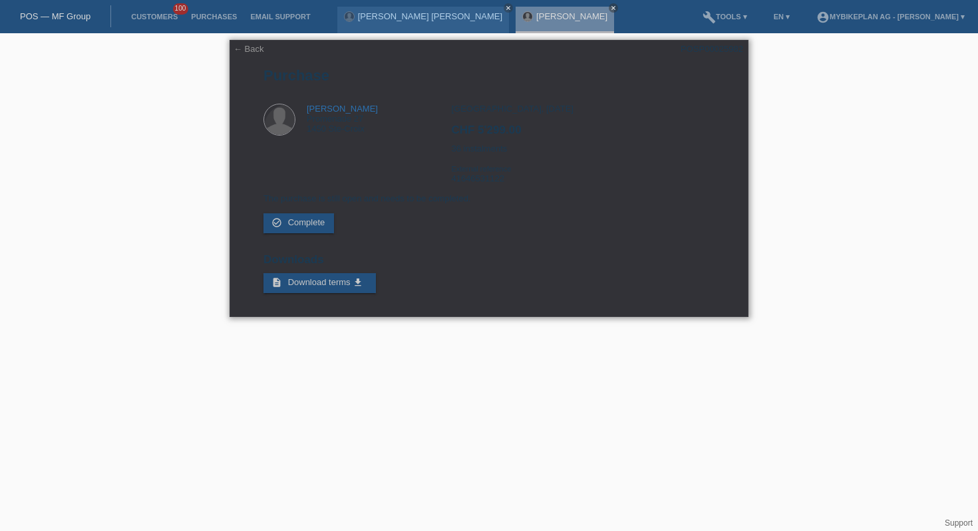
click at [711, 51] on div "POSP00025982" at bounding box center [711, 49] width 63 height 10
copy div "POSP00025982"
click at [50, 22] on div "POS — MF Group" at bounding box center [55, 16] width 111 height 22
click at [505, 7] on icon "close" at bounding box center [508, 8] width 7 height 7
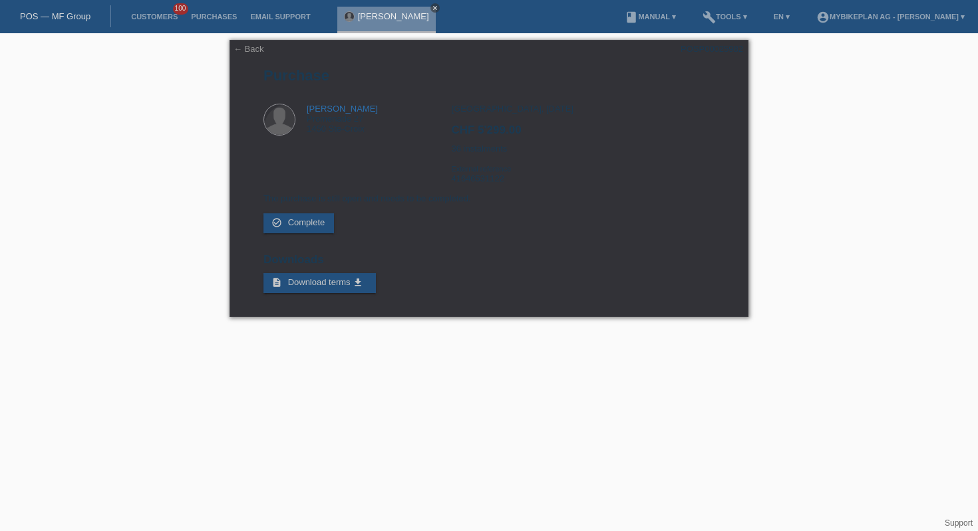
click at [430, 9] on link "close" at bounding box center [434, 7] width 9 height 9
click at [53, 23] on div "POS — MF Group" at bounding box center [55, 16] width 111 height 22
click at [58, 14] on link "POS — MF Group" at bounding box center [55, 16] width 71 height 10
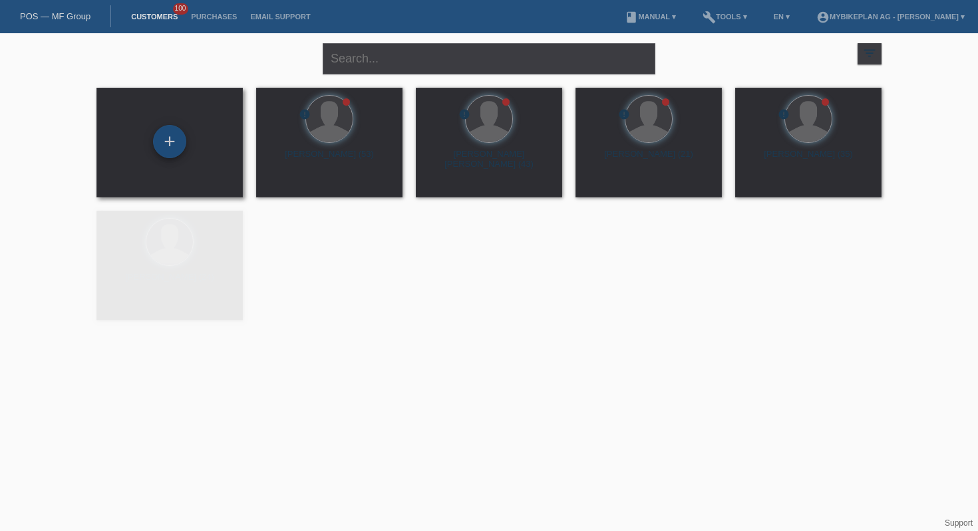
click at [174, 151] on div "+" at bounding box center [169, 141] width 33 height 33
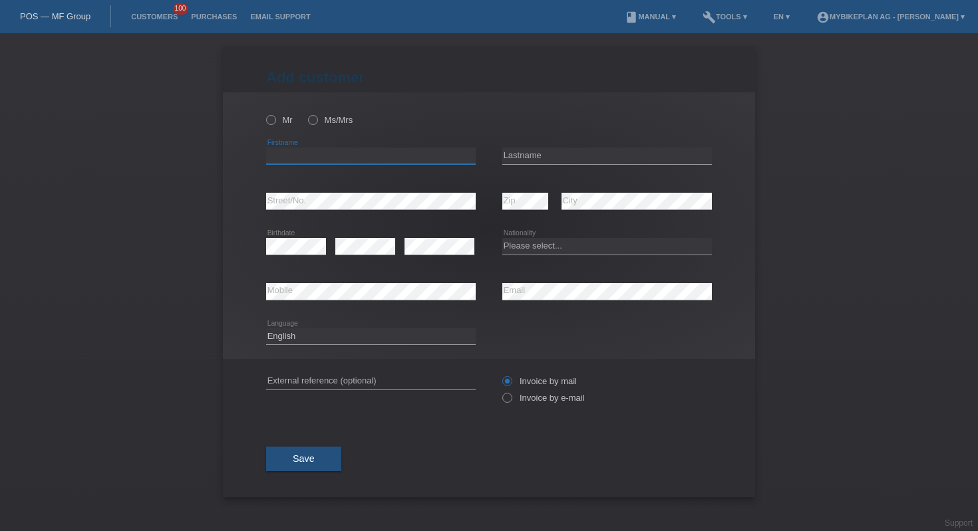
click at [329, 150] on input "text" at bounding box center [371, 156] width 210 height 17
paste input "[PERSON_NAME]"
type input "[PERSON_NAME]"
click at [508, 82] on h1 "Add customer" at bounding box center [489, 77] width 446 height 17
click at [532, 153] on input "text" at bounding box center [607, 156] width 210 height 17
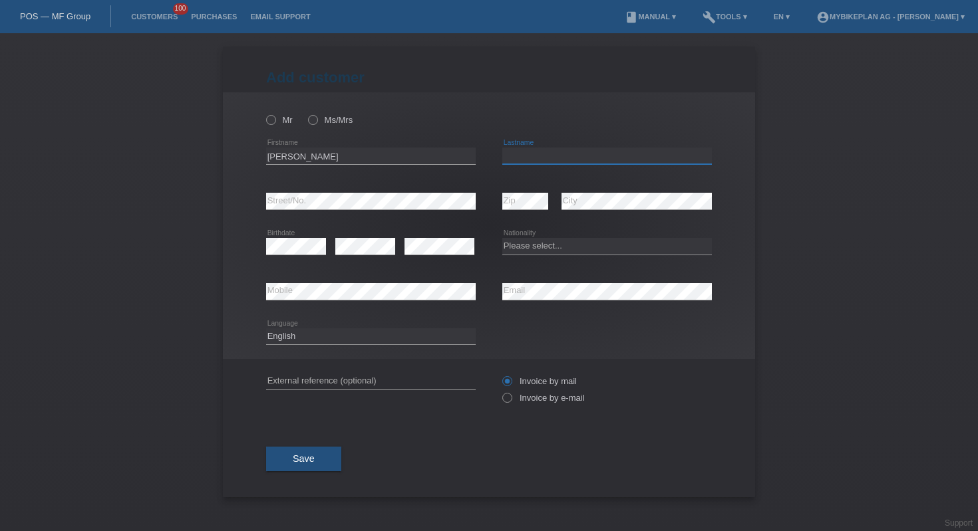
paste input "[PERSON_NAME]"
type input "[PERSON_NAME]"
click at [540, 239] on select "Please select... [GEOGRAPHIC_DATA] [GEOGRAPHIC_DATA] [GEOGRAPHIC_DATA] [GEOGRAP…" at bounding box center [607, 246] width 210 height 16
select select "CH"
click at [363, 341] on select "Deutsch Français Italiano English" at bounding box center [371, 337] width 210 height 16
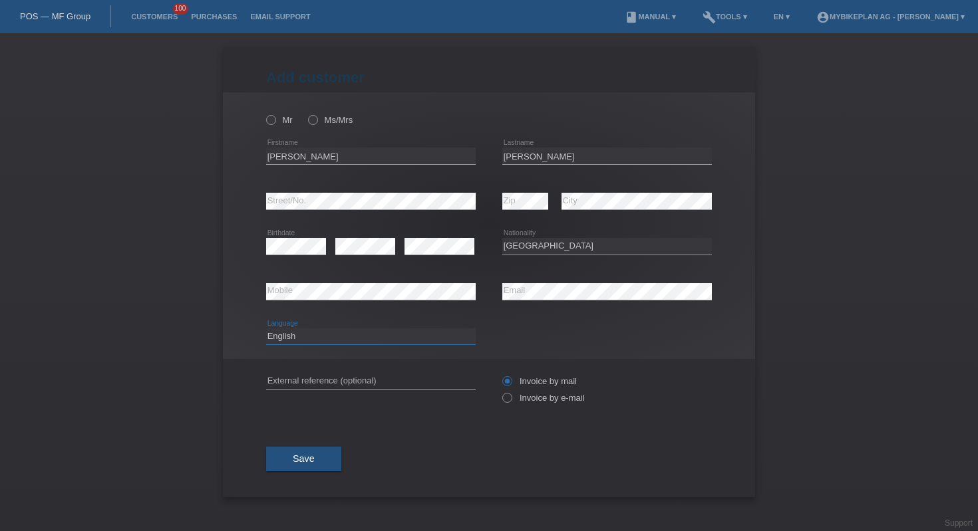
select select "fr"
click at [347, 382] on input "text" at bounding box center [371, 381] width 210 height 17
paste input "41647497333"
type input "41647497333"
click at [517, 394] on label "Invoice by e-mail" at bounding box center [543, 398] width 82 height 10
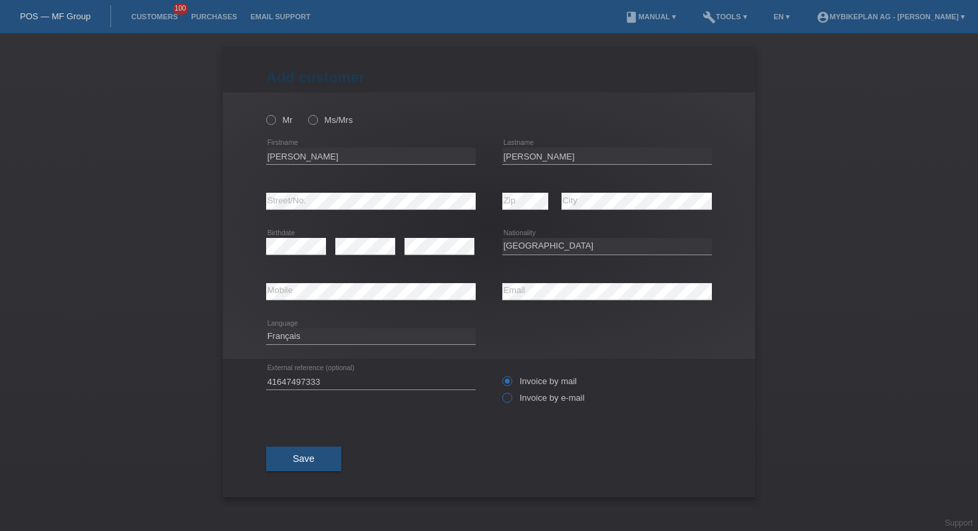
click at [511, 394] on input "Invoice by e-mail" at bounding box center [506, 401] width 9 height 17
radio input "true"
click at [264, 113] on icon at bounding box center [264, 113] width 0 height 0
click at [268, 122] on input "Mr" at bounding box center [270, 119] width 9 height 9
radio input "true"
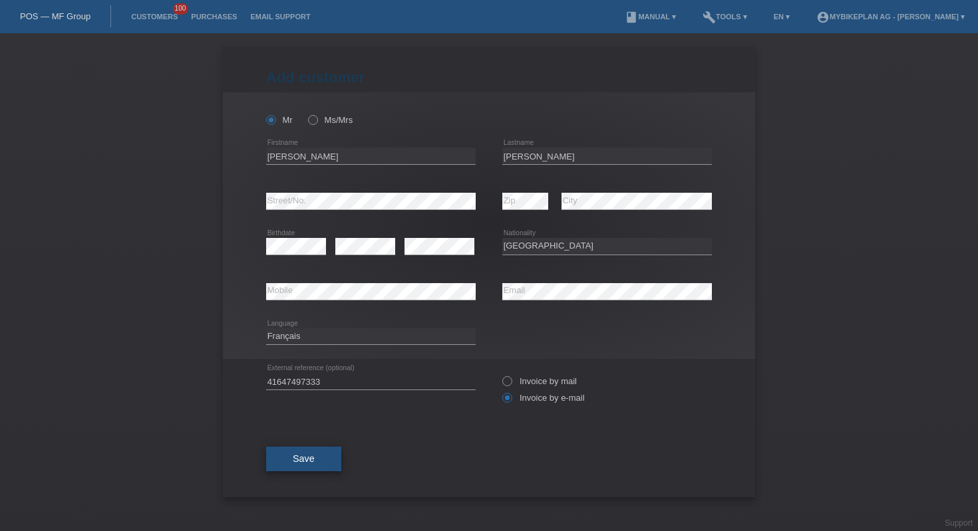
click at [320, 462] on button "Save" at bounding box center [303, 459] width 75 height 25
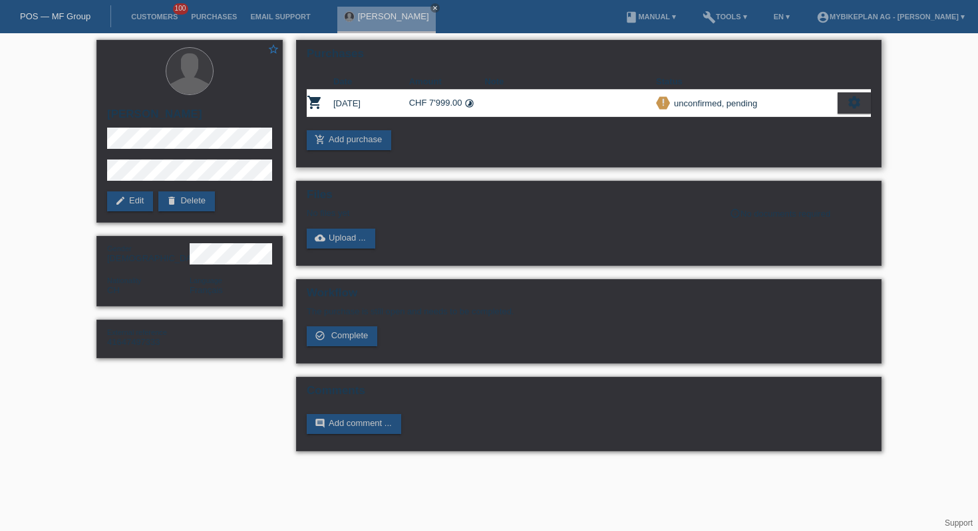
click at [855, 102] on icon "settings" at bounding box center [854, 102] width 15 height 15
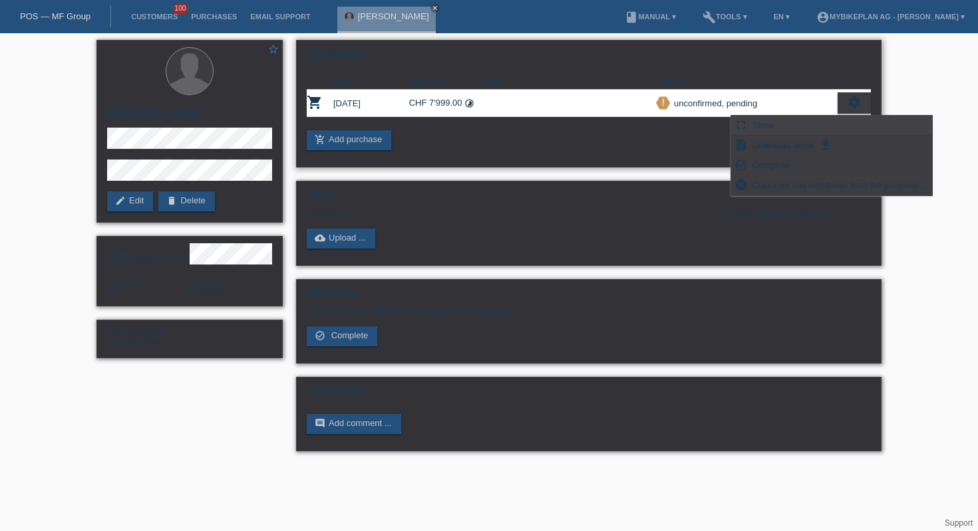
click at [783, 126] on div "fullscreen Show" at bounding box center [831, 126] width 201 height 20
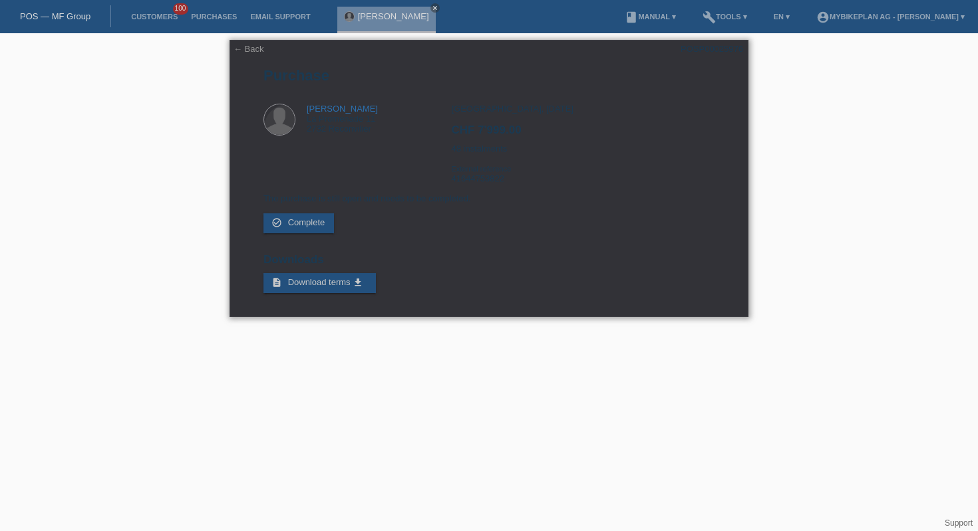
click at [710, 47] on div "POSP00025976" at bounding box center [711, 49] width 63 height 10
copy div "POSP00025976"
click at [58, 19] on link "POS — MF Group" at bounding box center [55, 16] width 71 height 10
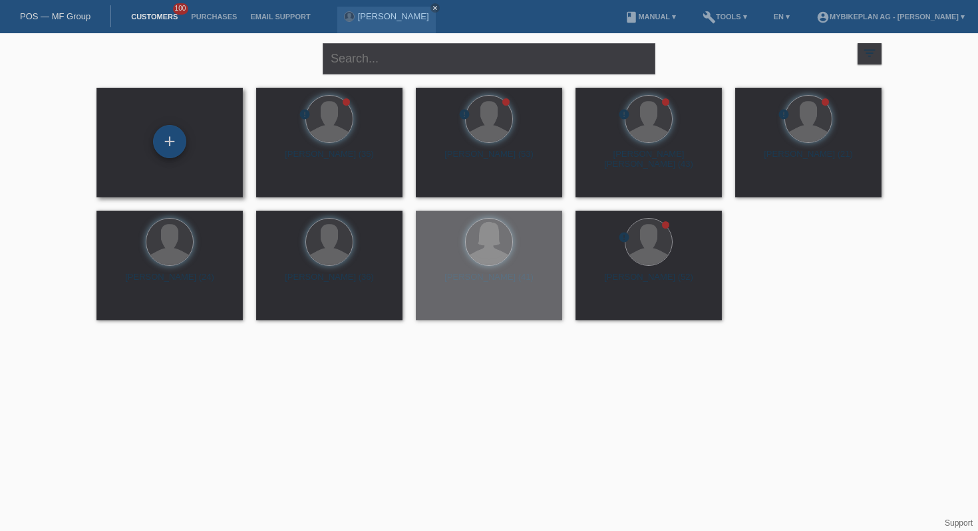
click at [168, 144] on div "+" at bounding box center [169, 141] width 33 height 33
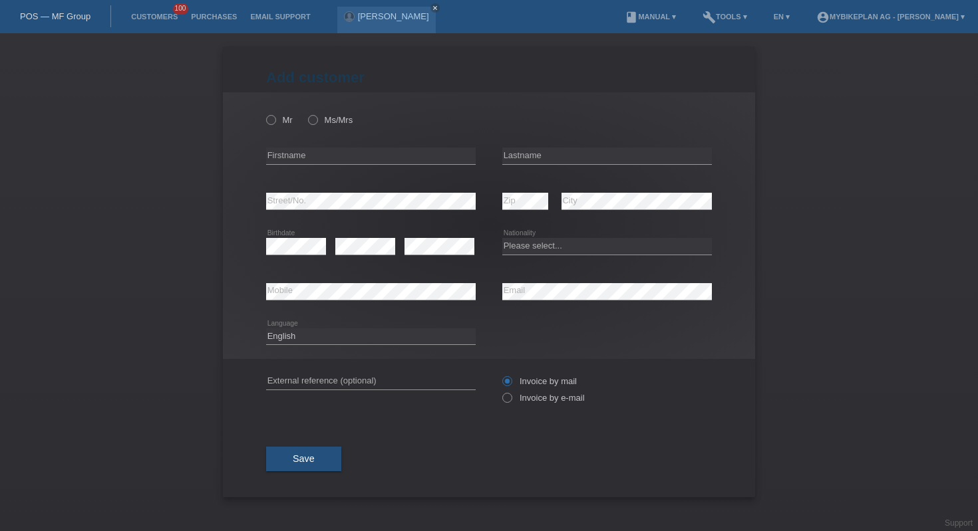
click at [410, 283] on div "error Mobile" at bounding box center [371, 291] width 210 height 45
click at [330, 342] on select "Deutsch Français Italiano English" at bounding box center [371, 337] width 210 height 16
select select "fr"
click at [427, 160] on input "text" at bounding box center [371, 156] width 210 height 17
paste input "loic"
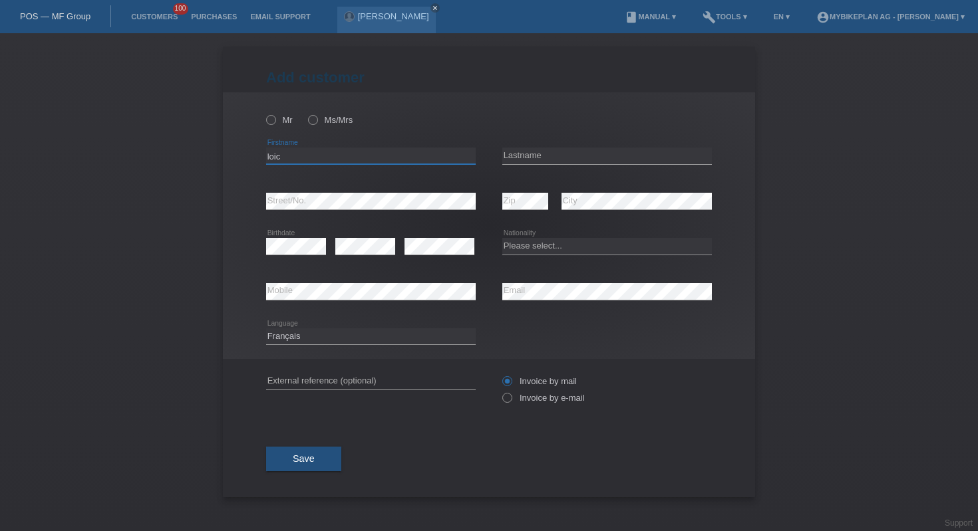
type input "loic"
click at [563, 154] on input "text" at bounding box center [607, 156] width 210 height 17
paste input "Charbonnet"
type input "Charbonnet"
click at [264, 113] on icon at bounding box center [264, 113] width 0 height 0
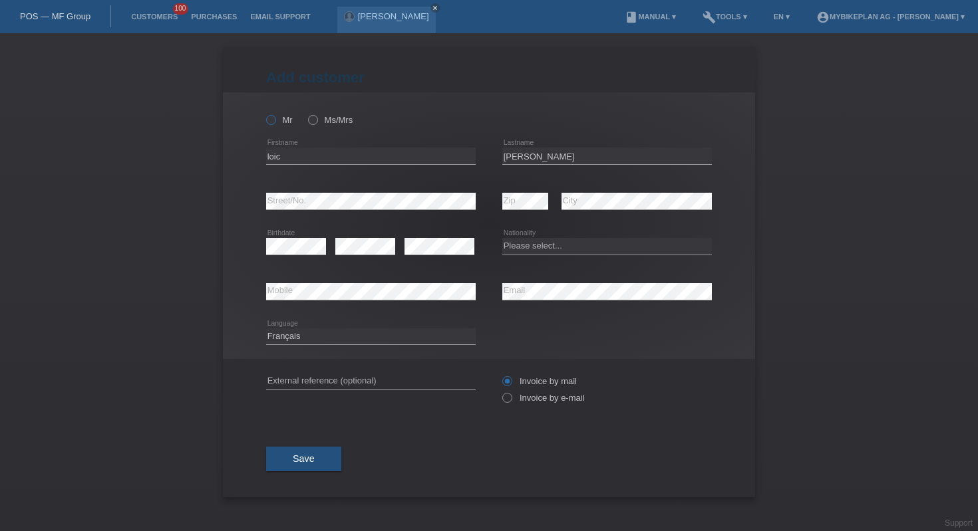
click at [271, 120] on input "Mr" at bounding box center [270, 119] width 9 height 9
radio input "true"
click at [535, 245] on select "Please select... Switzerland Austria Germany Liechtenstein ------------ Afghani…" at bounding box center [607, 246] width 210 height 16
select select "CH"
click at [364, 375] on input "text" at bounding box center [371, 381] width 210 height 17
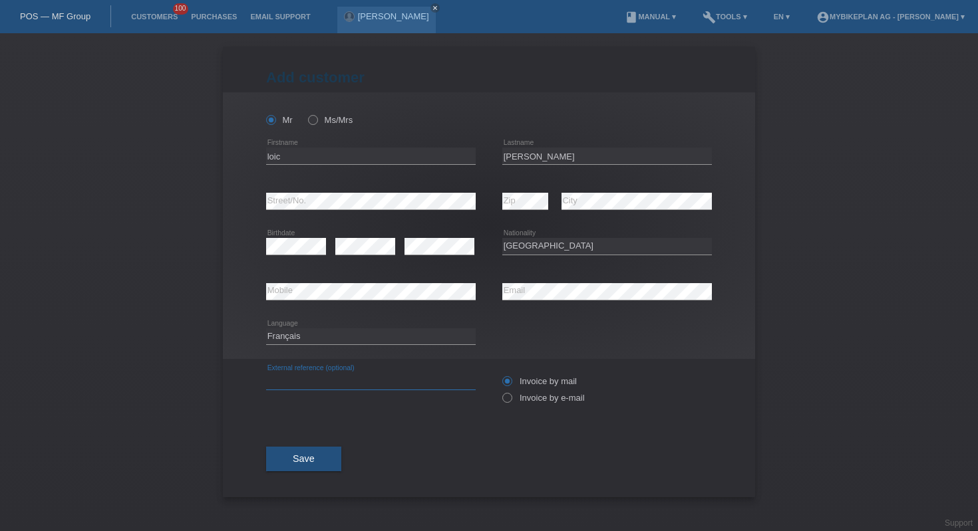
paste input "41670231836"
type input "41670231836"
click at [518, 396] on label "Invoice by e-mail" at bounding box center [543, 398] width 82 height 10
click at [511, 396] on input "Invoice by e-mail" at bounding box center [506, 401] width 9 height 17
radio input "true"
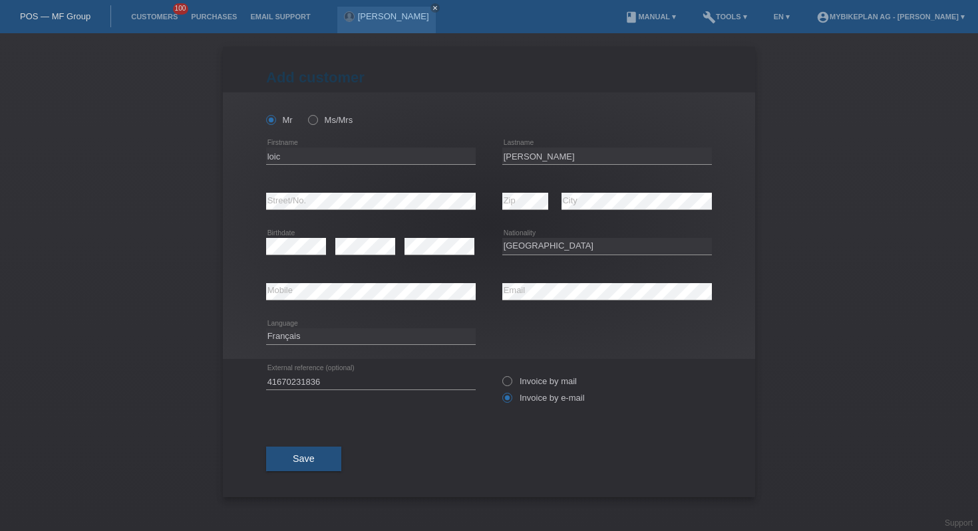
click at [296, 446] on div "Save" at bounding box center [489, 459] width 446 height 77
click at [300, 453] on button "Save" at bounding box center [303, 459] width 75 height 25
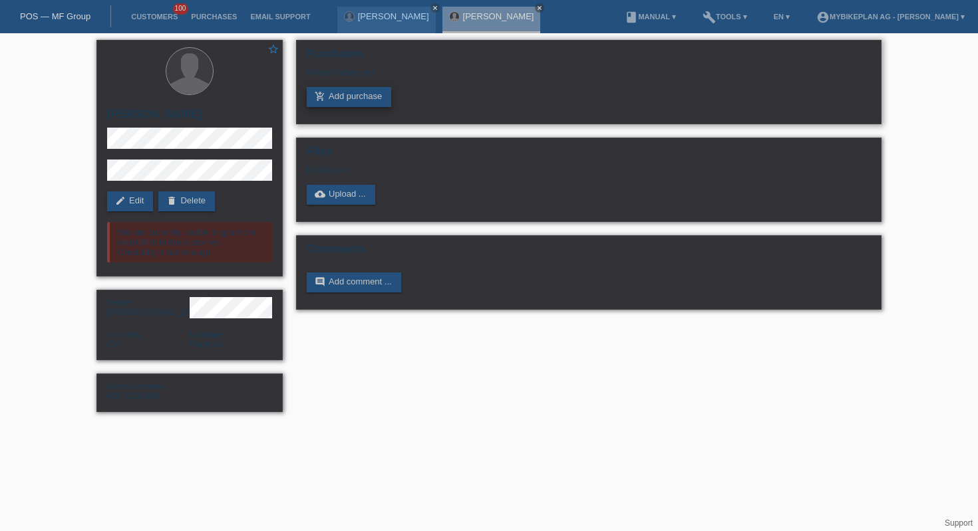
click at [355, 105] on link "add_shopping_cart Add purchase" at bounding box center [349, 97] width 84 height 20
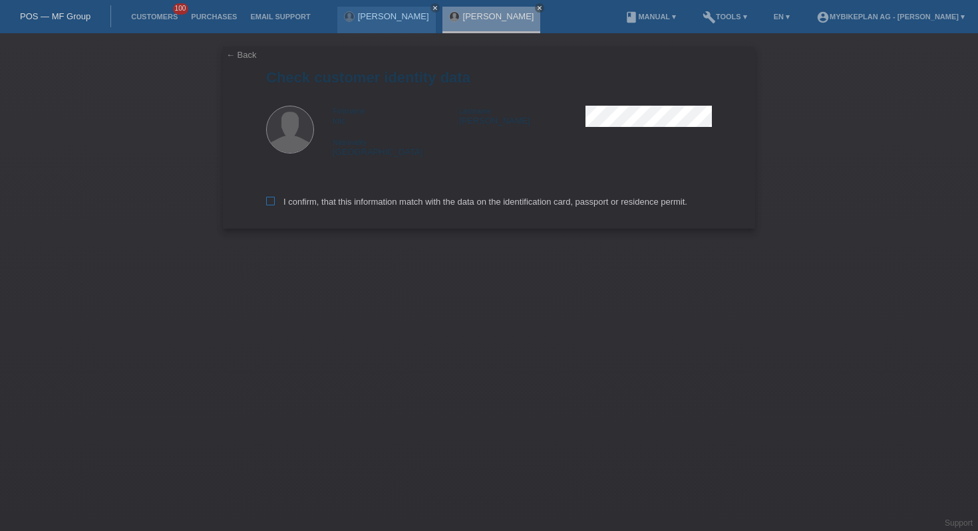
click at [403, 204] on label "I confirm, that this information match with the data on the identification card…" at bounding box center [476, 202] width 421 height 10
click at [275, 204] on input "I confirm, that this information match with the data on the identification card…" at bounding box center [270, 201] width 9 height 9
checkbox input "true"
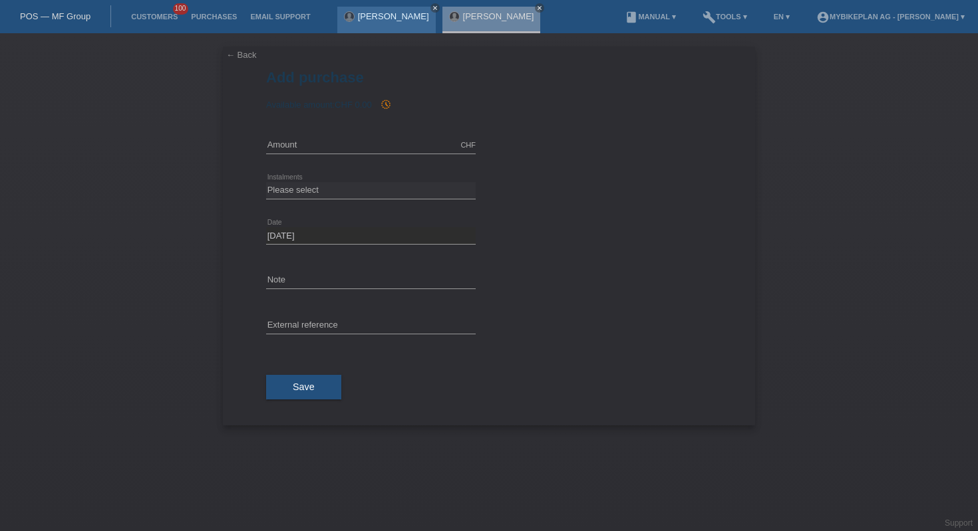
click at [432, 6] on icon "close" at bounding box center [435, 8] width 7 height 7
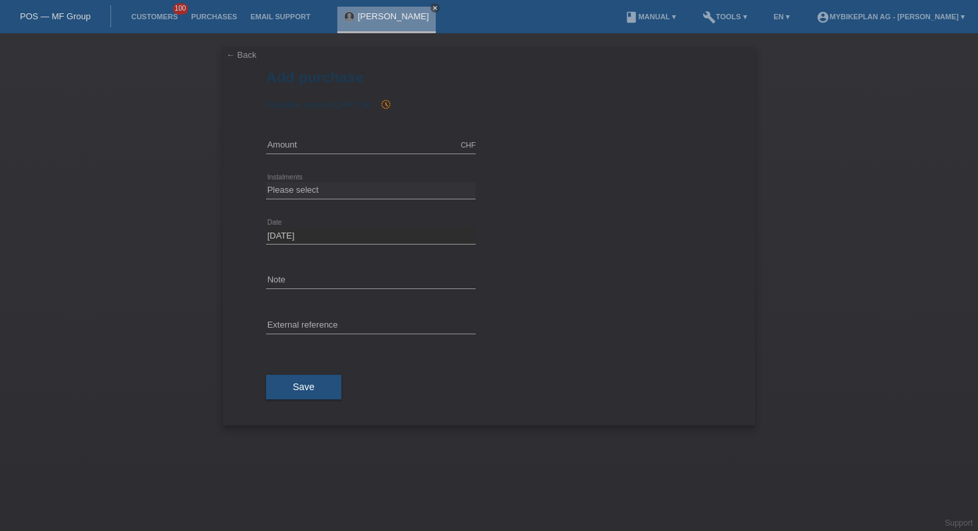
click at [432, 6] on icon "close" at bounding box center [435, 8] width 7 height 7
